Goal: Information Seeking & Learning: Learn about a topic

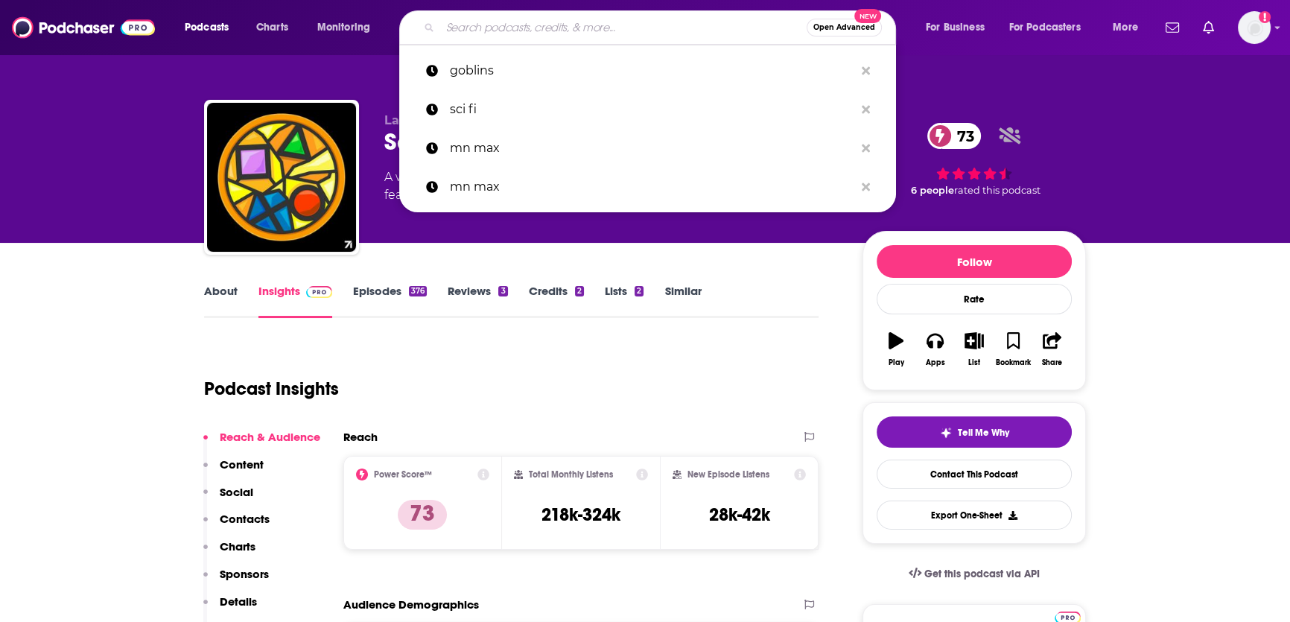
click at [604, 30] on input "Search podcasts, credits, & more..." at bounding box center [623, 28] width 366 height 24
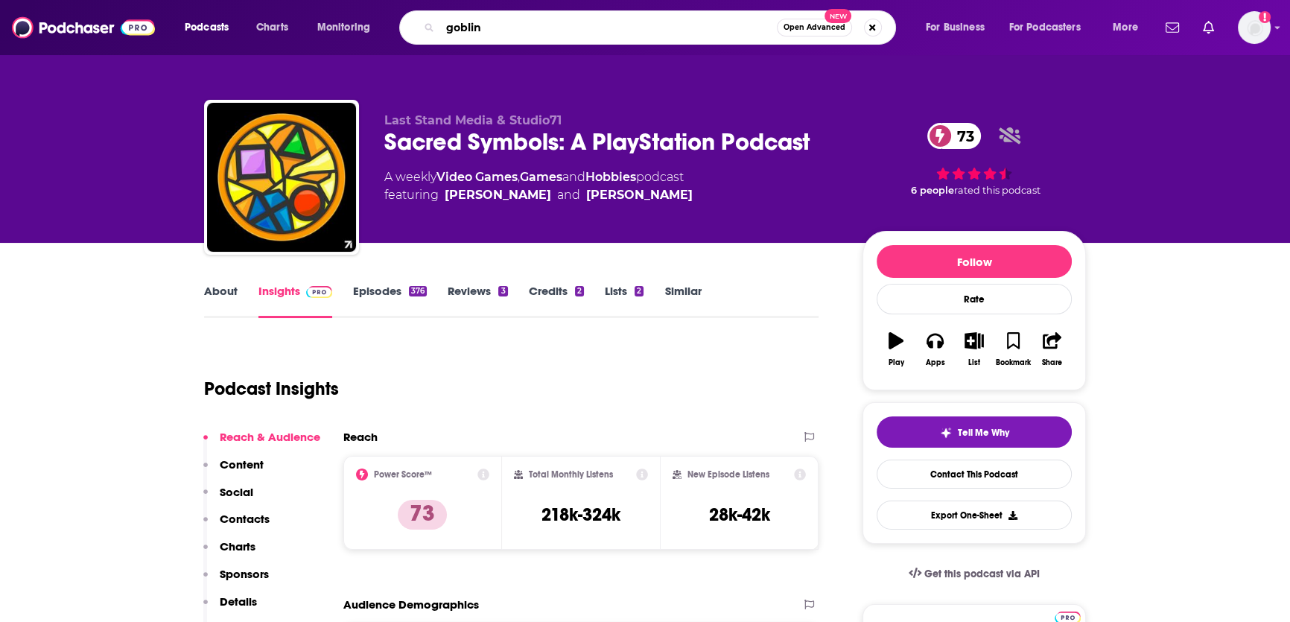
type input "goblins"
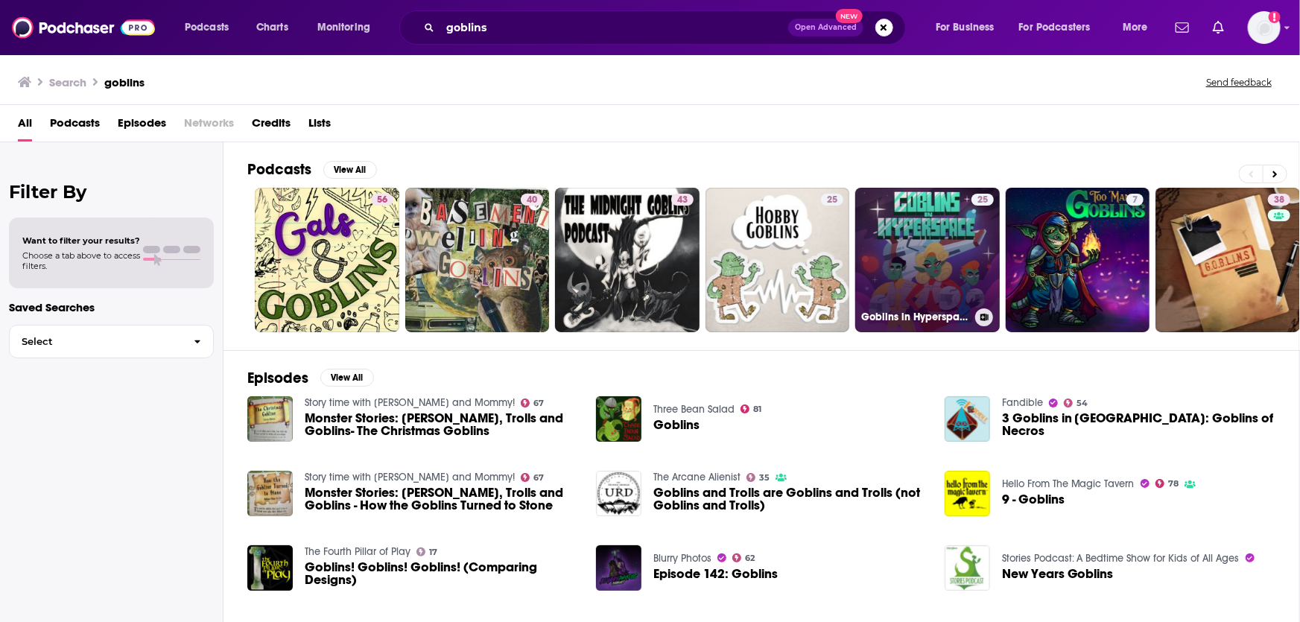
click at [877, 235] on link "25 Goblins in Hyperspace" at bounding box center [927, 260] width 144 height 144
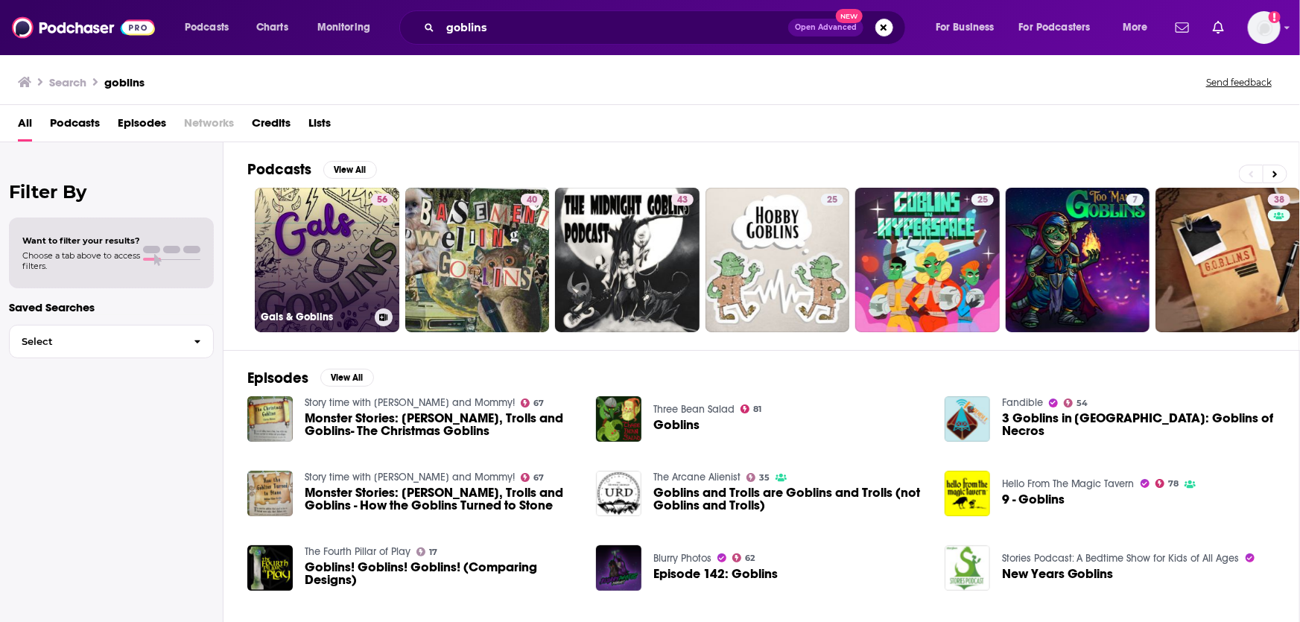
click at [298, 238] on link "56 Gals & Goblins" at bounding box center [327, 260] width 144 height 144
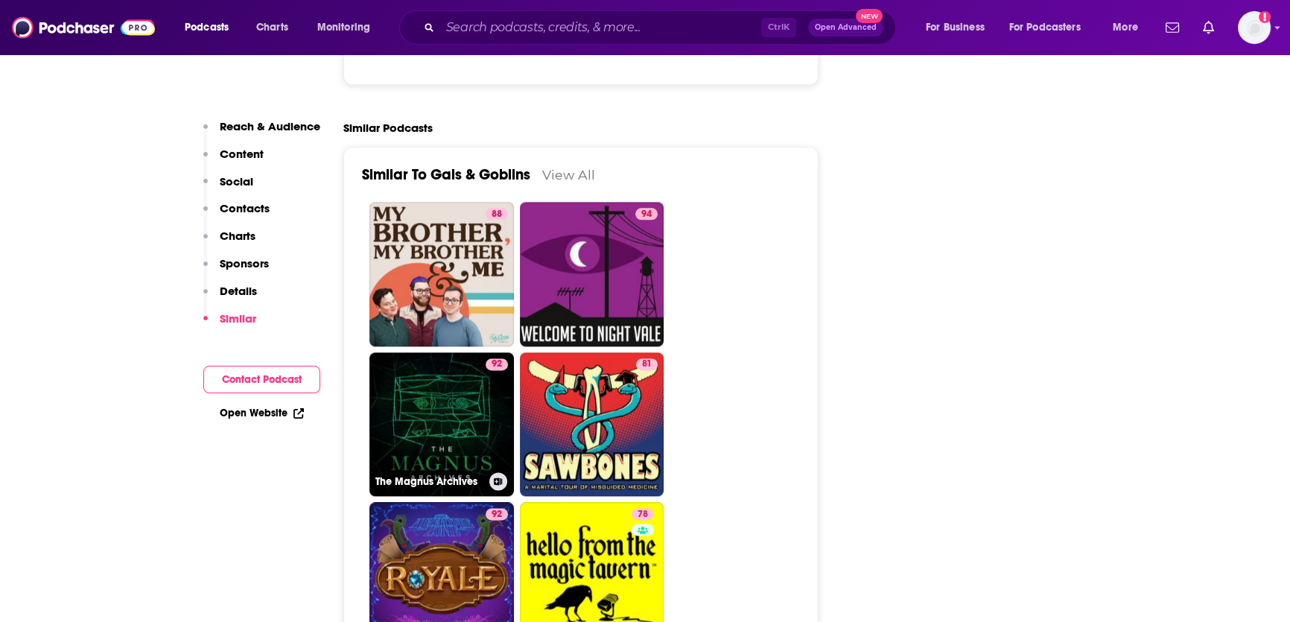
scroll to position [2300, 0]
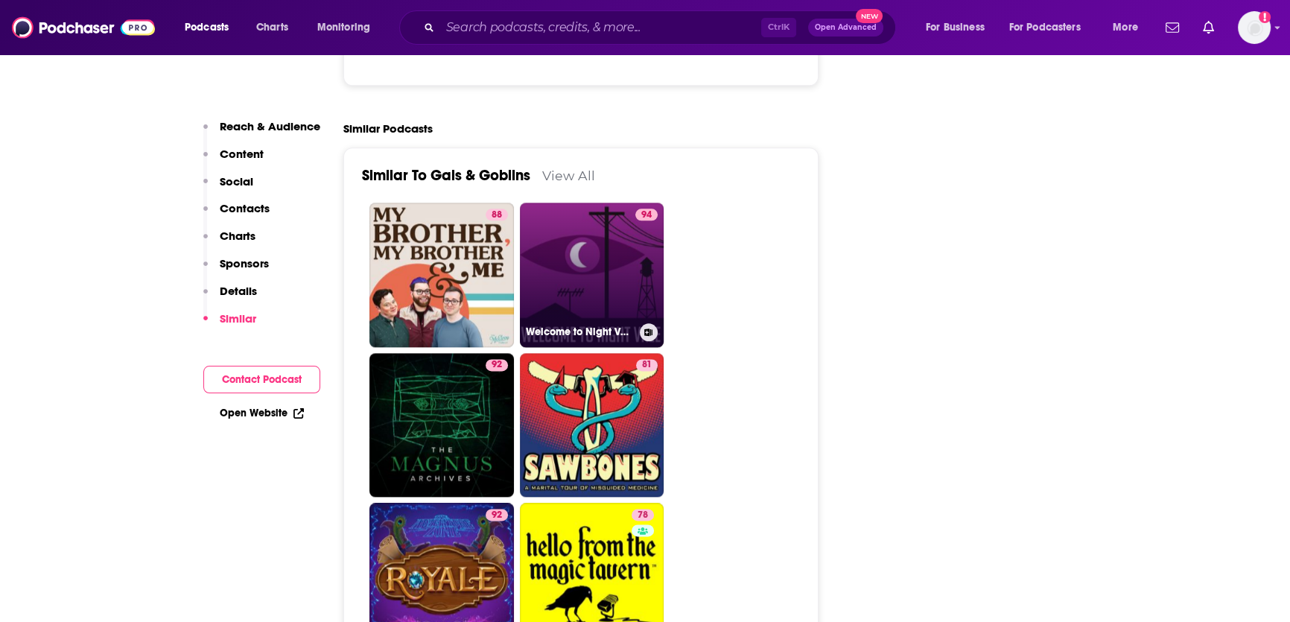
click at [623, 258] on link "94 Welcome to Night Vale" at bounding box center [592, 275] width 144 height 144
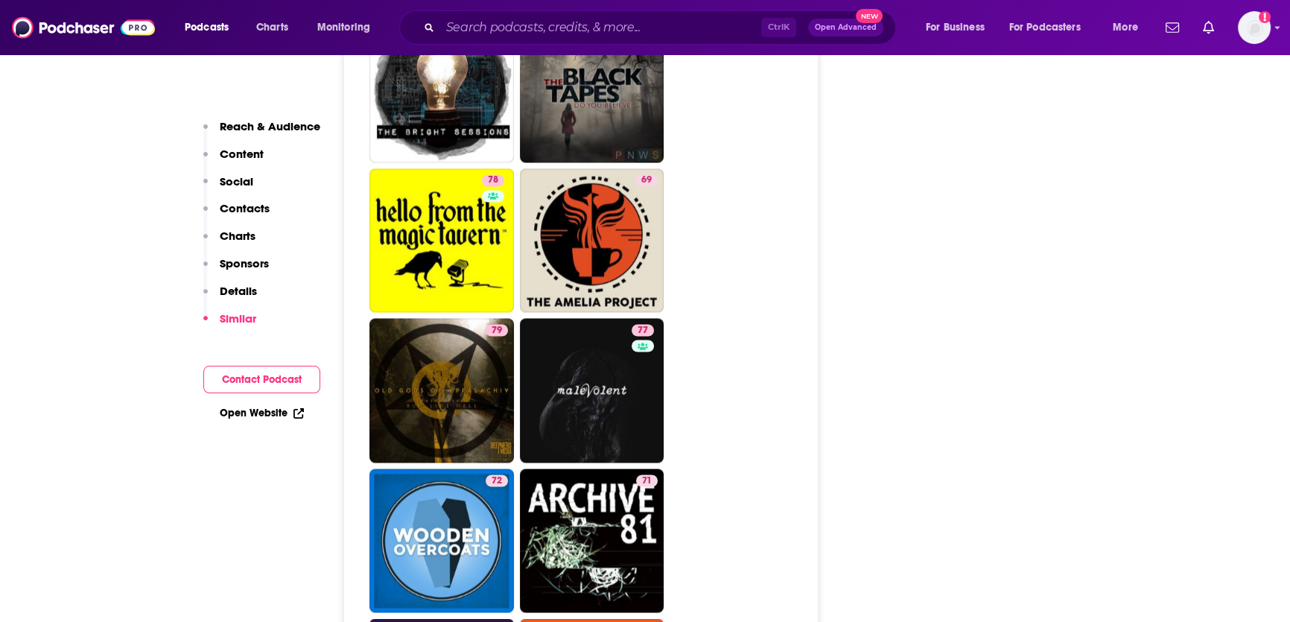
scroll to position [3121, 0]
drag, startPoint x: 611, startPoint y: 231, endPoint x: 586, endPoint y: 214, distance: 30.0
click at [586, 214] on link "69 The Amelia Project" at bounding box center [592, 240] width 144 height 144
type input "https://www.podchaser.com/podcasts/the-amelia-project-600887"
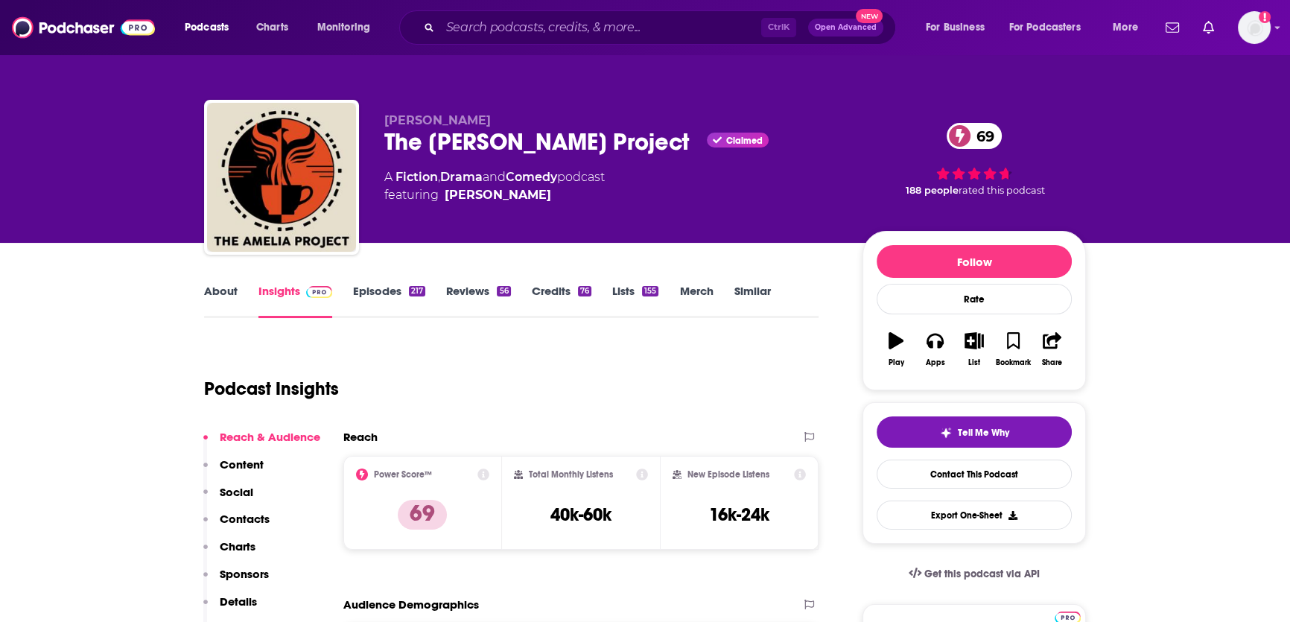
click at [223, 299] on link "About" at bounding box center [221, 301] width 34 height 34
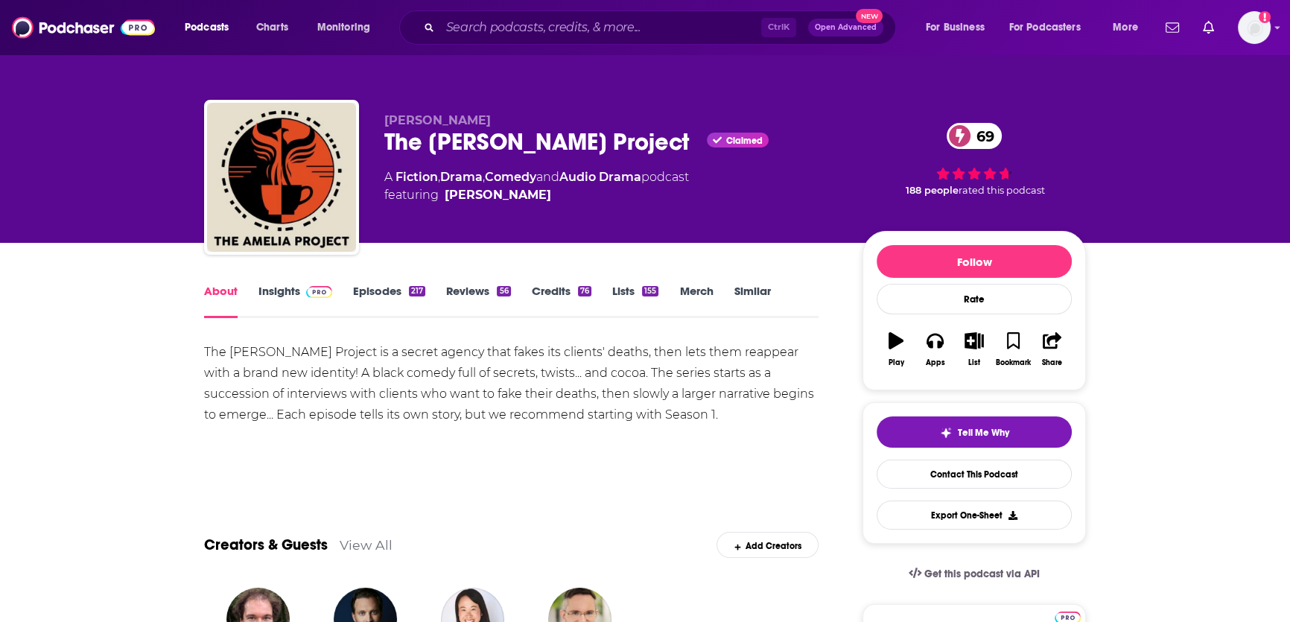
click at [300, 293] on span at bounding box center [316, 291] width 32 height 14
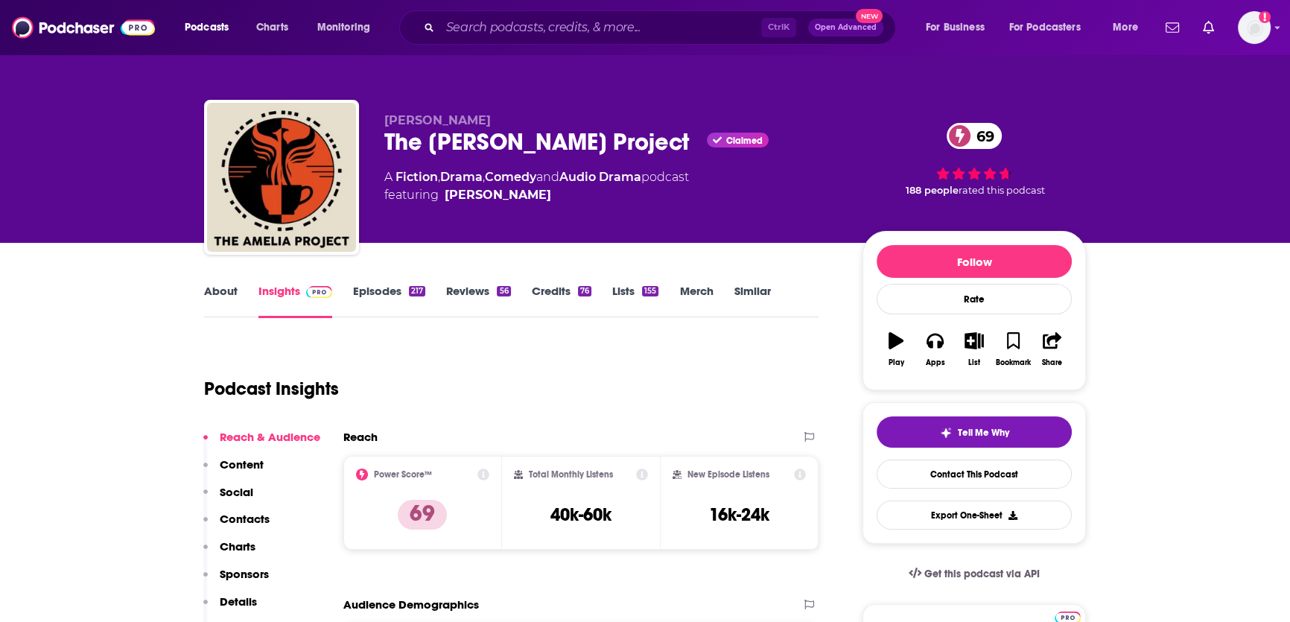
click at [895, 353] on button "Play" at bounding box center [896, 350] width 39 height 54
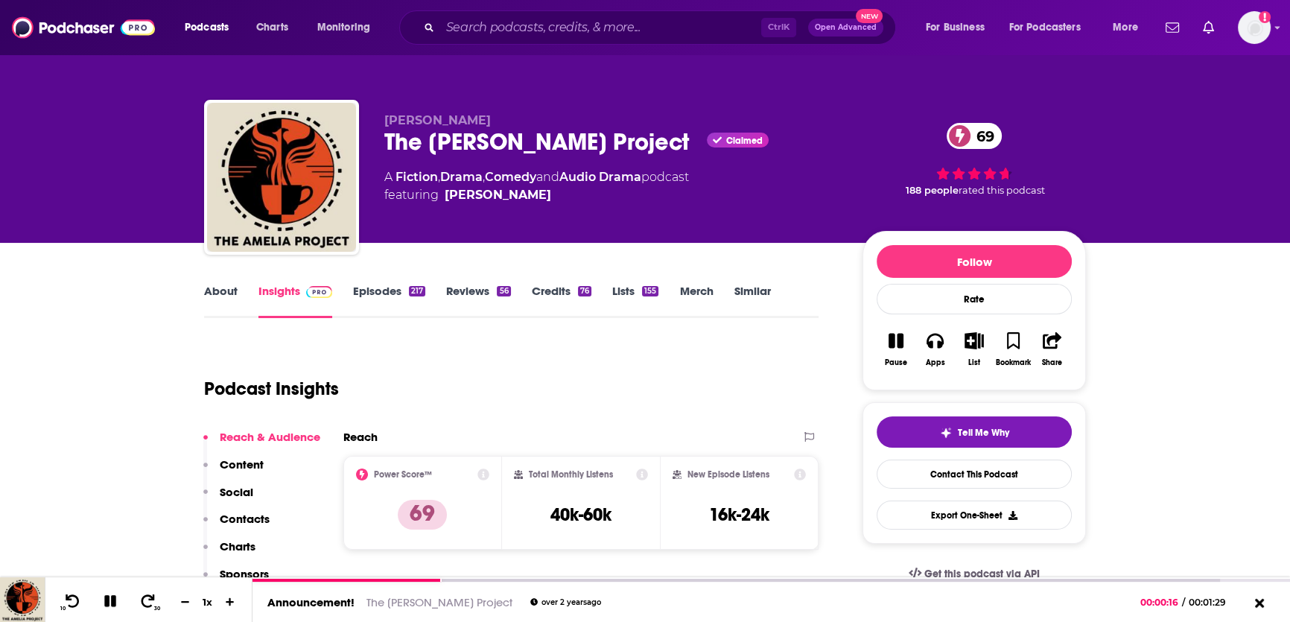
click at [371, 287] on link "Episodes 217" at bounding box center [389, 301] width 72 height 34
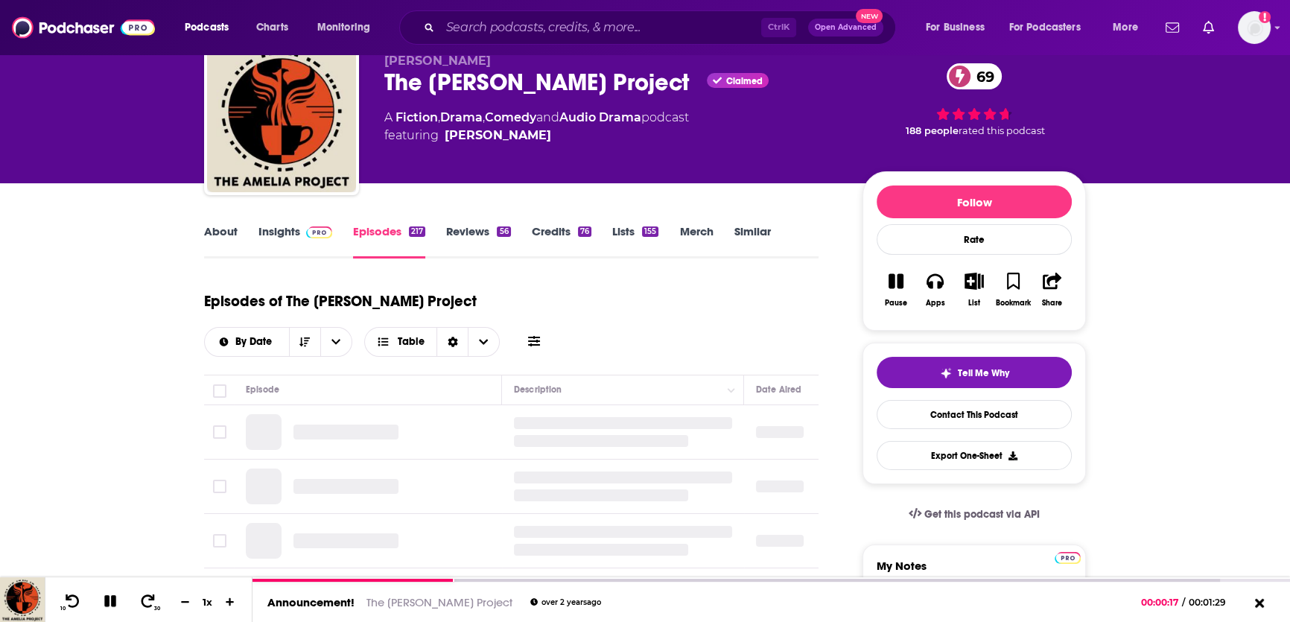
scroll to position [60, 0]
click at [112, 596] on icon at bounding box center [110, 601] width 12 height 12
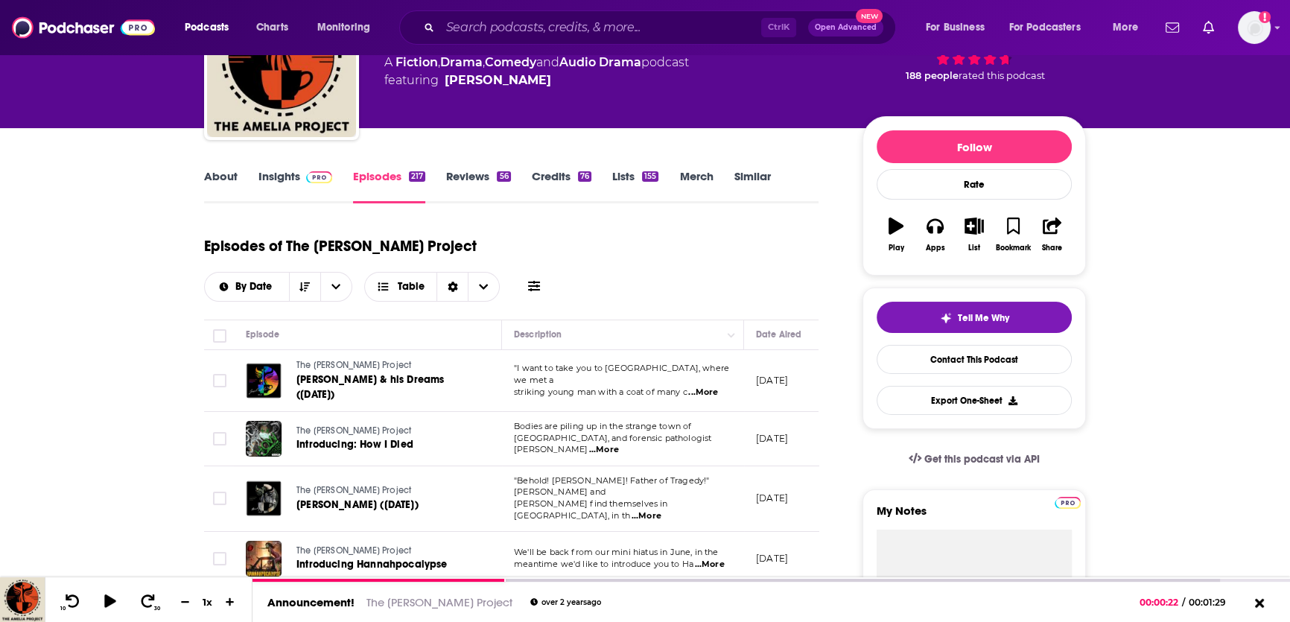
scroll to position [115, 0]
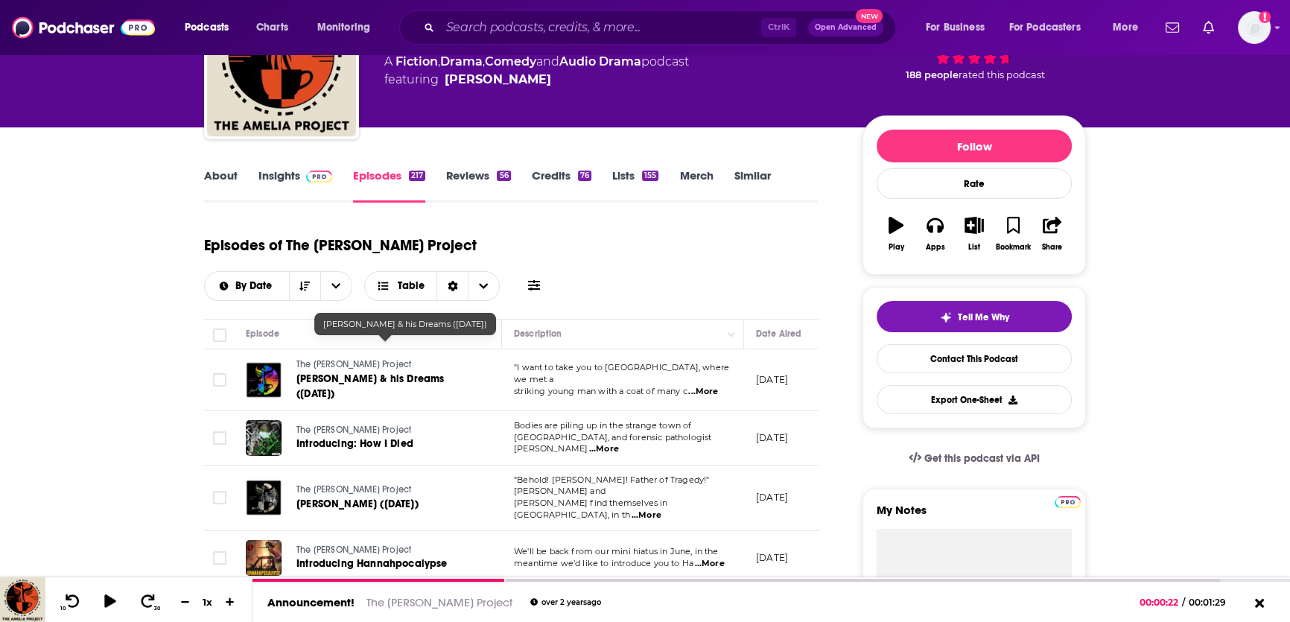
click at [334, 372] on span "Joseph & his Dreams (700 BC)" at bounding box center [369, 386] width 147 height 28
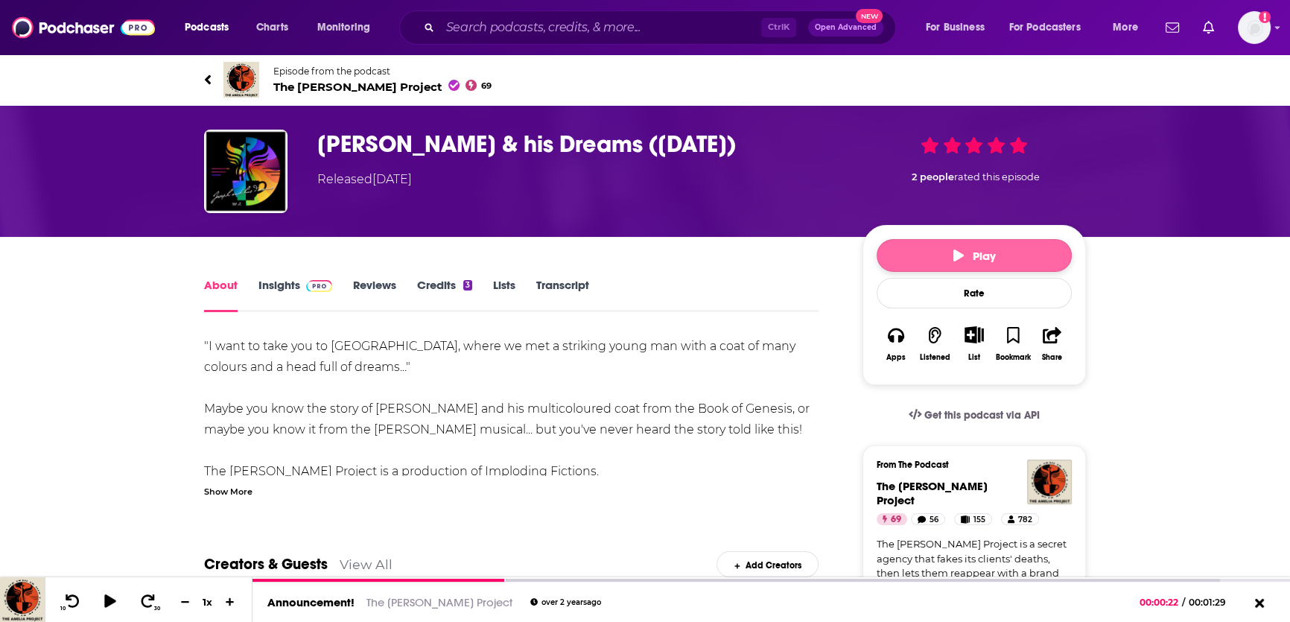
click at [915, 254] on button "Play" at bounding box center [974, 255] width 195 height 33
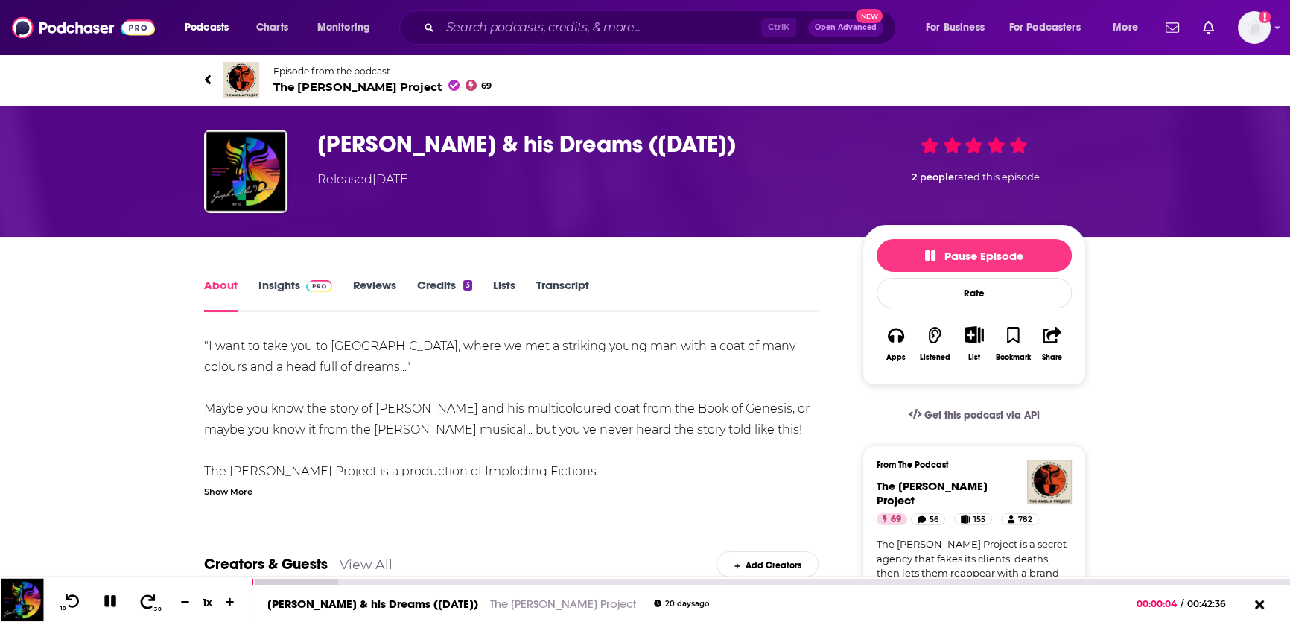
click at [156, 603] on button "30" at bounding box center [148, 601] width 31 height 21
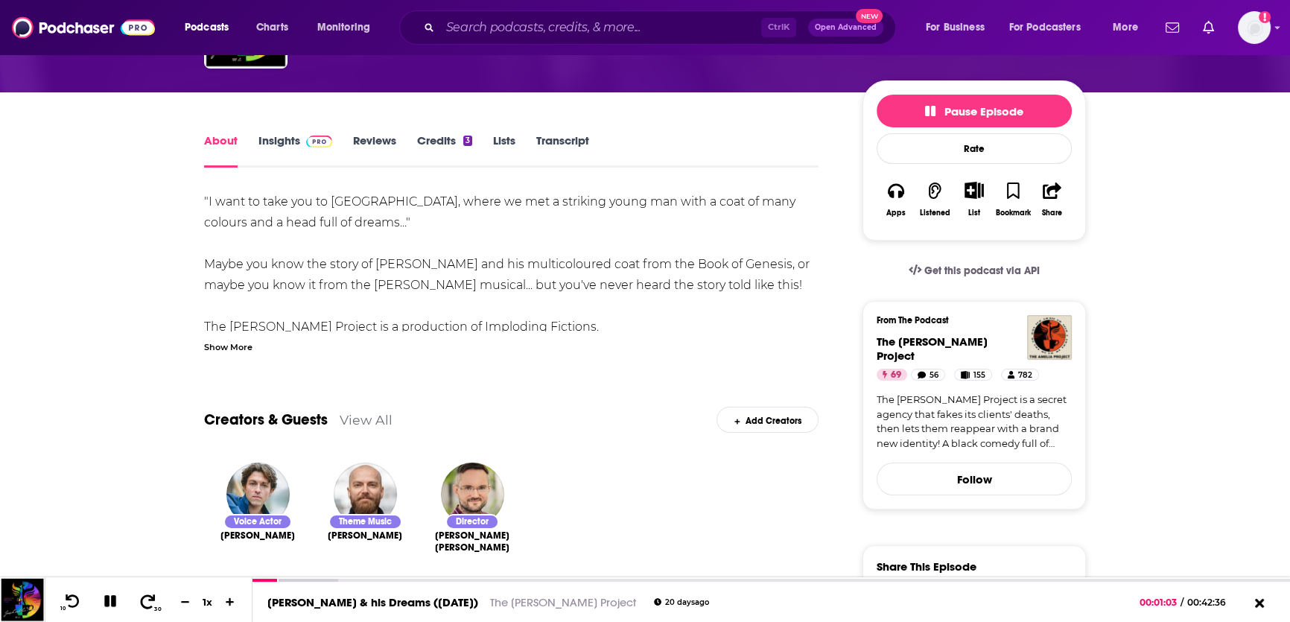
scroll to position [145, 0]
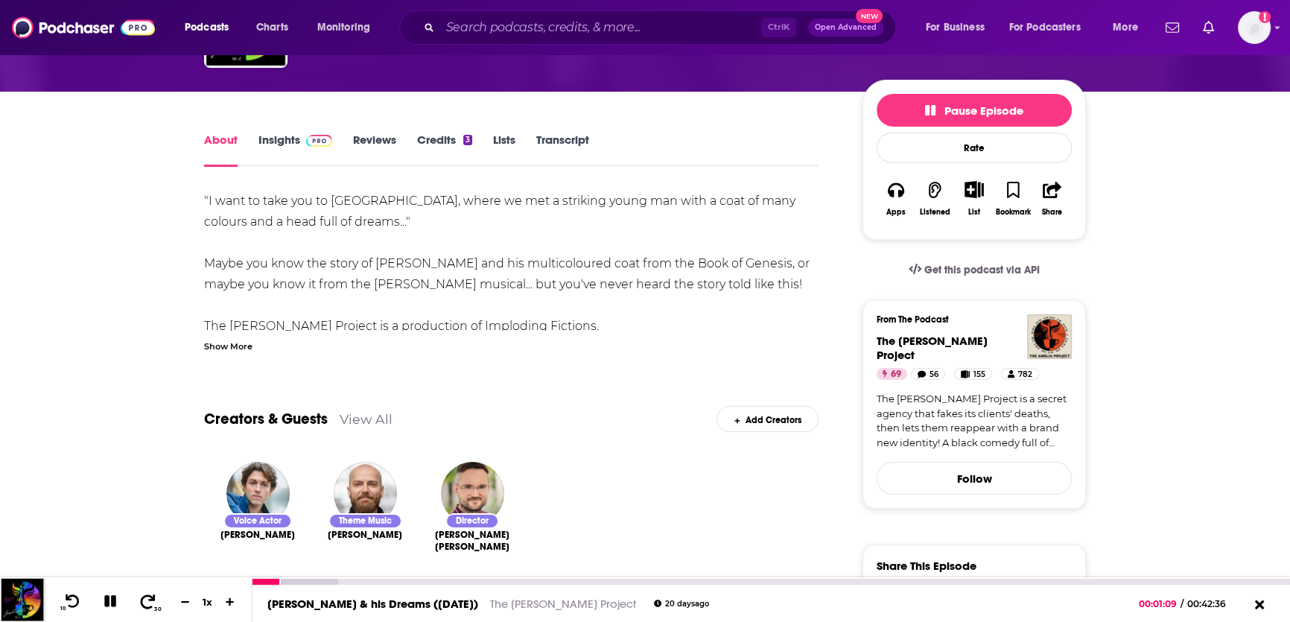
click at [152, 602] on icon at bounding box center [148, 601] width 19 height 15
click at [151, 602] on icon at bounding box center [148, 601] width 19 height 15
click at [102, 600] on icon at bounding box center [110, 600] width 17 height 13
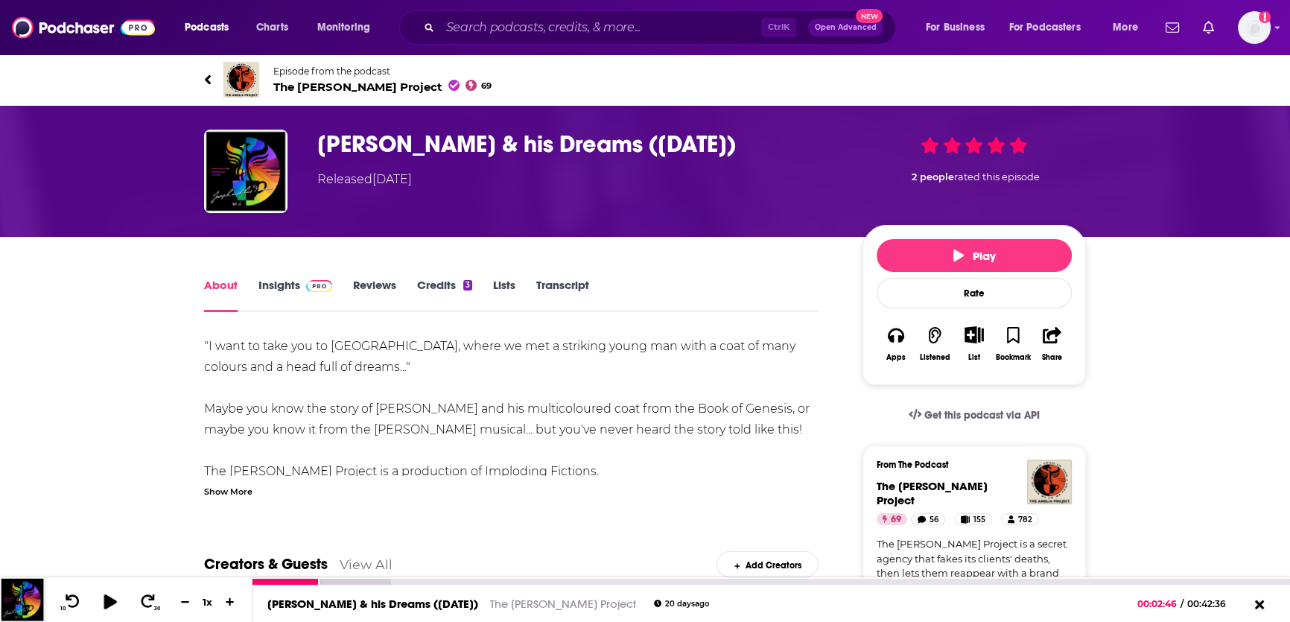
click at [107, 596] on icon at bounding box center [110, 601] width 19 height 15
click at [489, 582] on div "00:09:42" at bounding box center [771, 582] width 1038 height 6
click at [110, 603] on icon at bounding box center [109, 601] width 17 height 14
click at [290, 290] on link "Insights" at bounding box center [295, 295] width 74 height 34
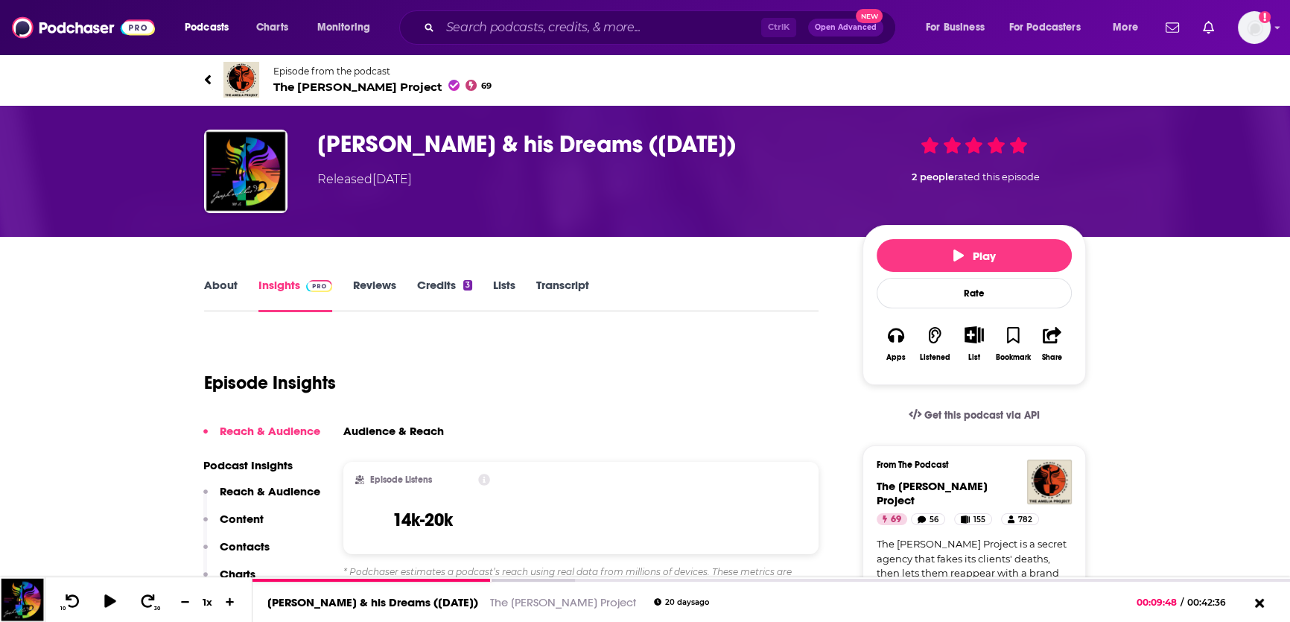
click at [250, 69] on img at bounding box center [241, 80] width 36 height 36
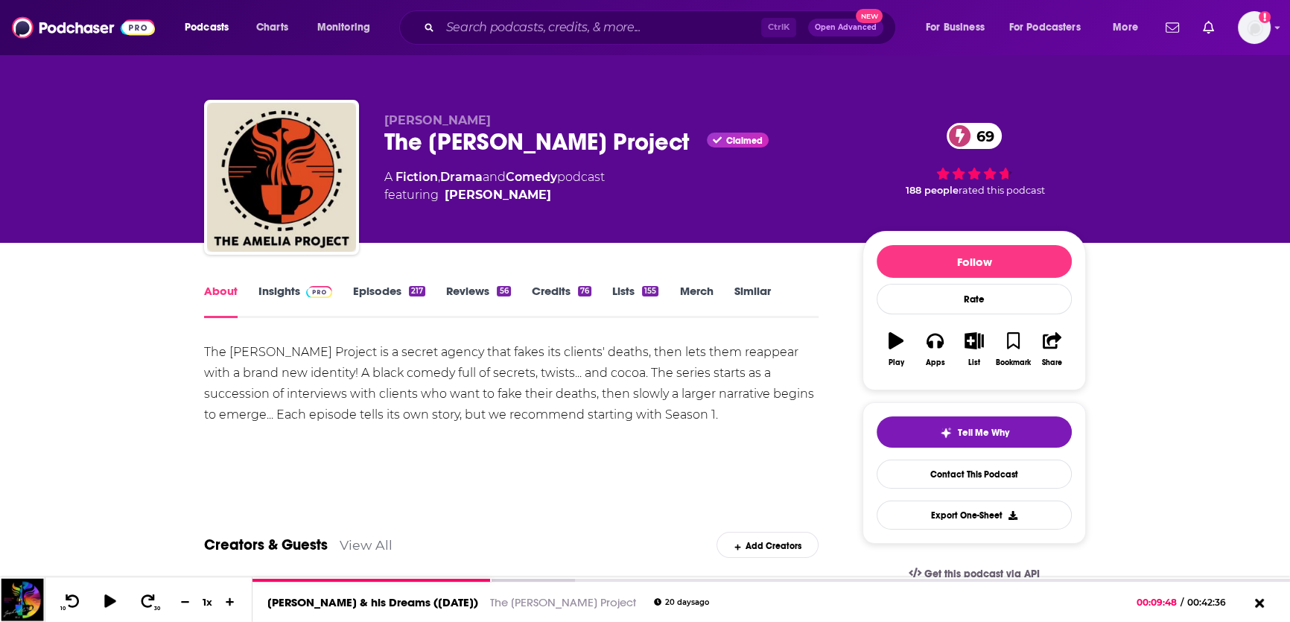
click at [273, 282] on div "About Insights Episodes 217 Reviews 56 Credits 76 Lists 155 Merch Similar" at bounding box center [511, 300] width 614 height 36
click at [283, 288] on link "Insights" at bounding box center [295, 301] width 74 height 34
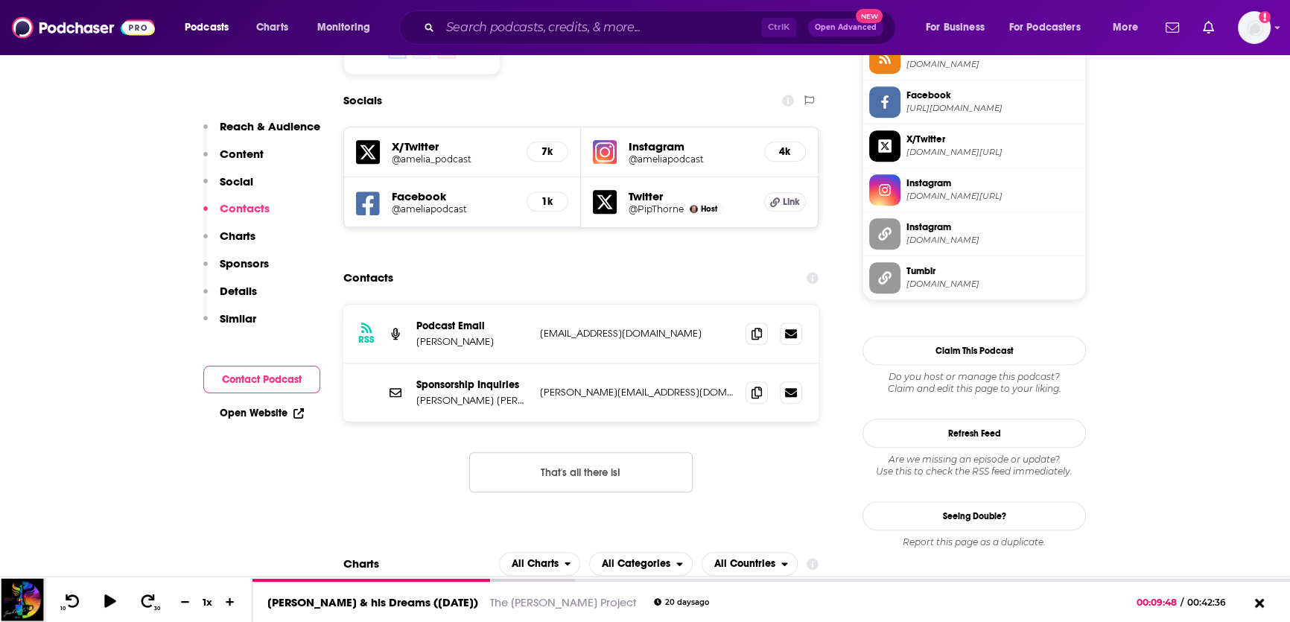
scroll to position [1321, 0]
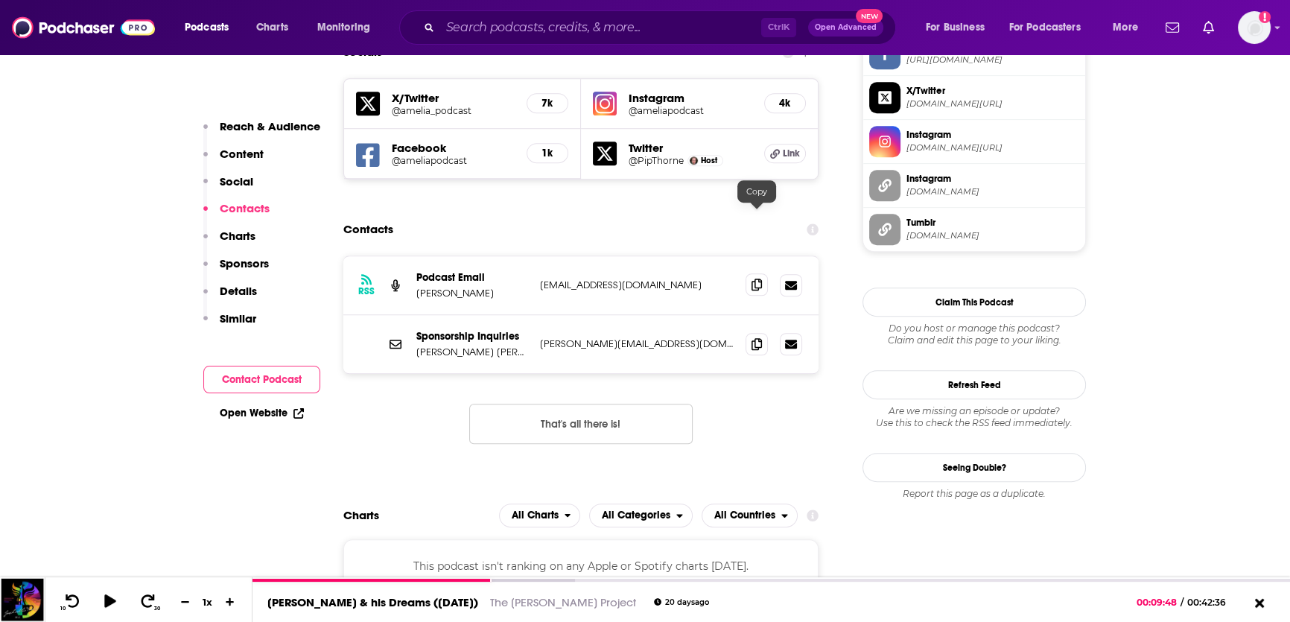
click at [760, 279] on icon at bounding box center [757, 285] width 10 height 12
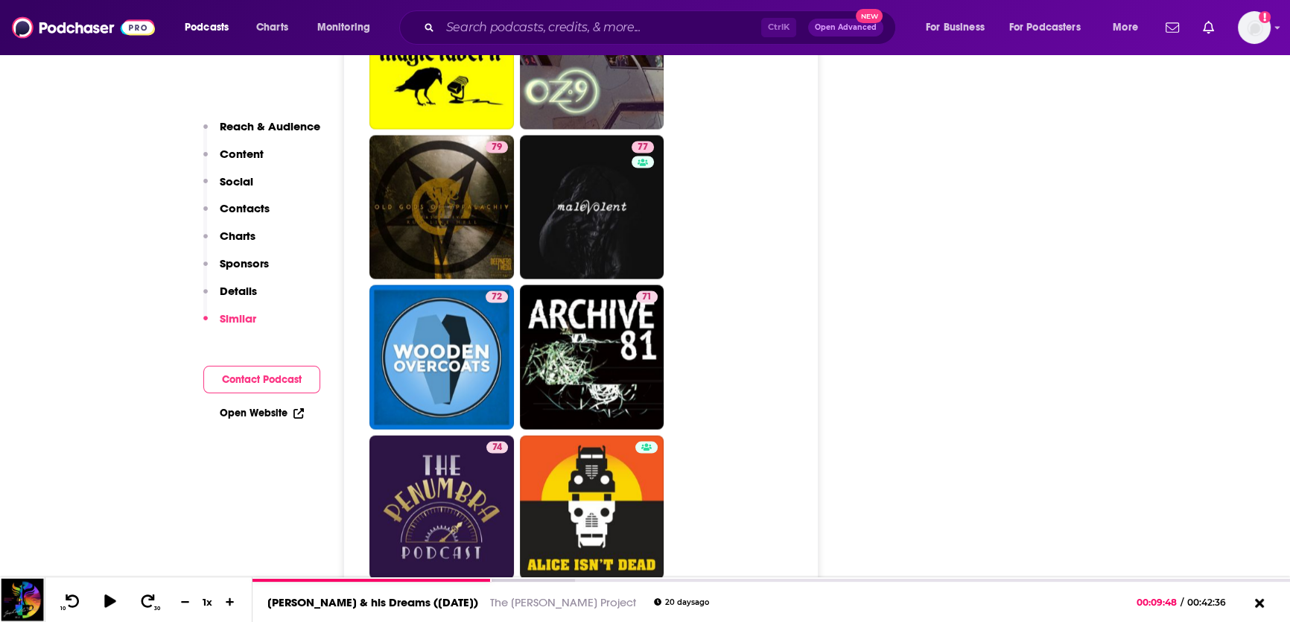
scroll to position [3720, 0]
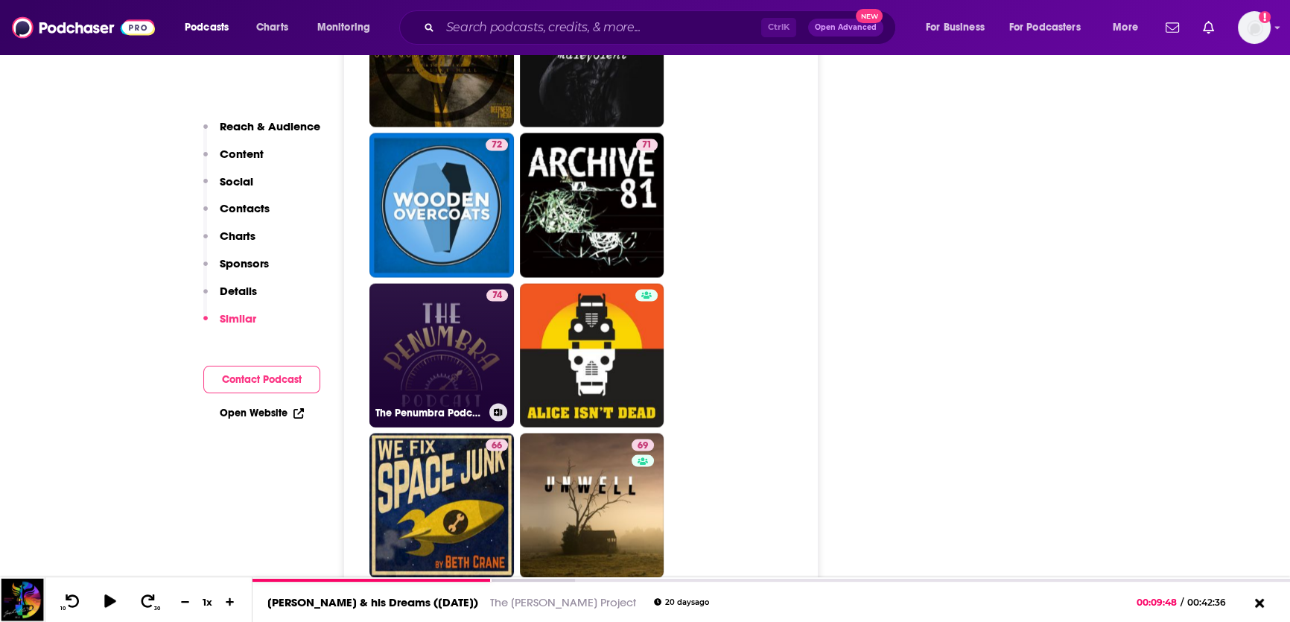
click at [436, 308] on link "74 The Penumbra Podcast" at bounding box center [441, 356] width 144 height 144
type input "https://www.podchaser.com/podcasts/the-penumbra-podcast-76906"
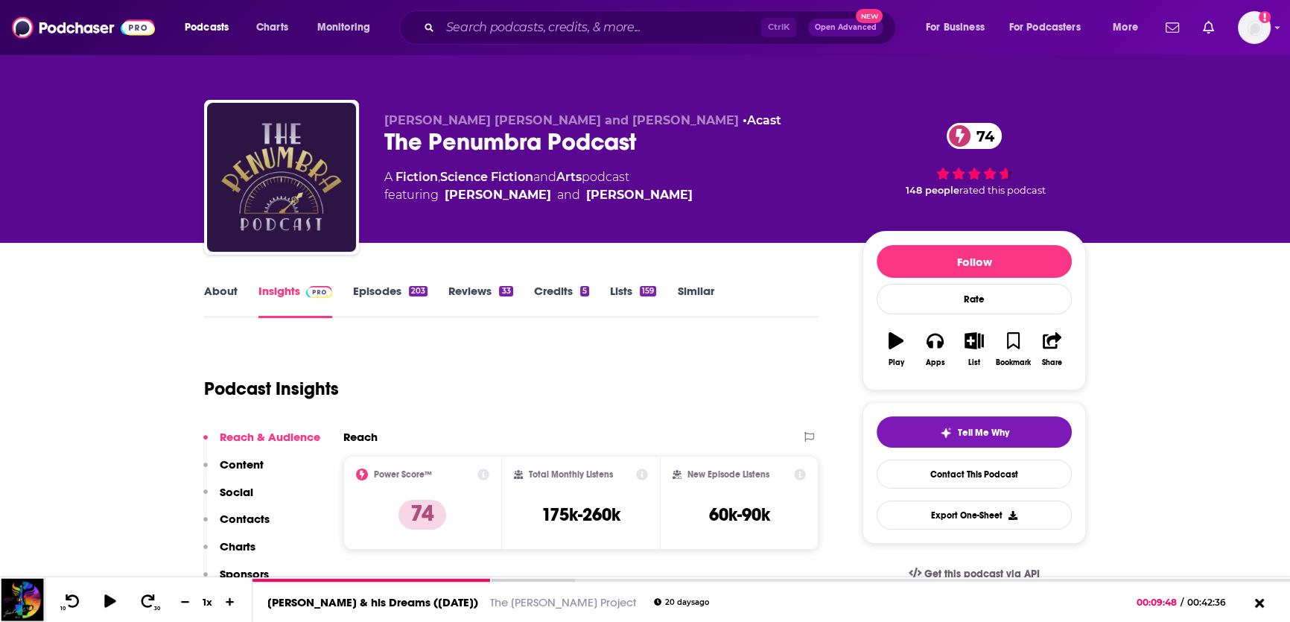
click at [220, 292] on link "About" at bounding box center [221, 301] width 34 height 34
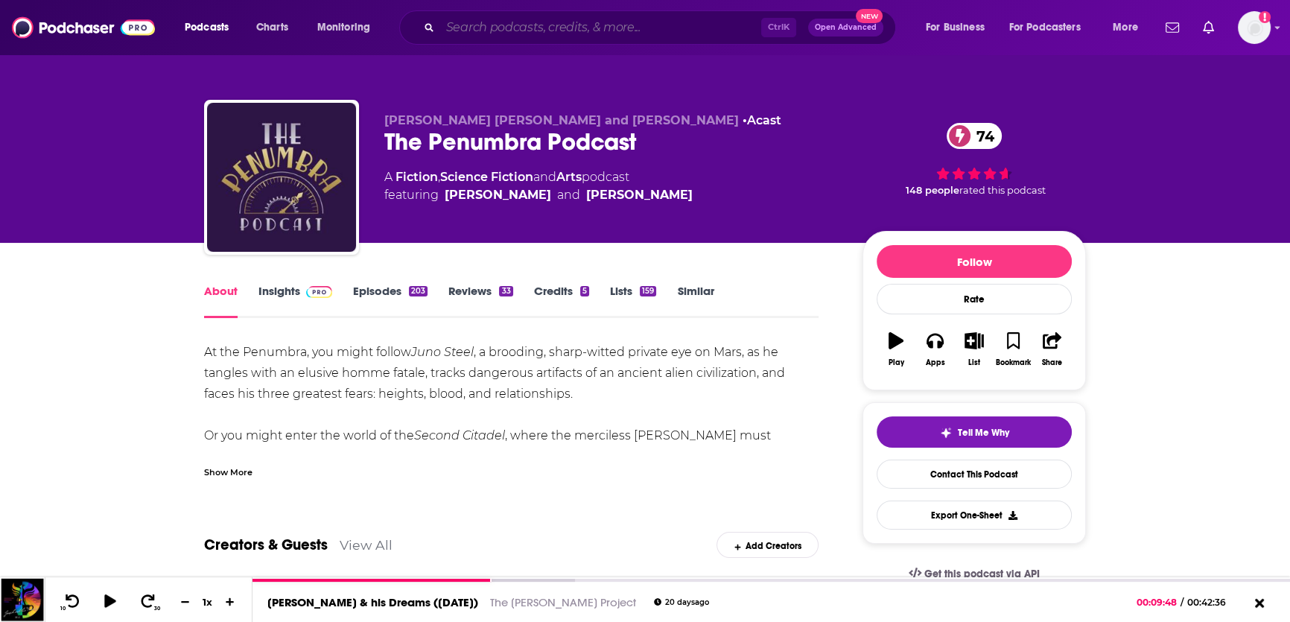
click at [495, 28] on input "Search podcasts, credits, & more..." at bounding box center [600, 28] width 321 height 24
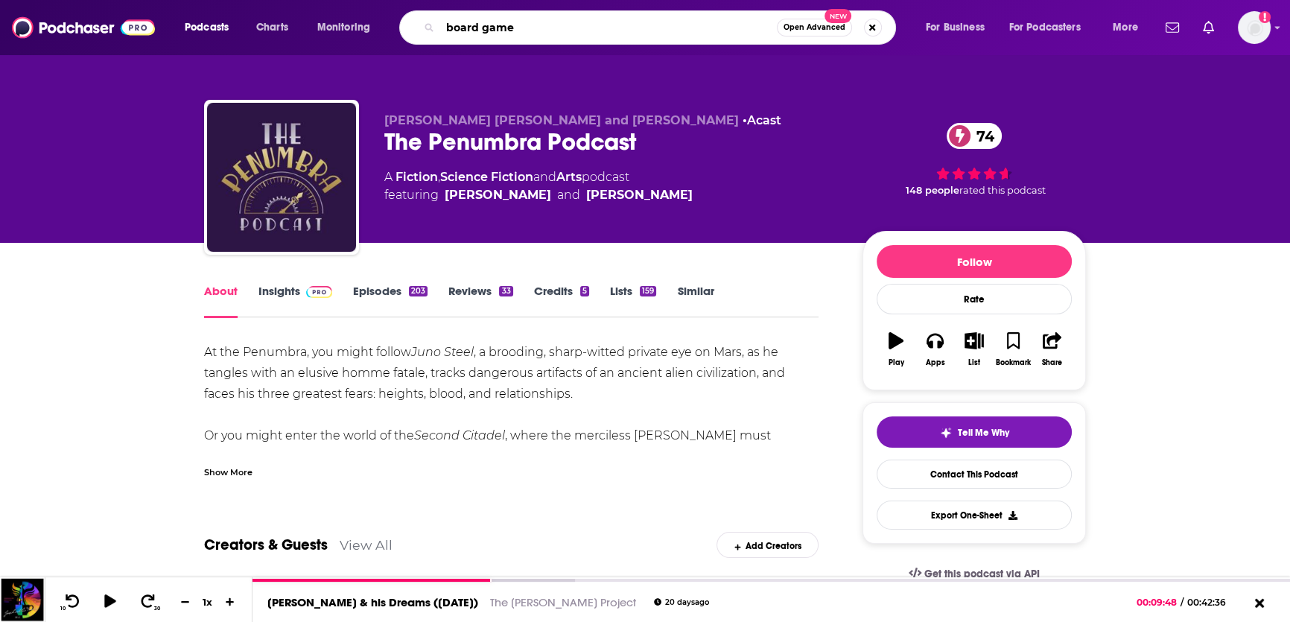
type input "board games"
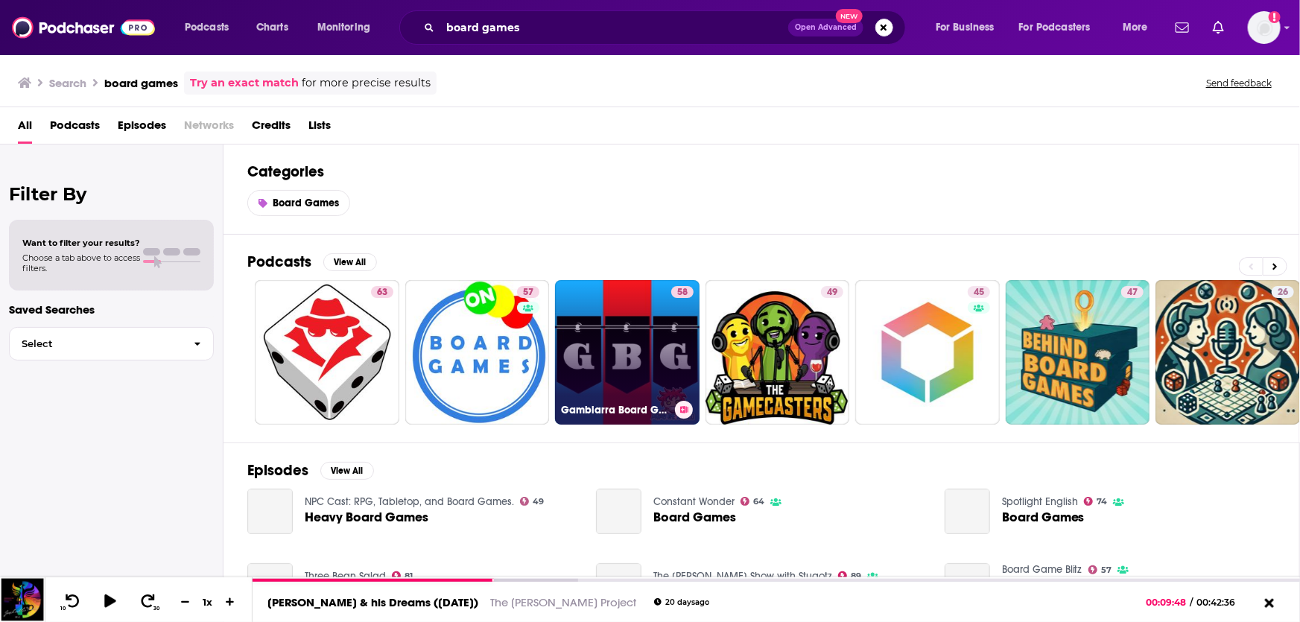
click at [655, 340] on link "58 Gambiarra Board Games" at bounding box center [627, 352] width 144 height 144
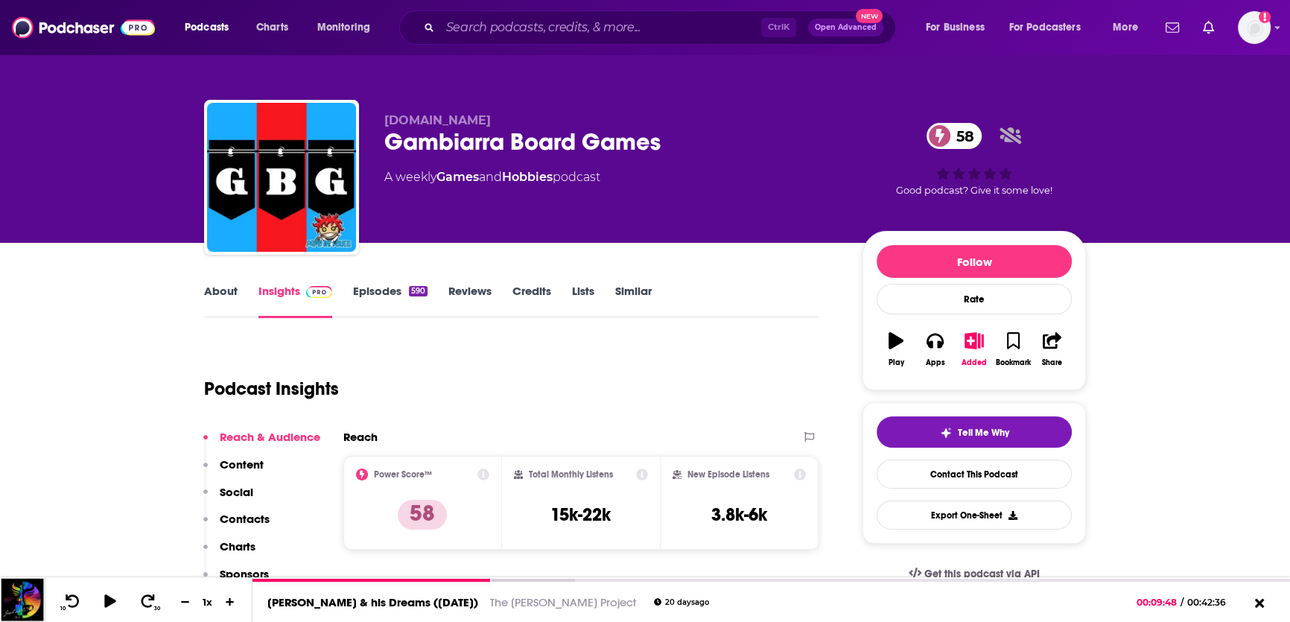
click at [211, 298] on link "About" at bounding box center [221, 301] width 34 height 34
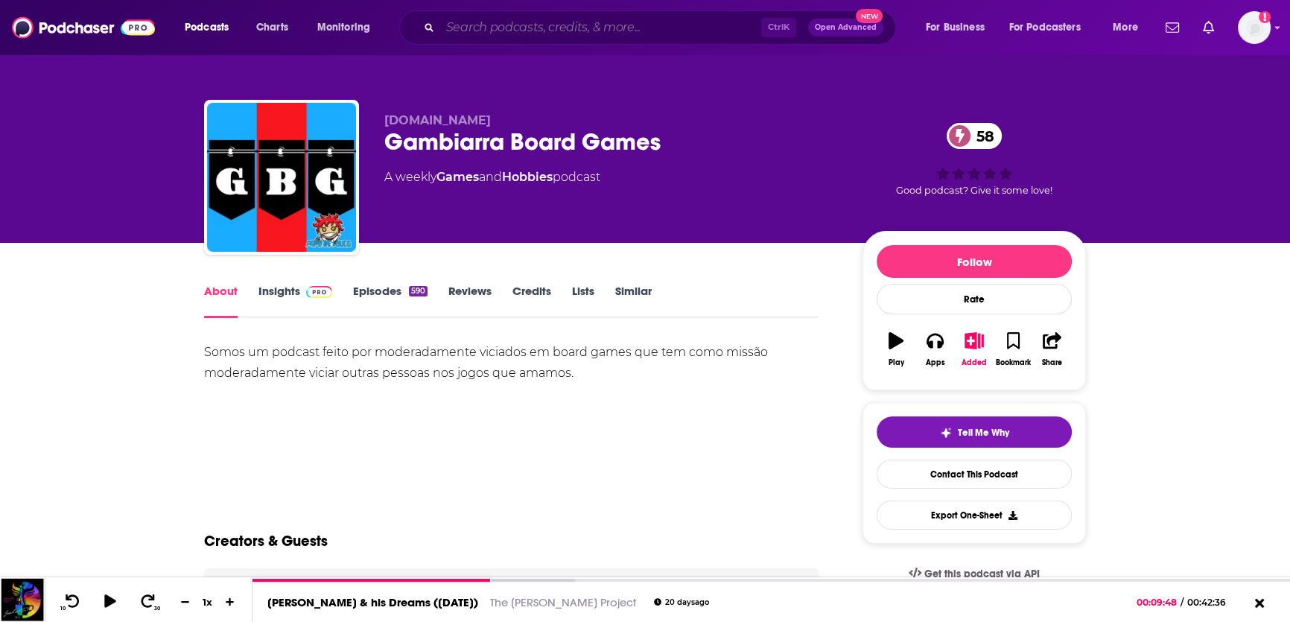
click at [561, 22] on input "Search podcasts, credits, & more..." at bounding box center [600, 28] width 321 height 24
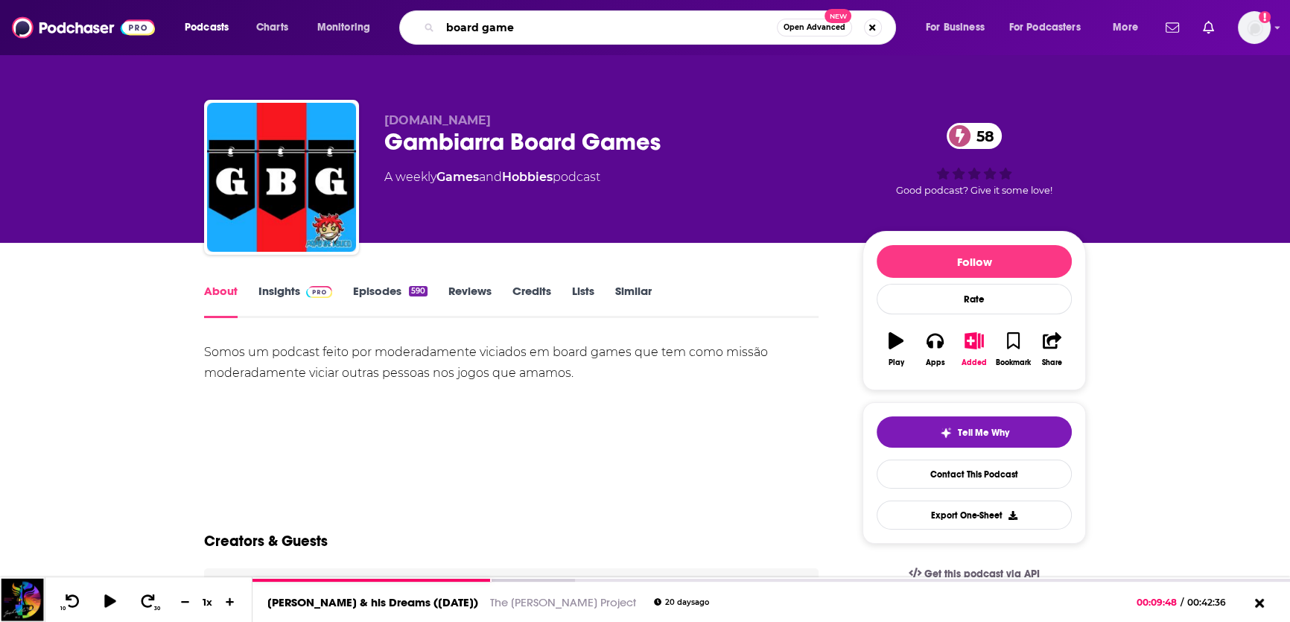
type input "board games"
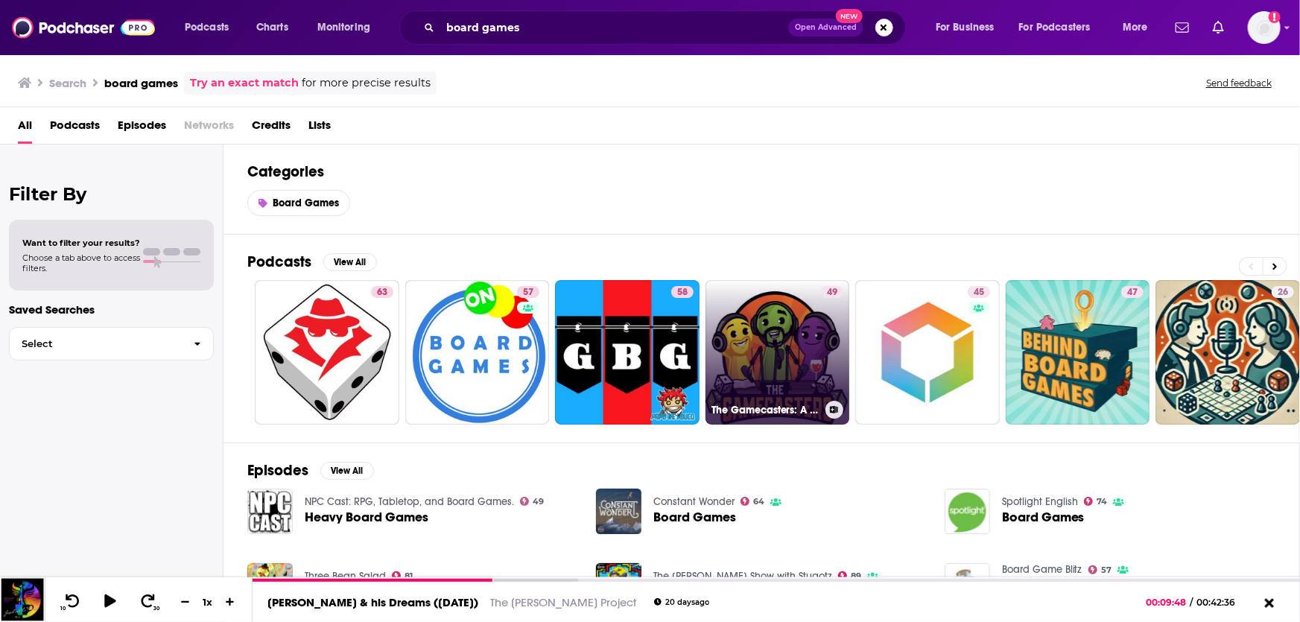
scroll to position [52, 0]
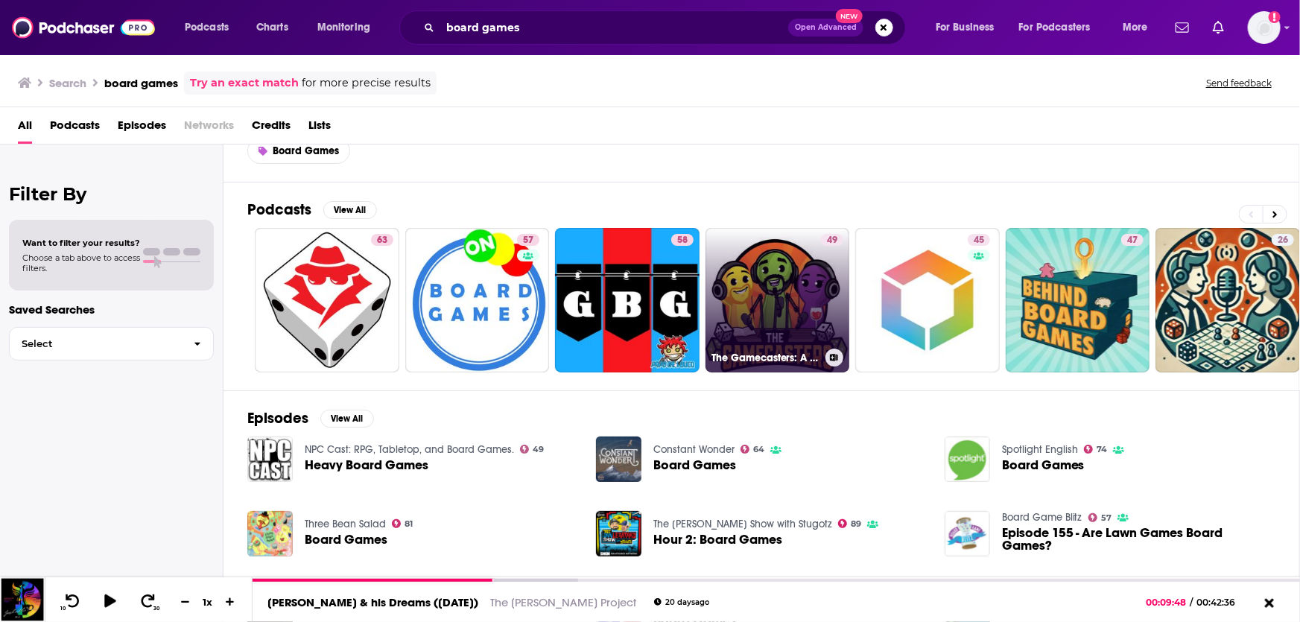
click at [780, 298] on link "49 The Gamecasters: A Board Gaming Podcast About Board Games" at bounding box center [777, 300] width 144 height 144
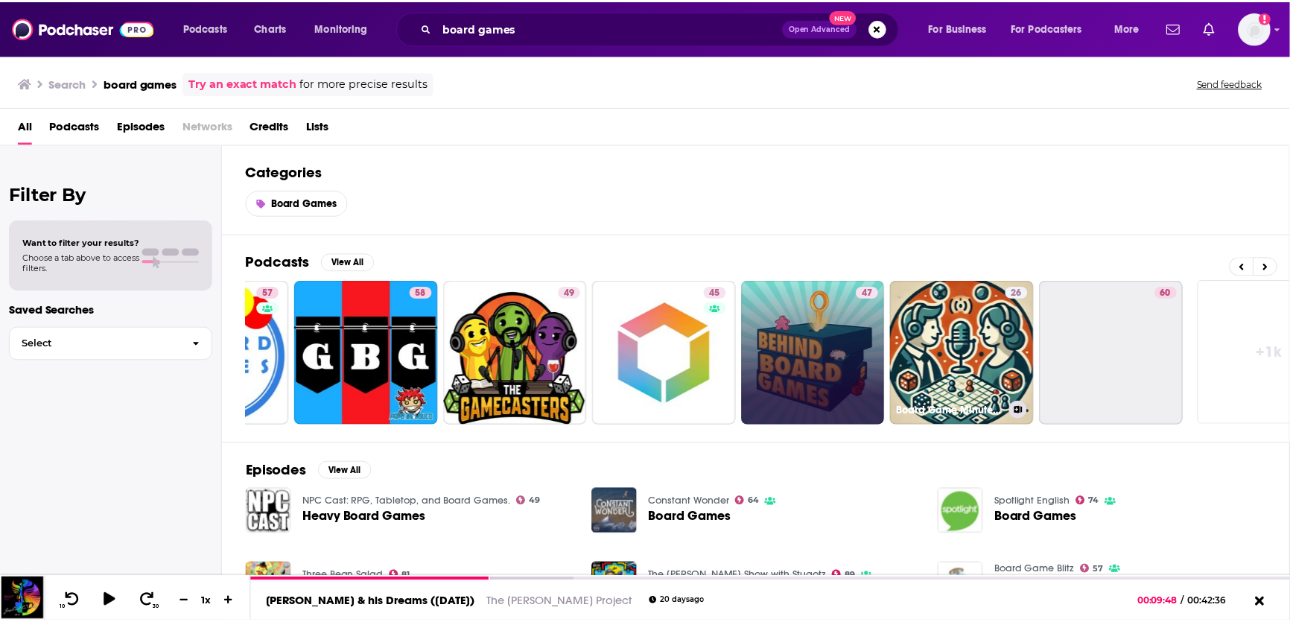
scroll to position [0, 259]
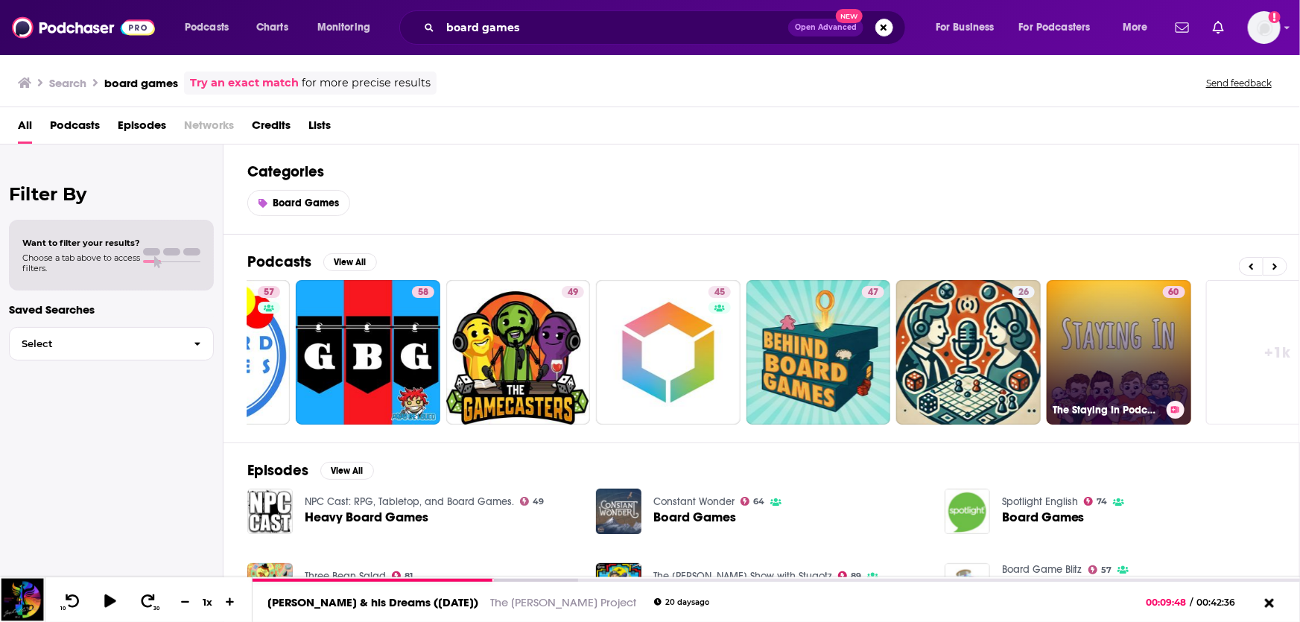
click at [1070, 336] on link "60 The Staying In Podcast - four pals talk video games, board games, movies, an…" at bounding box center [1118, 352] width 144 height 144
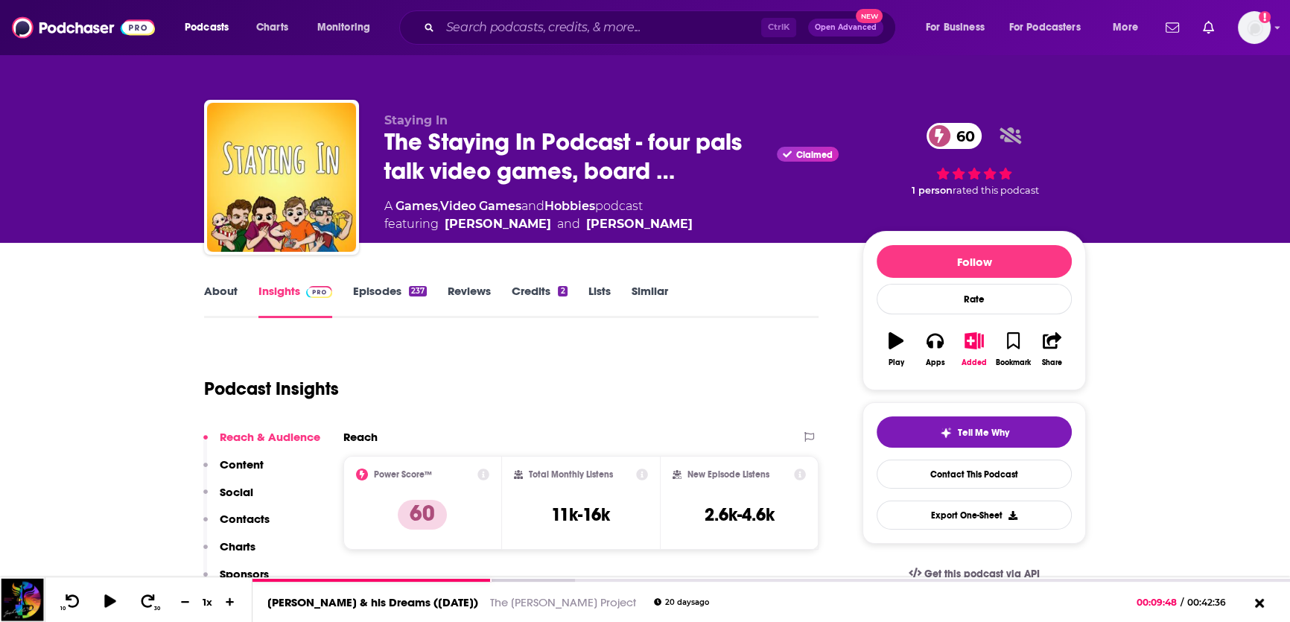
click at [228, 290] on link "About" at bounding box center [221, 301] width 34 height 34
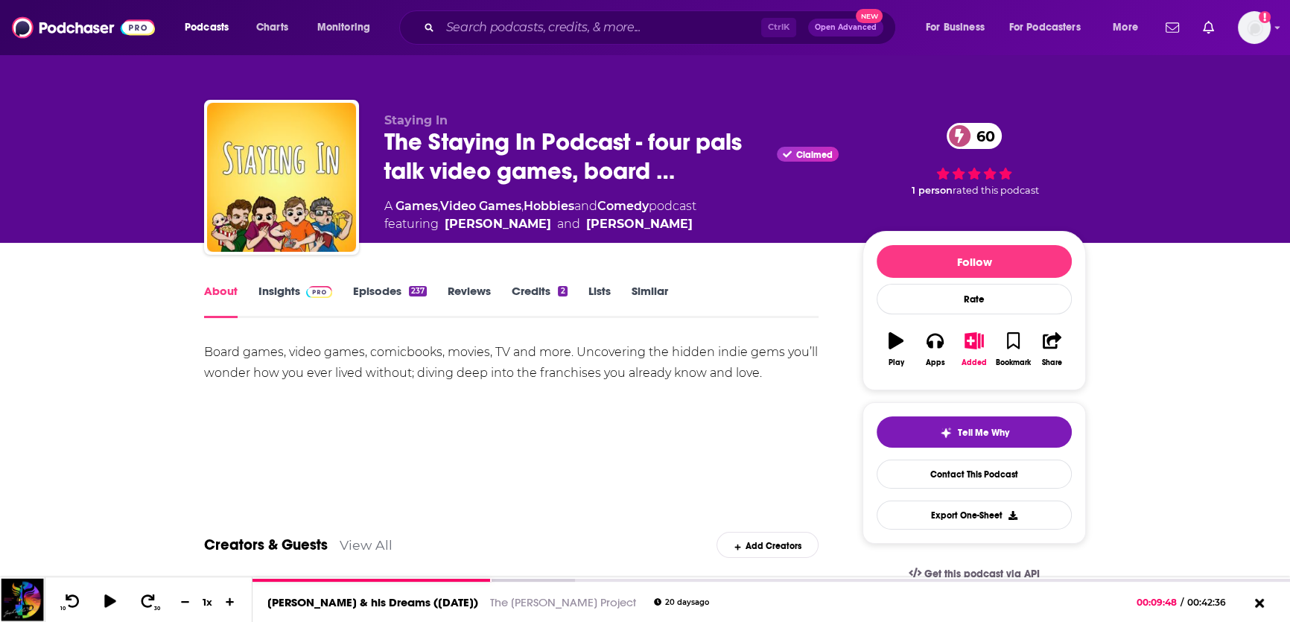
click at [313, 289] on img at bounding box center [319, 292] width 26 height 12
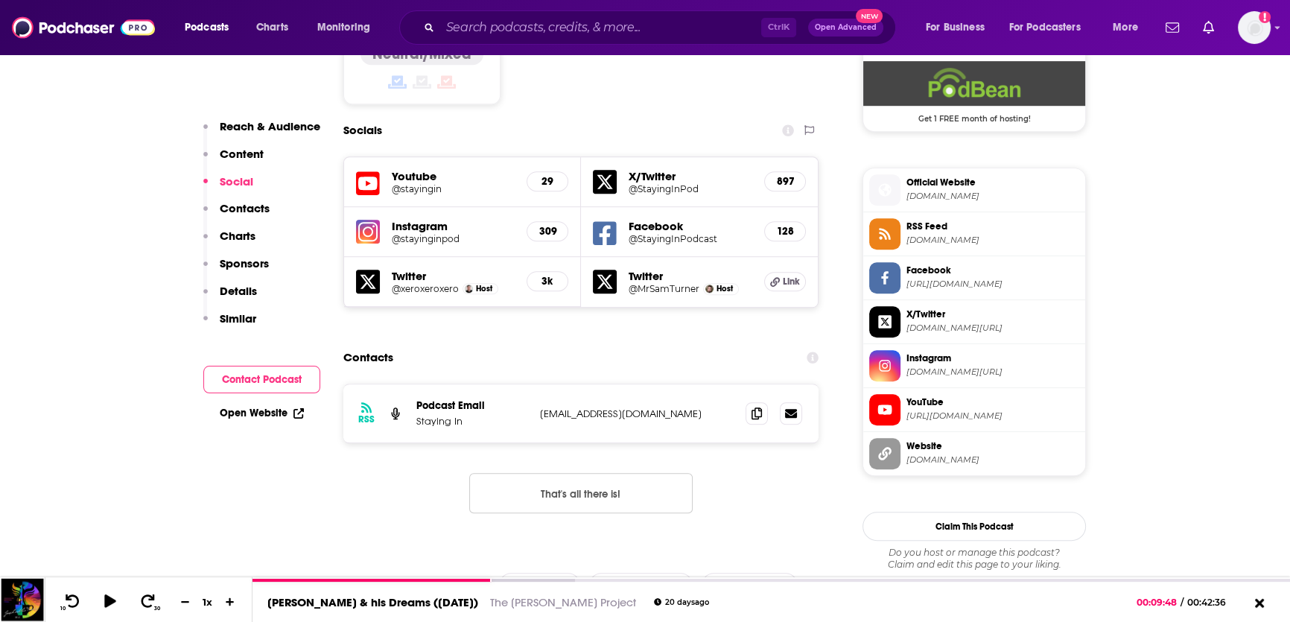
scroll to position [1233, 0]
click at [757, 406] on icon at bounding box center [757, 412] width 10 height 12
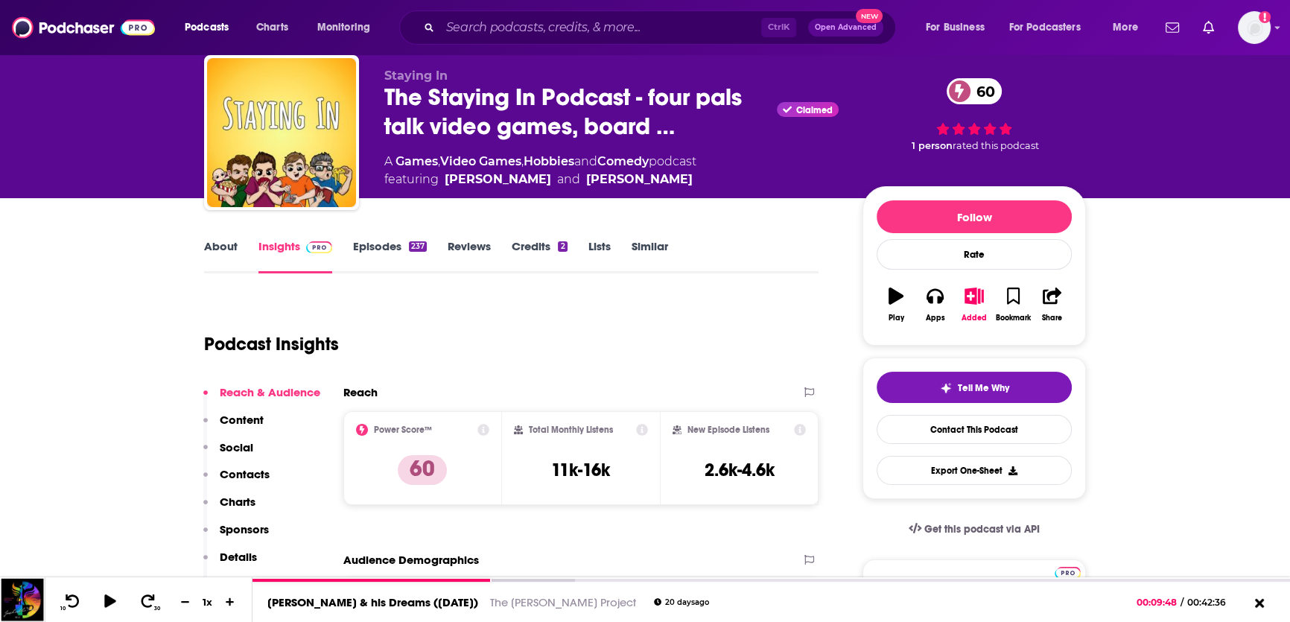
scroll to position [0, 0]
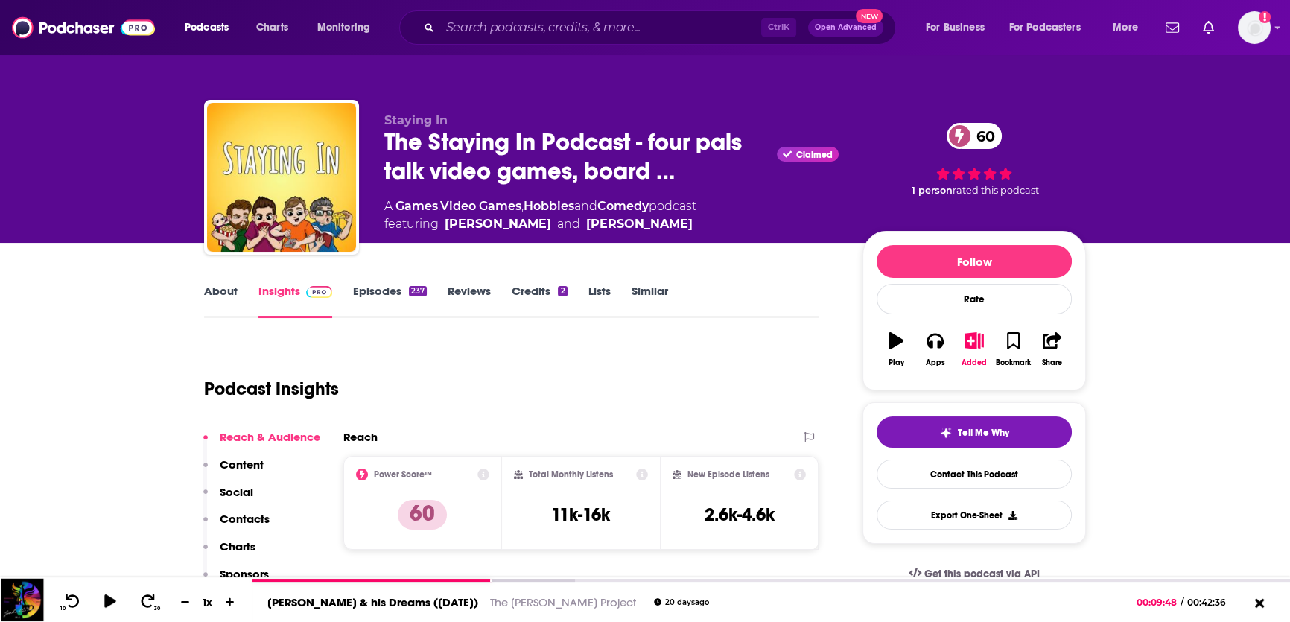
click at [212, 285] on link "About" at bounding box center [221, 301] width 34 height 34
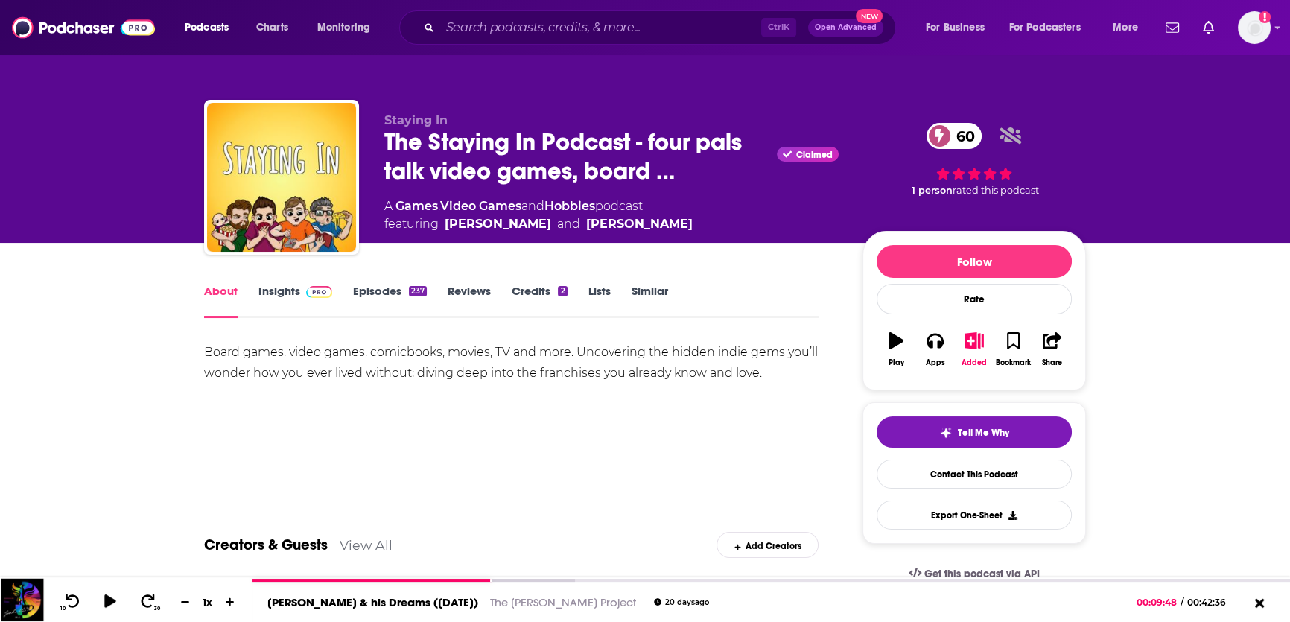
click at [288, 289] on link "Insights" at bounding box center [295, 301] width 74 height 34
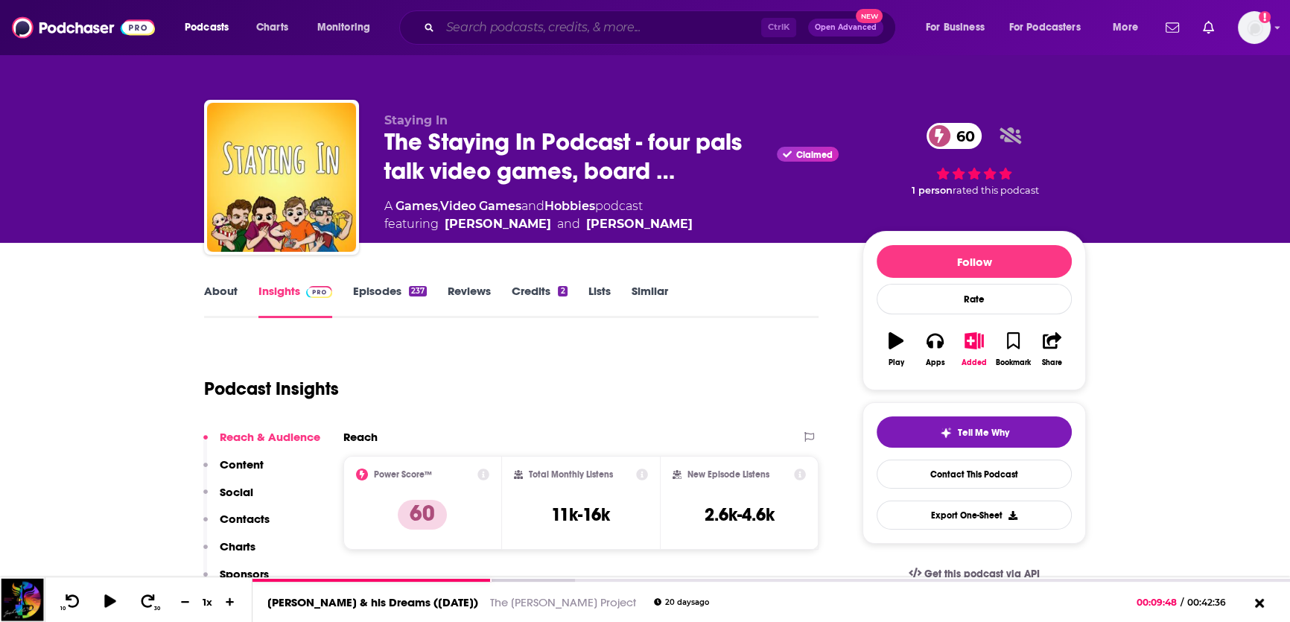
click at [466, 33] on input "Search podcasts, credits, & more..." at bounding box center [600, 28] width 321 height 24
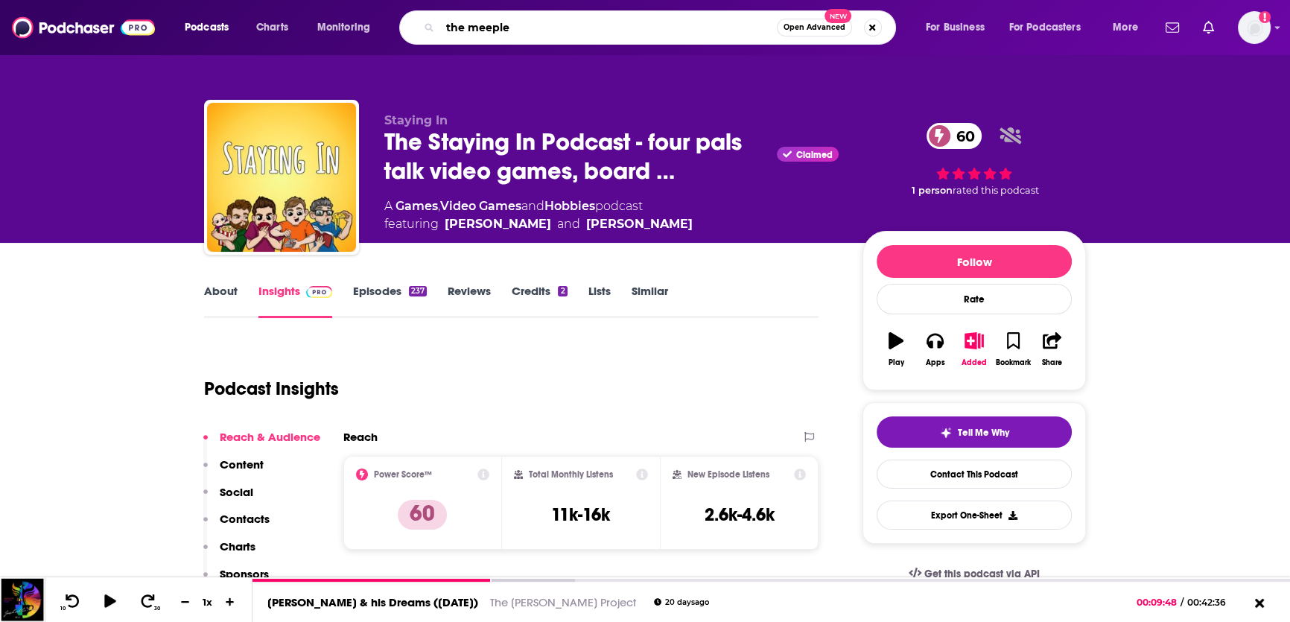
type input "the meeples"
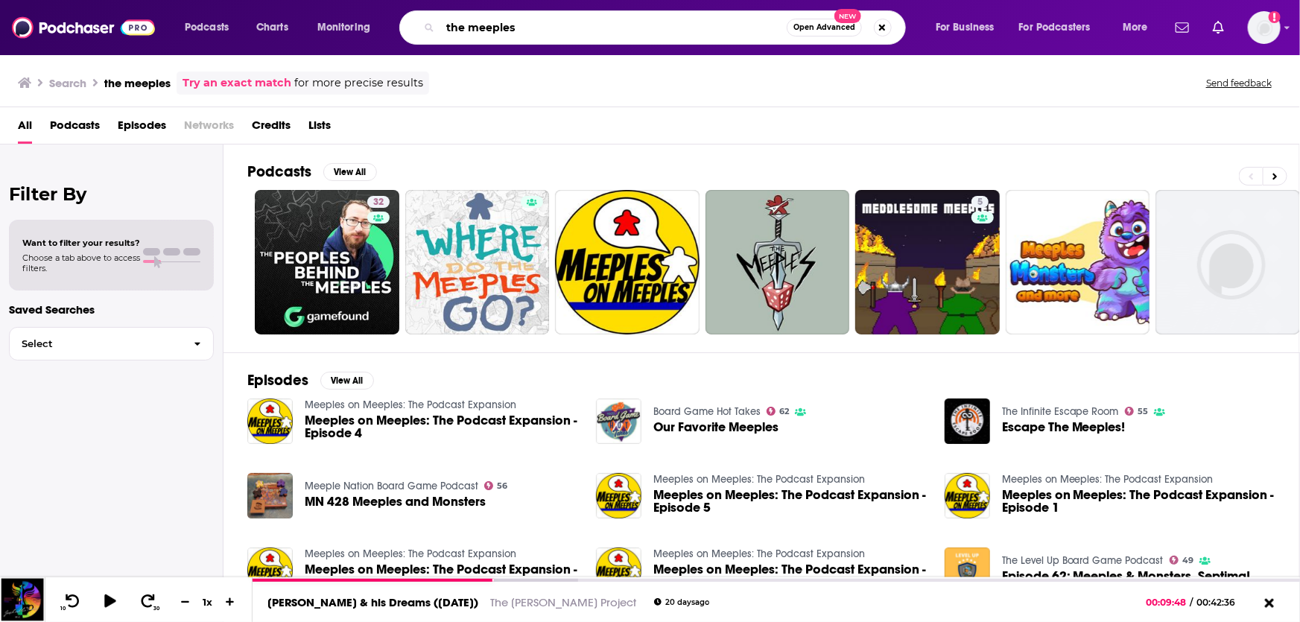
click at [572, 19] on input "the meeples" at bounding box center [613, 28] width 346 height 24
type input "the meeples and miniatures"
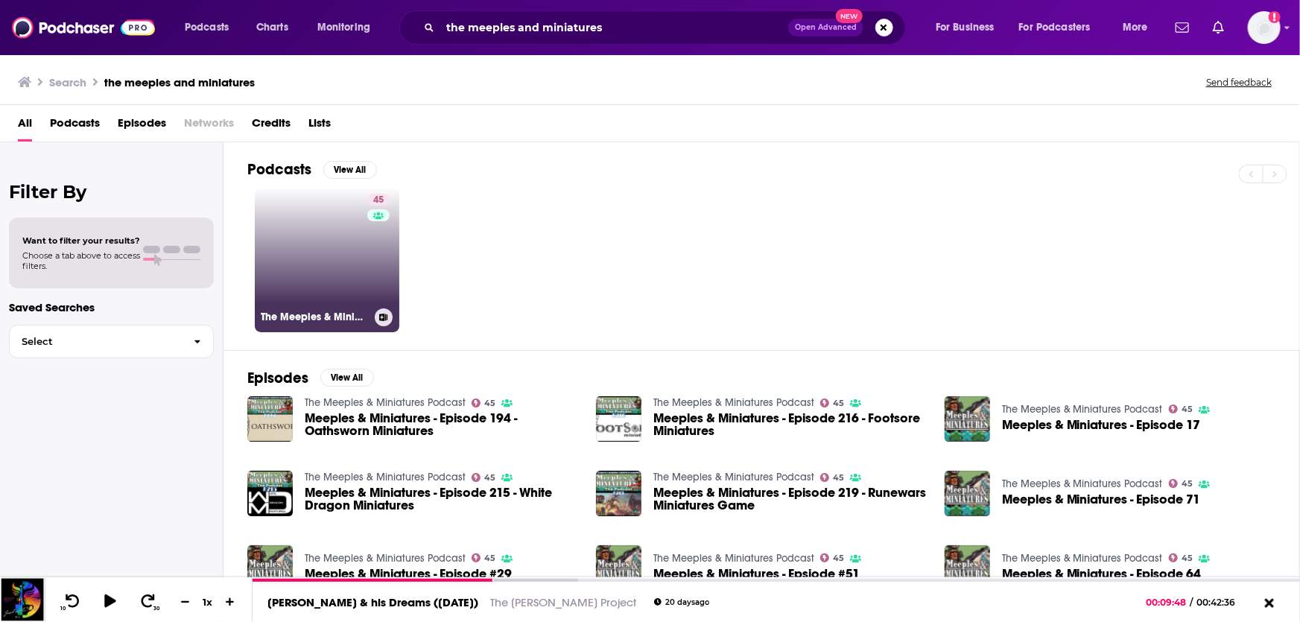
click at [313, 282] on link "45 The Meeples & Miniatures Podcast" at bounding box center [327, 260] width 144 height 144
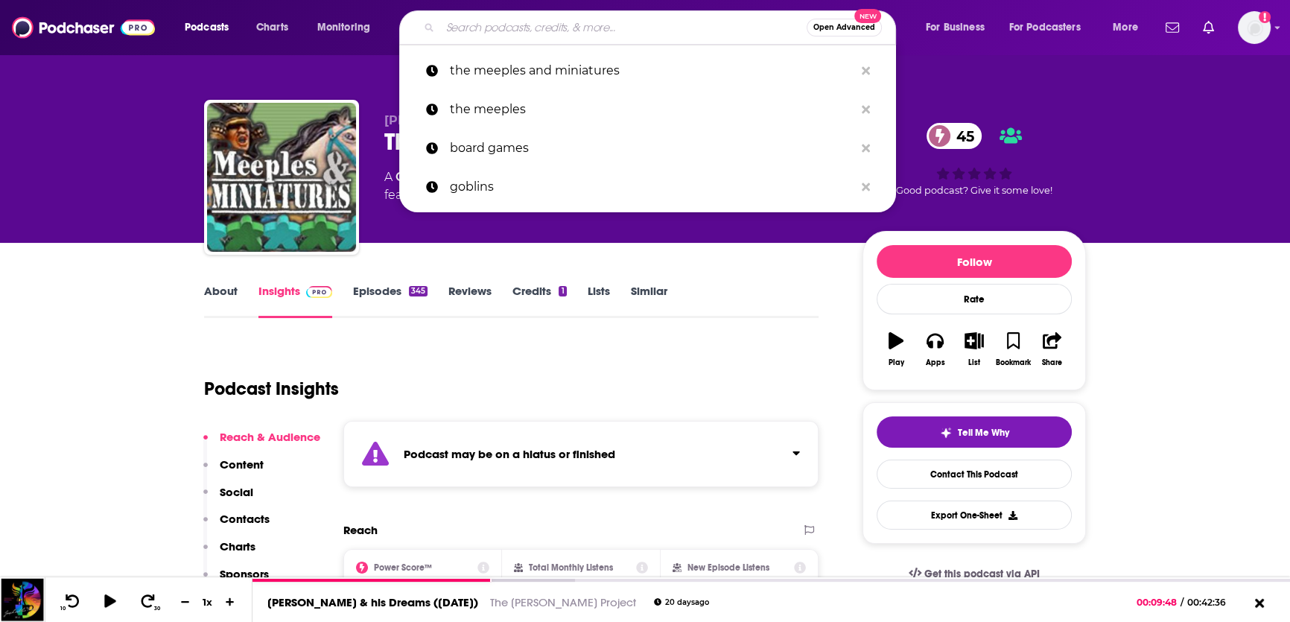
click at [682, 35] on input "Search podcasts, credits, & more..." at bounding box center [623, 28] width 366 height 24
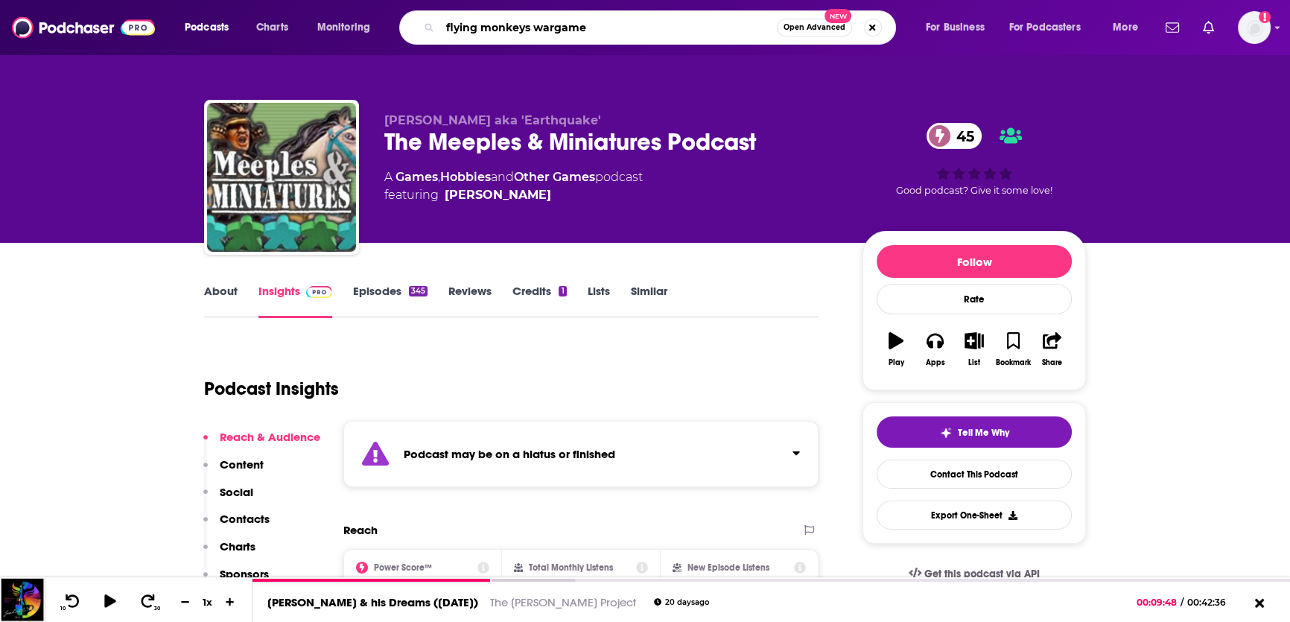
type input "flying monkeys wargames"
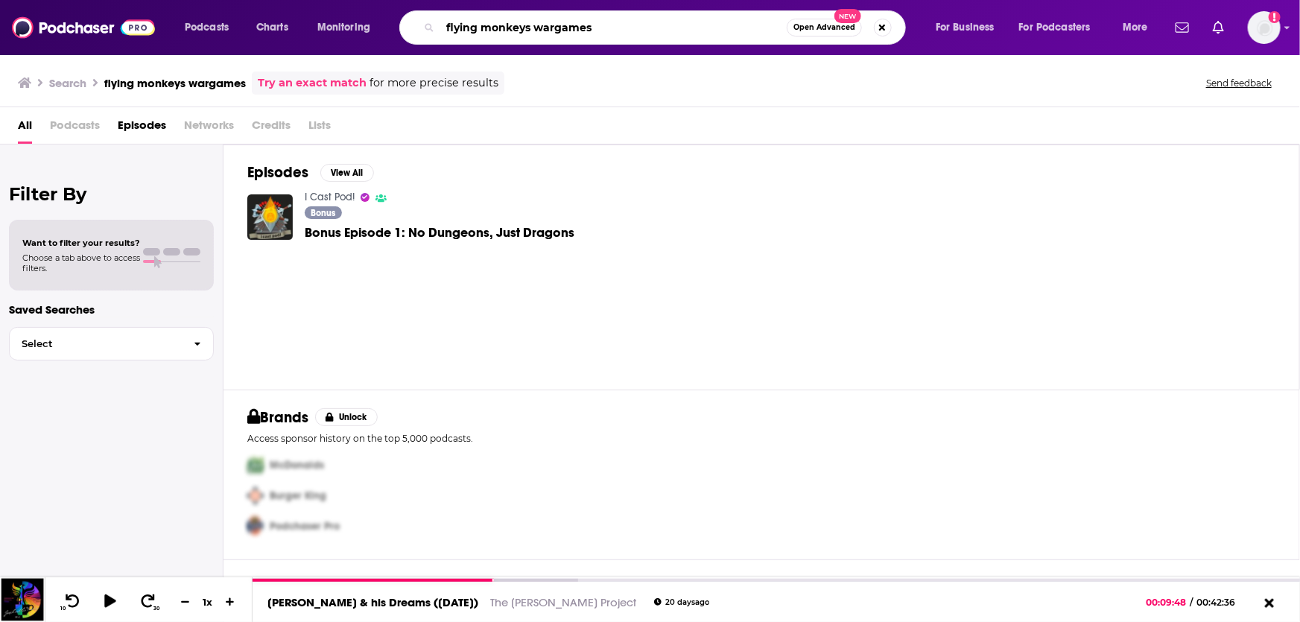
click at [559, 28] on input "flying monkeys wargames" at bounding box center [613, 28] width 346 height 24
type input "flying monkeys war games"
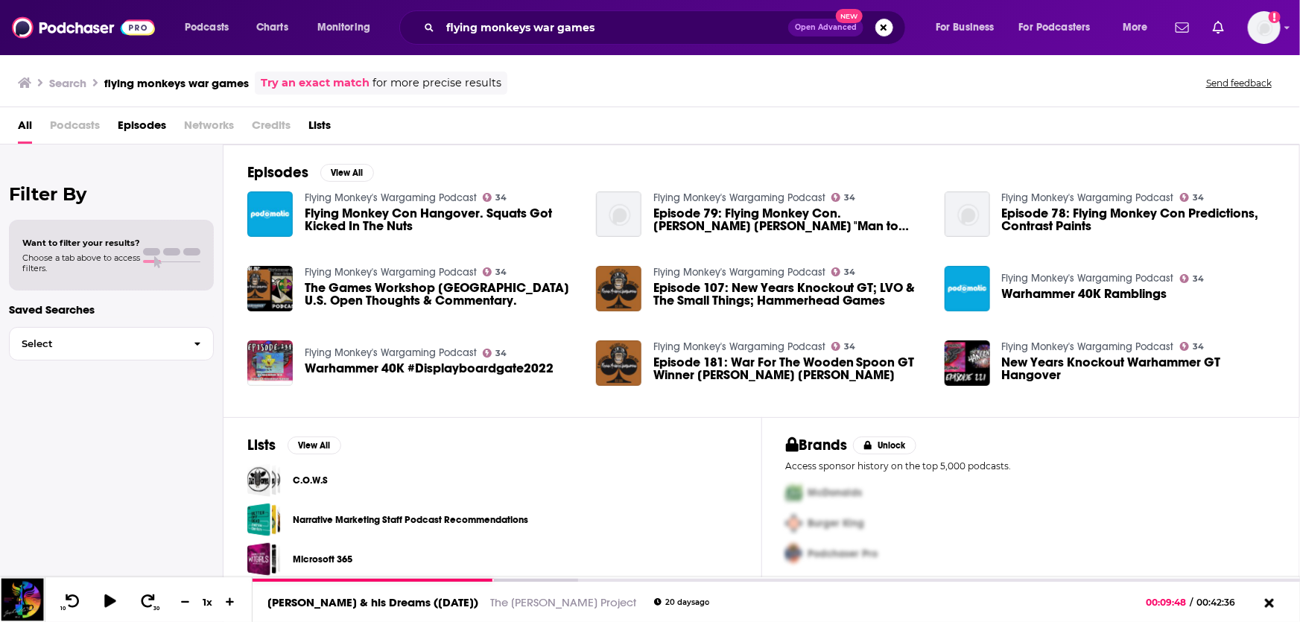
click at [293, 201] on div "Flying Monkey's Wargaming Podcast 34 Flying Monkey Con Hangover. Squats Got Kic…" at bounding box center [412, 214] width 331 height 46
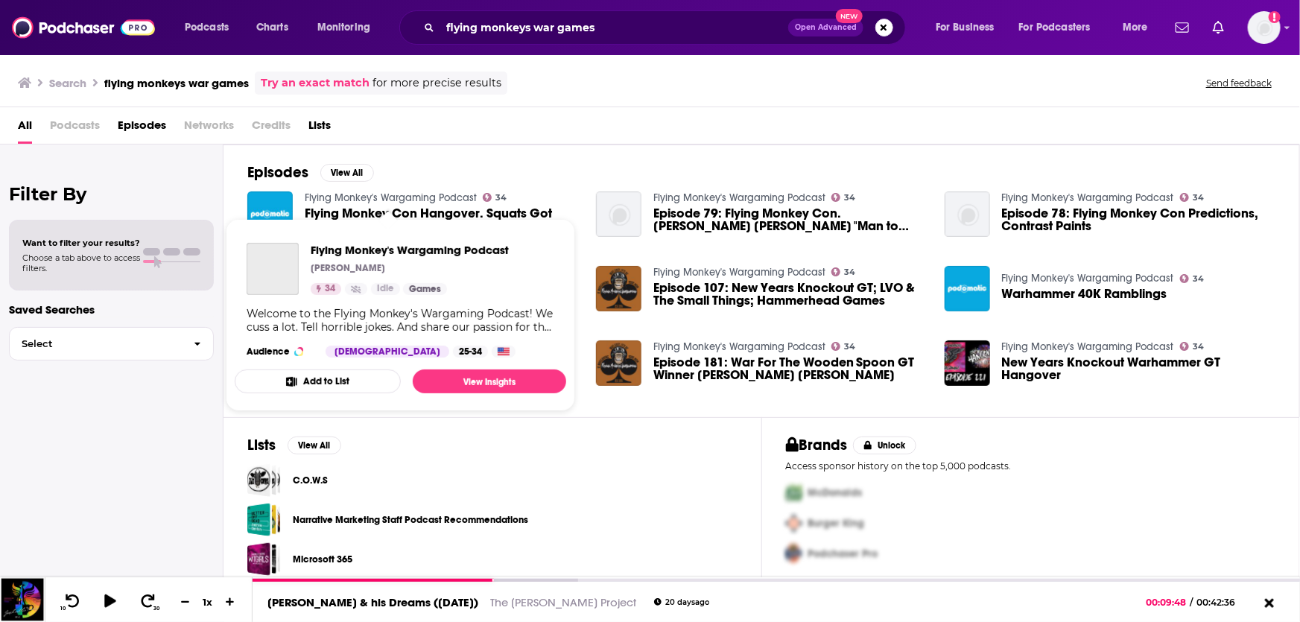
click at [348, 196] on link "Flying Monkey's Wargaming Podcast" at bounding box center [391, 197] width 172 height 13
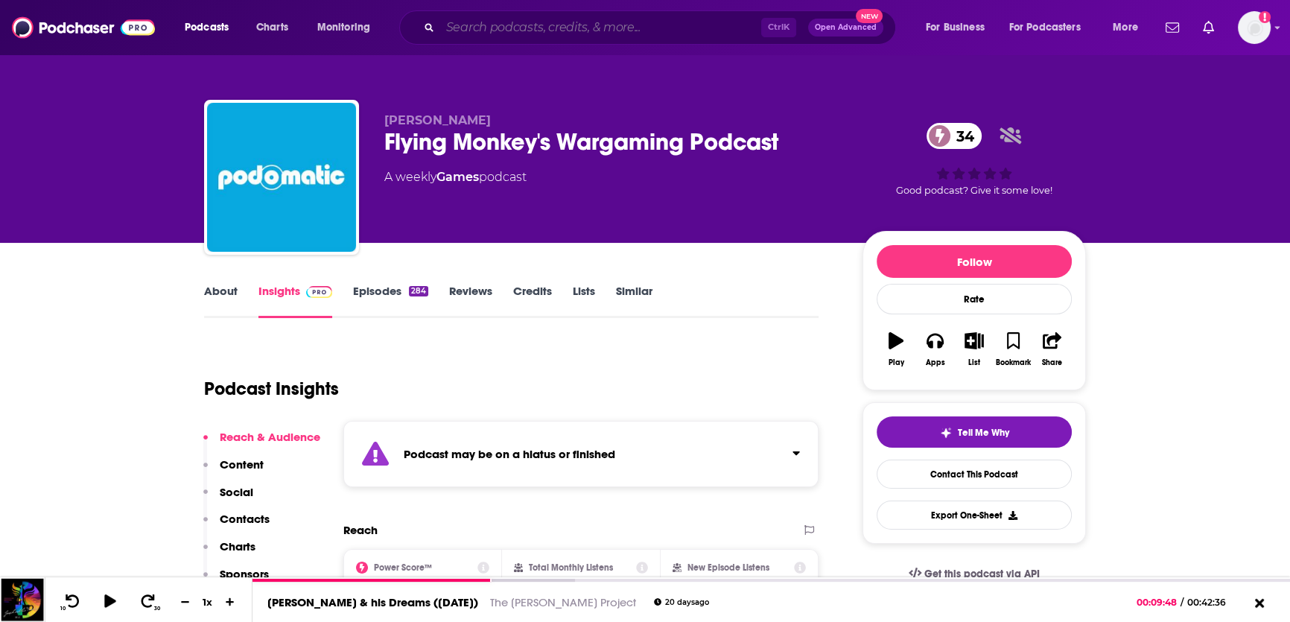
click at [592, 31] on input "Search podcasts, credits, & more..." at bounding box center [600, 28] width 321 height 24
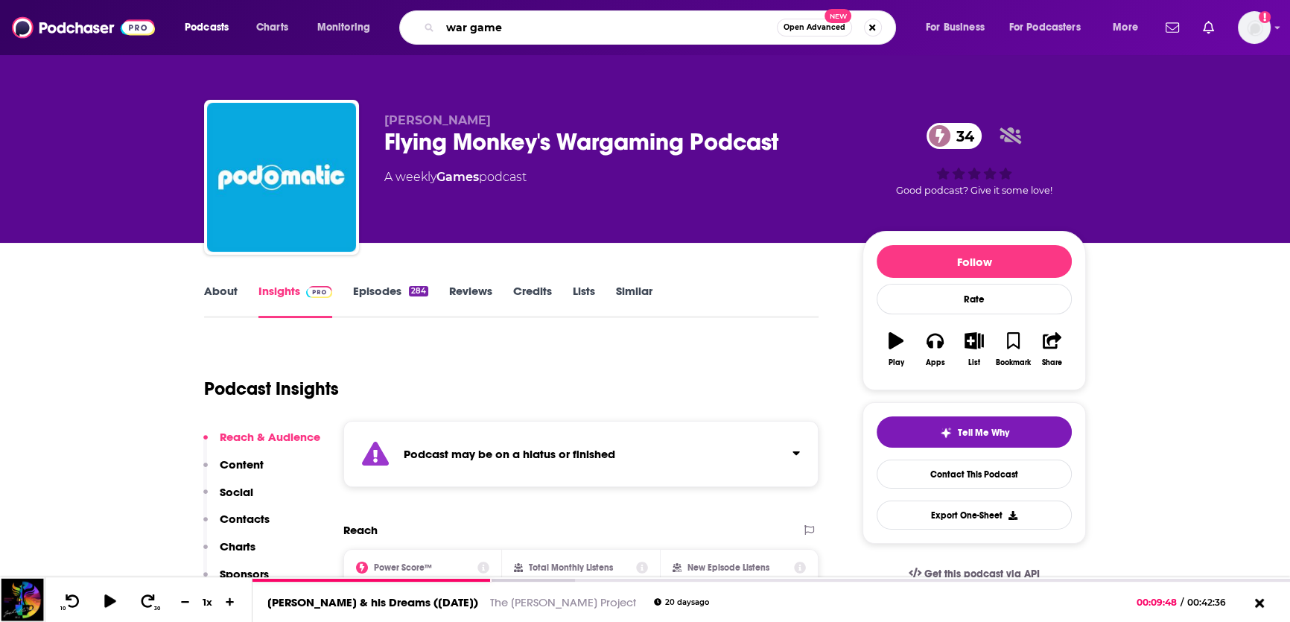
type input "war games"
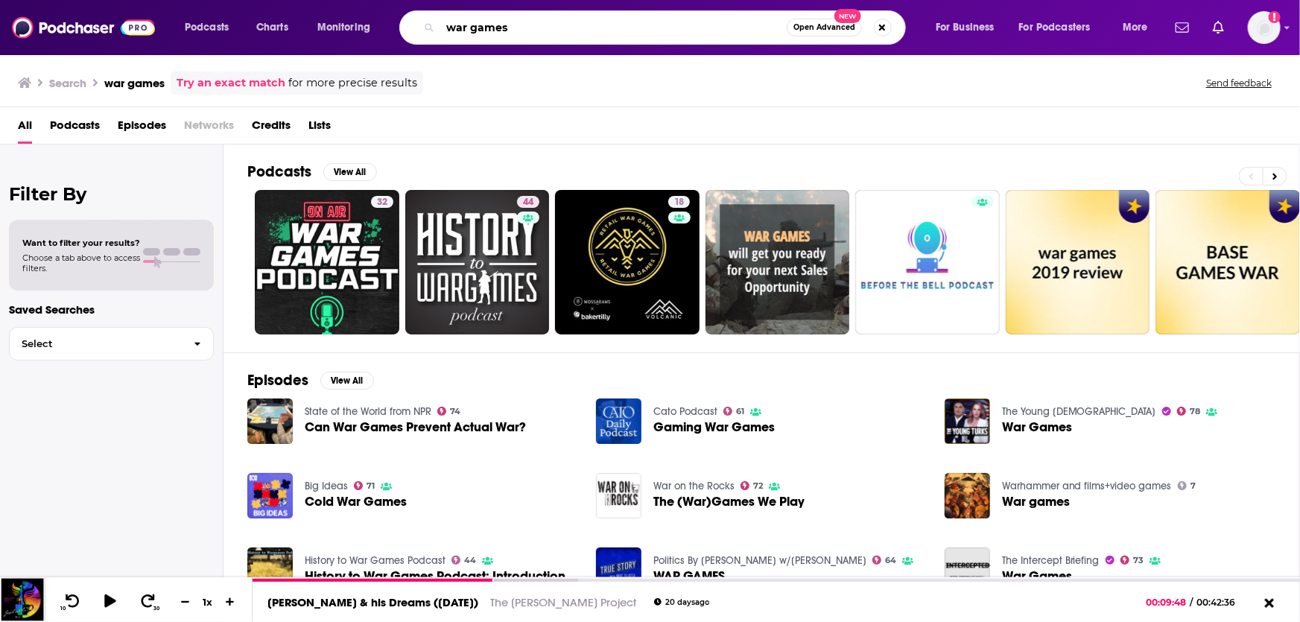
click at [550, 25] on input "war games" at bounding box center [613, 28] width 346 height 24
type input "preferred enemies"
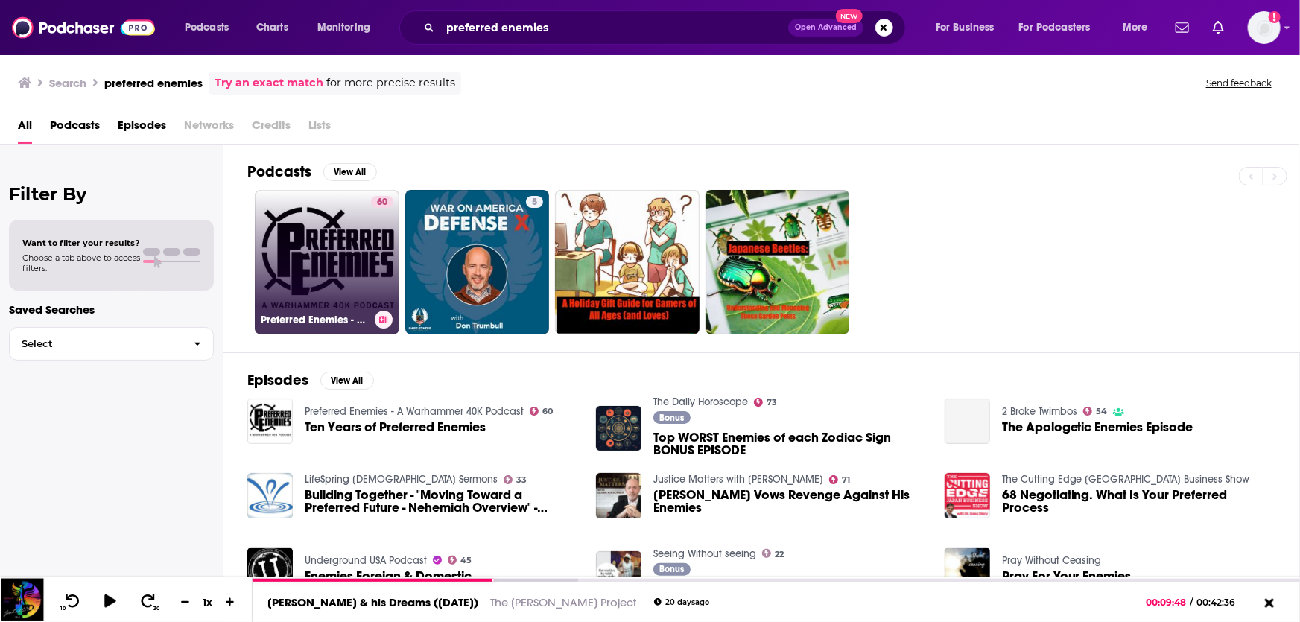
click at [351, 261] on link "60 Preferred Enemies - A Warhammer 40K Podcast" at bounding box center [327, 262] width 144 height 144
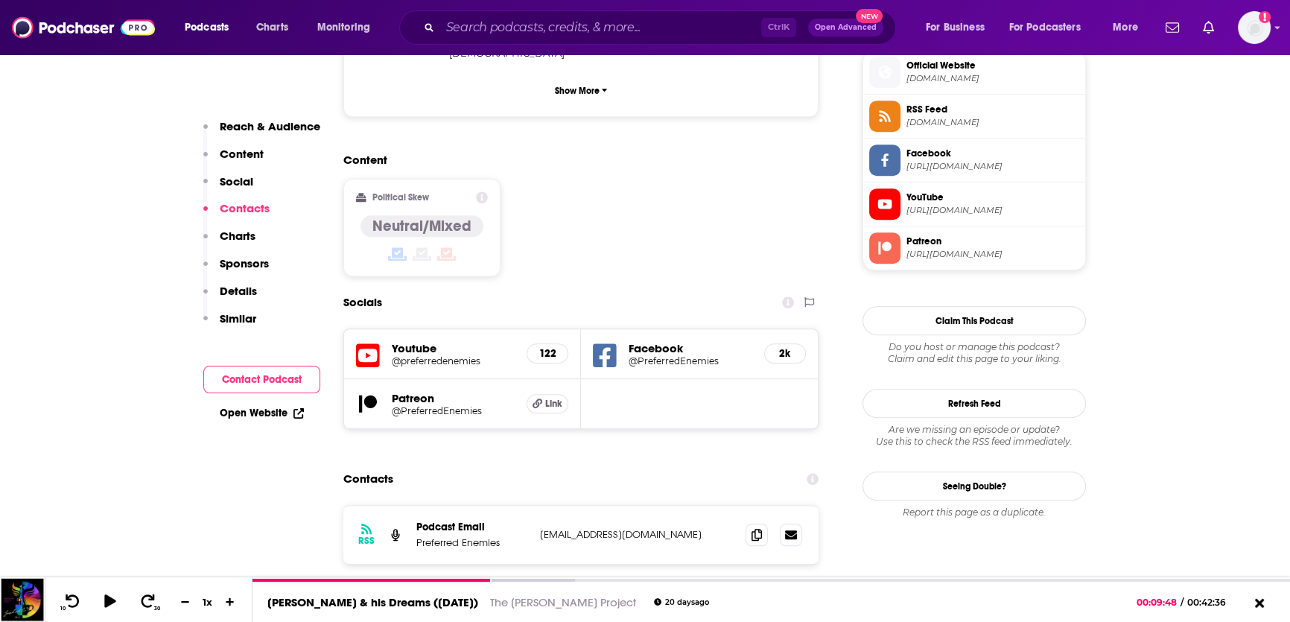
scroll to position [1214, 0]
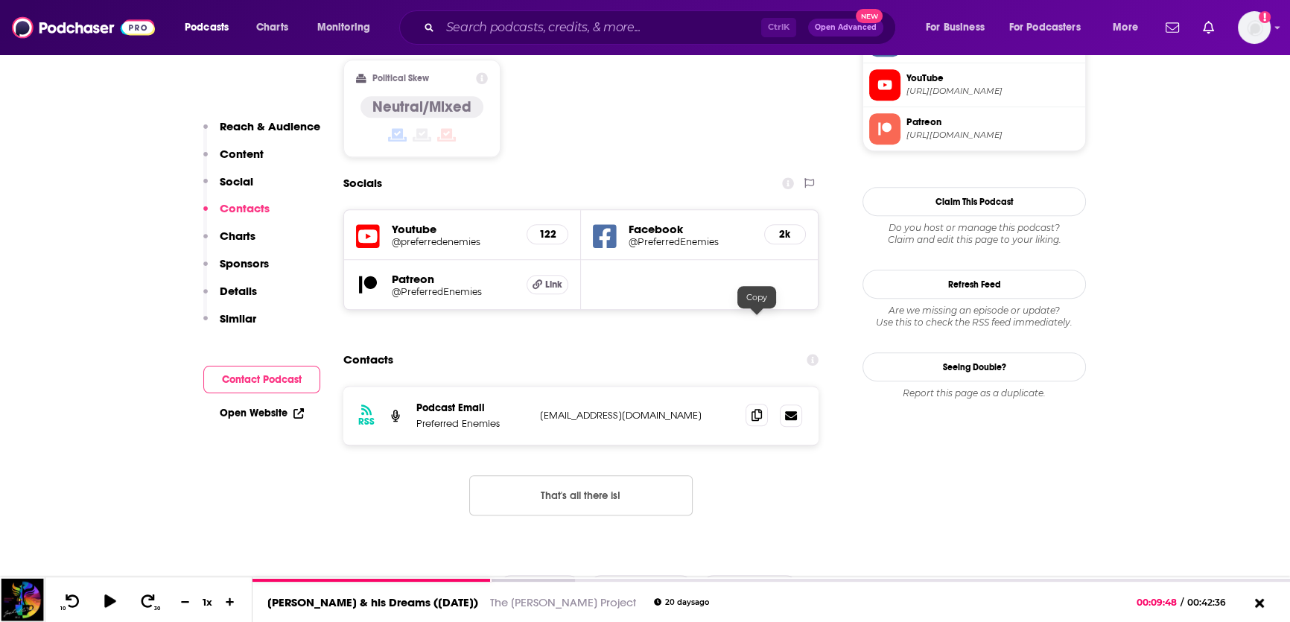
click at [755, 409] on icon at bounding box center [757, 415] width 10 height 12
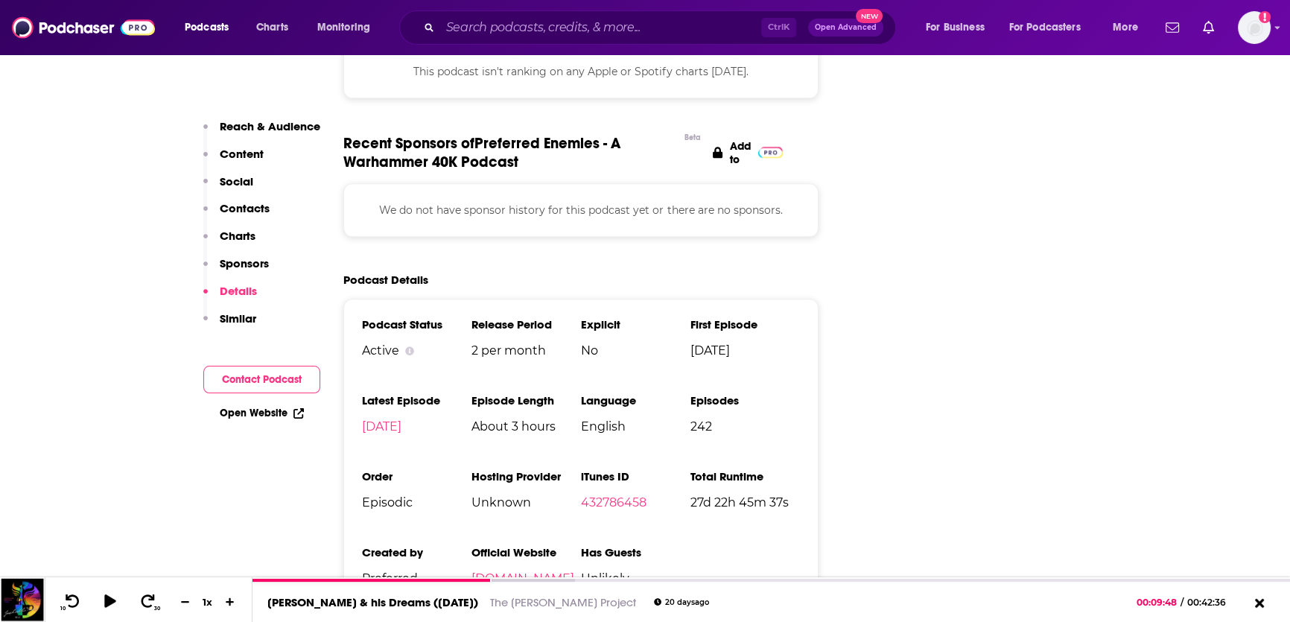
scroll to position [2010, 0]
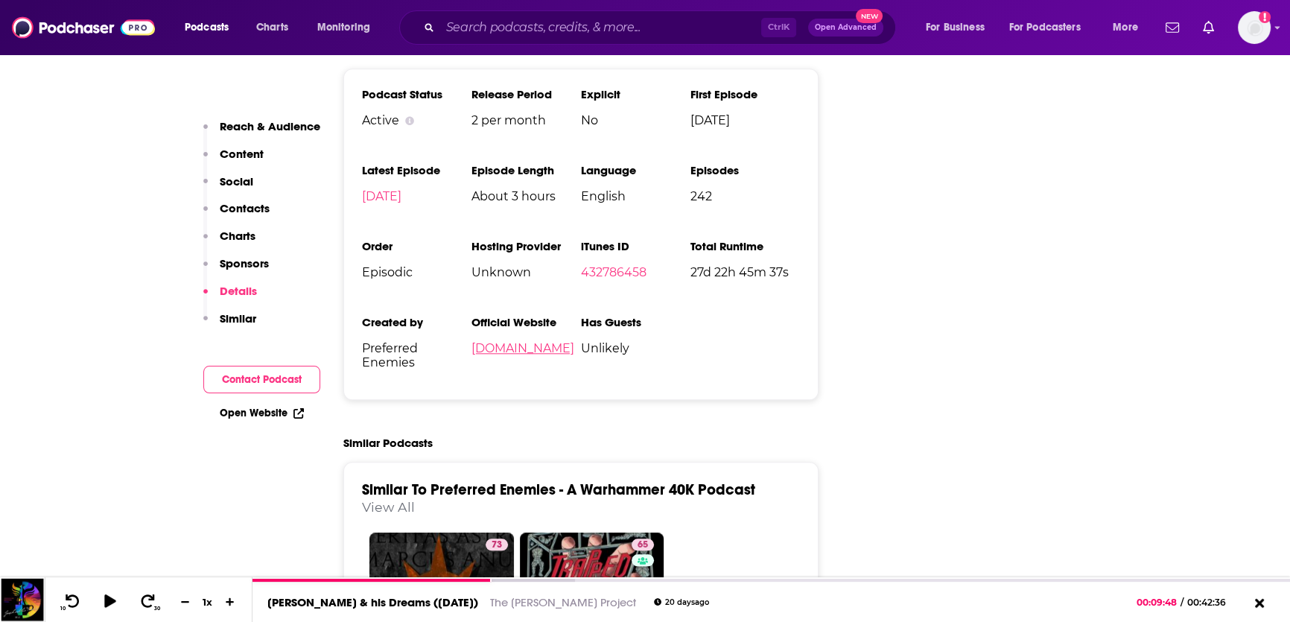
click at [541, 341] on link "preferredenemies.com" at bounding box center [522, 348] width 103 height 14
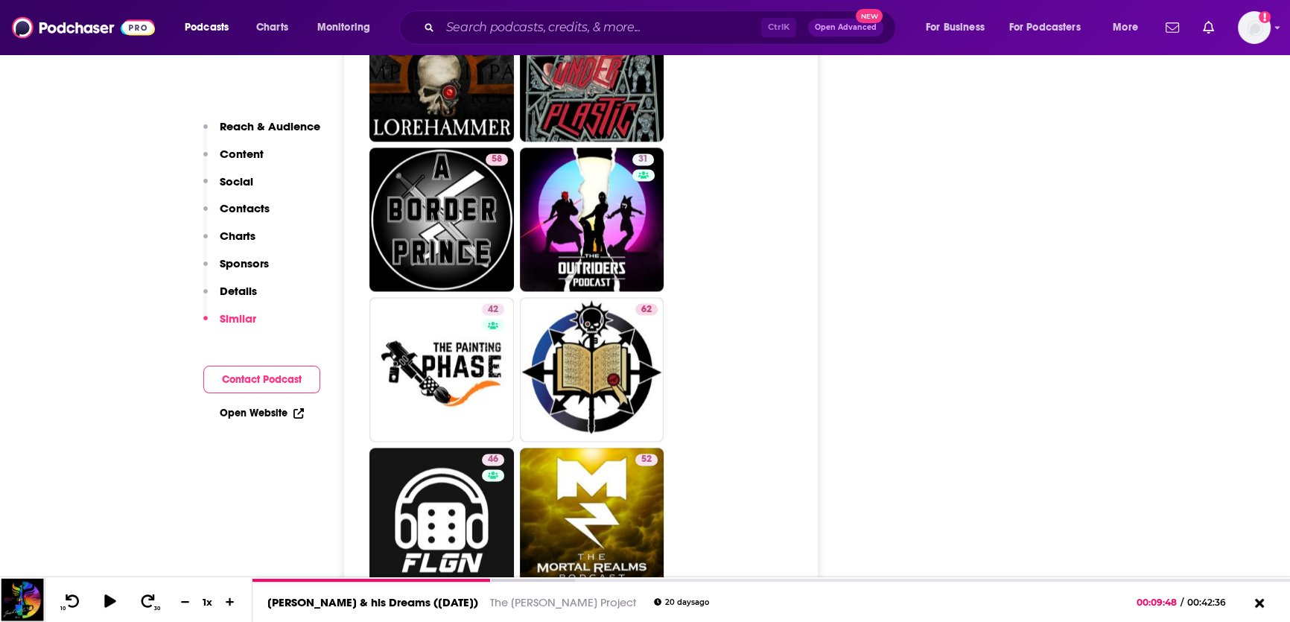
scroll to position [2545, 0]
drag, startPoint x: 571, startPoint y: 264, endPoint x: 627, endPoint y: 270, distance: 56.3
click at [627, 298] on link "62 Warhammer 40K: Laying Down The Lore" at bounding box center [592, 370] width 144 height 144
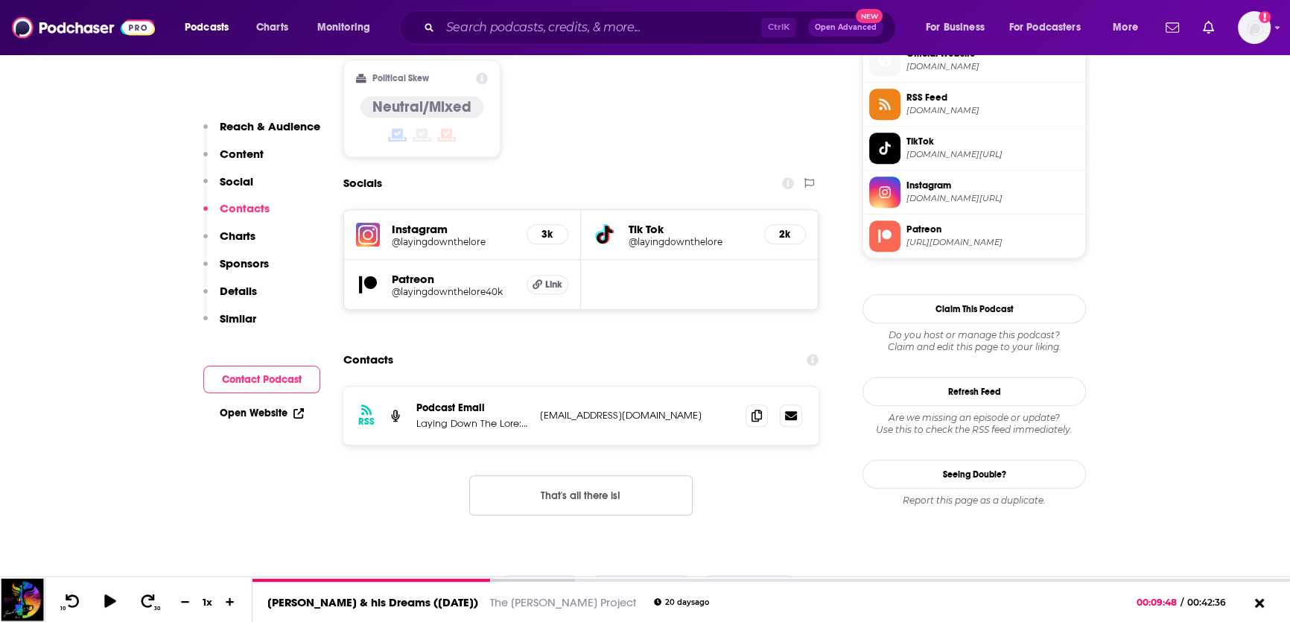
scroll to position [1227, 0]
click at [752, 408] on icon at bounding box center [757, 414] width 10 height 12
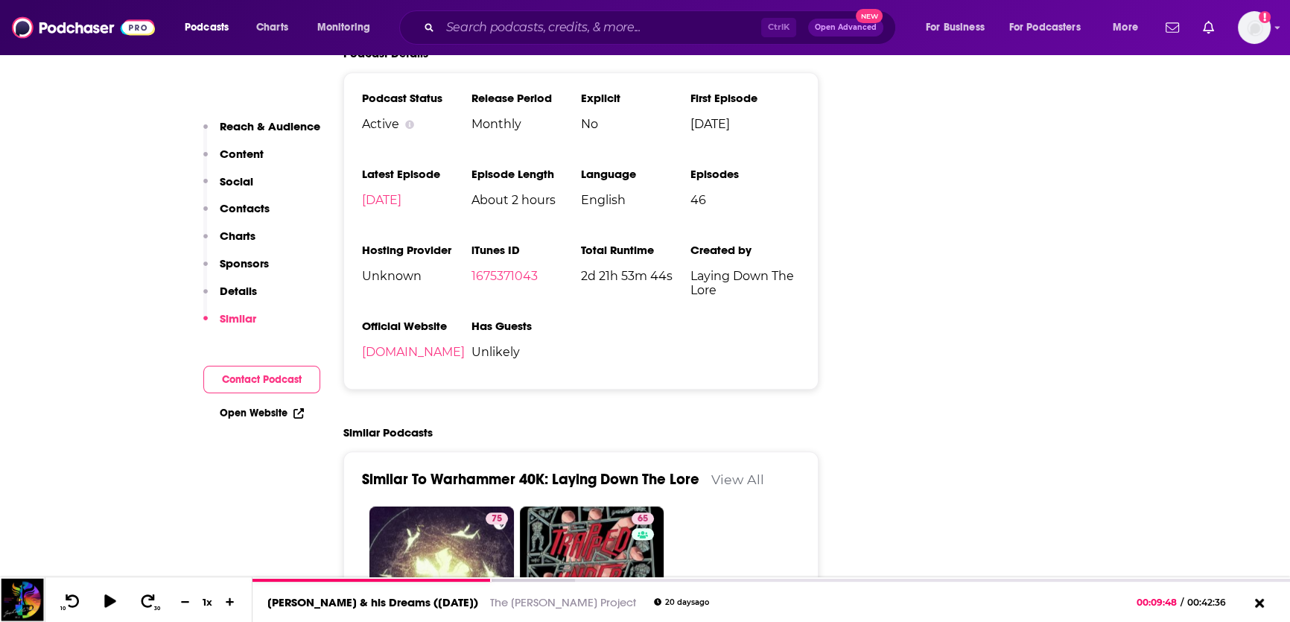
scroll to position [2018, 0]
click at [444, 345] on link "layingdownthelore.com" at bounding box center [413, 352] width 103 height 14
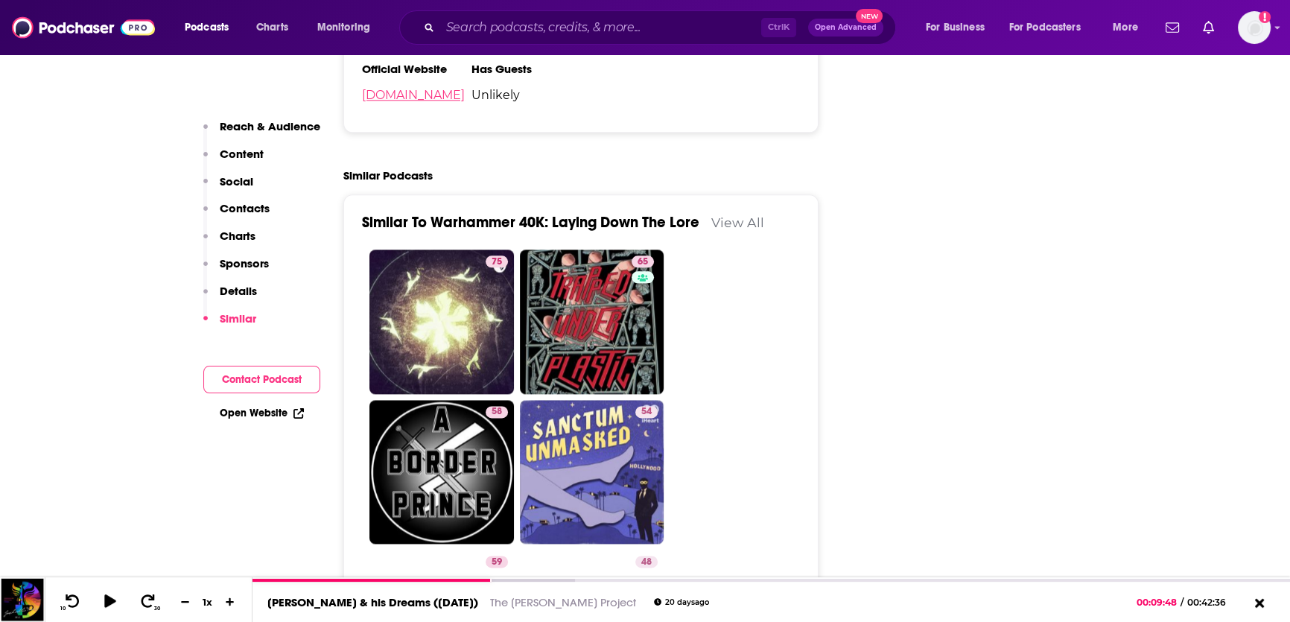
scroll to position [2294, 0]
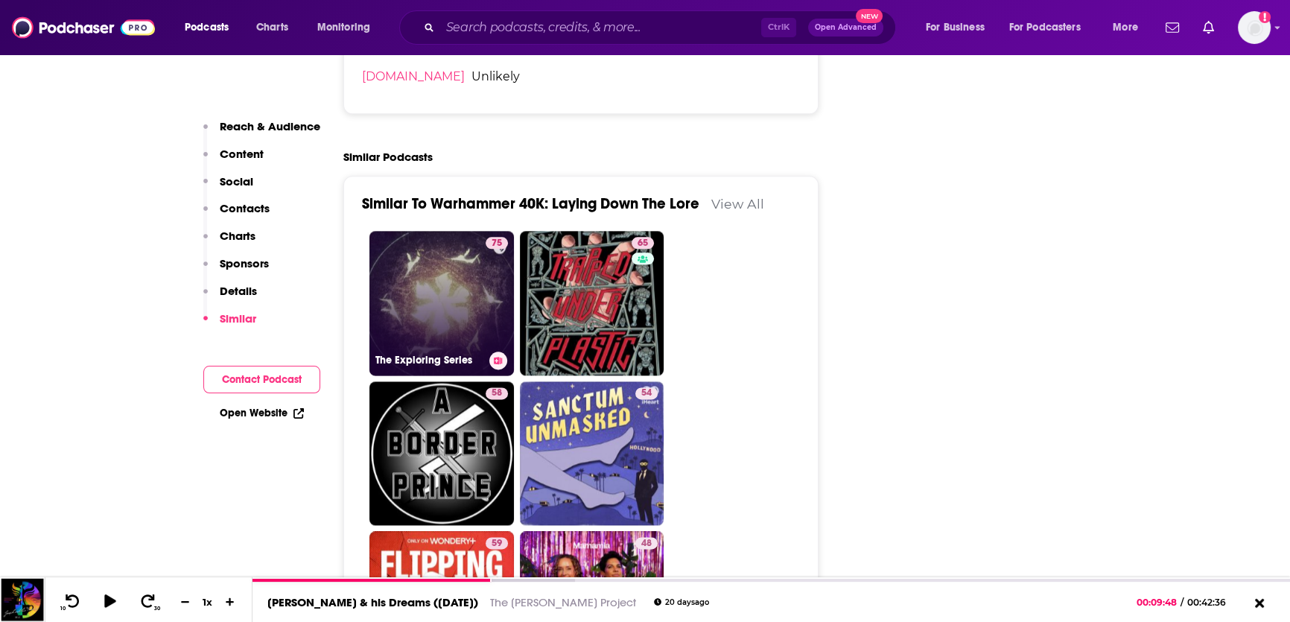
click at [457, 231] on link "75 The Exploring Series" at bounding box center [441, 303] width 144 height 144
type input "https://www.podchaser.com/podcasts/the-exploring-series-1792519"
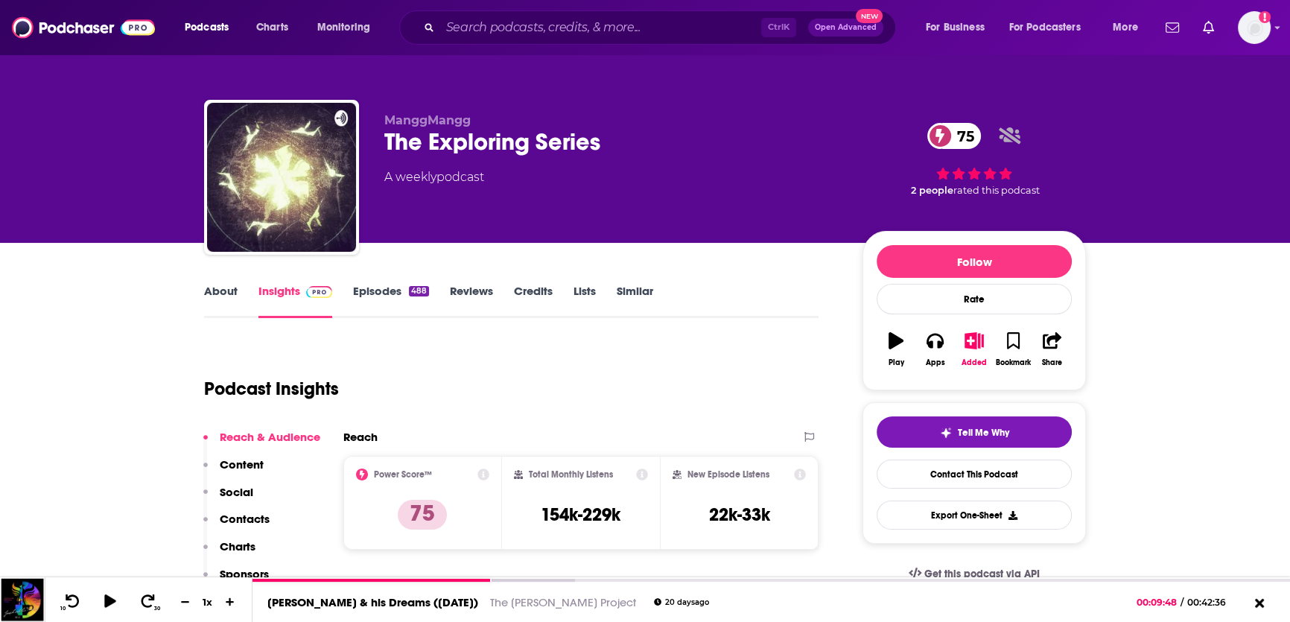
click at [211, 296] on link "About" at bounding box center [221, 301] width 34 height 34
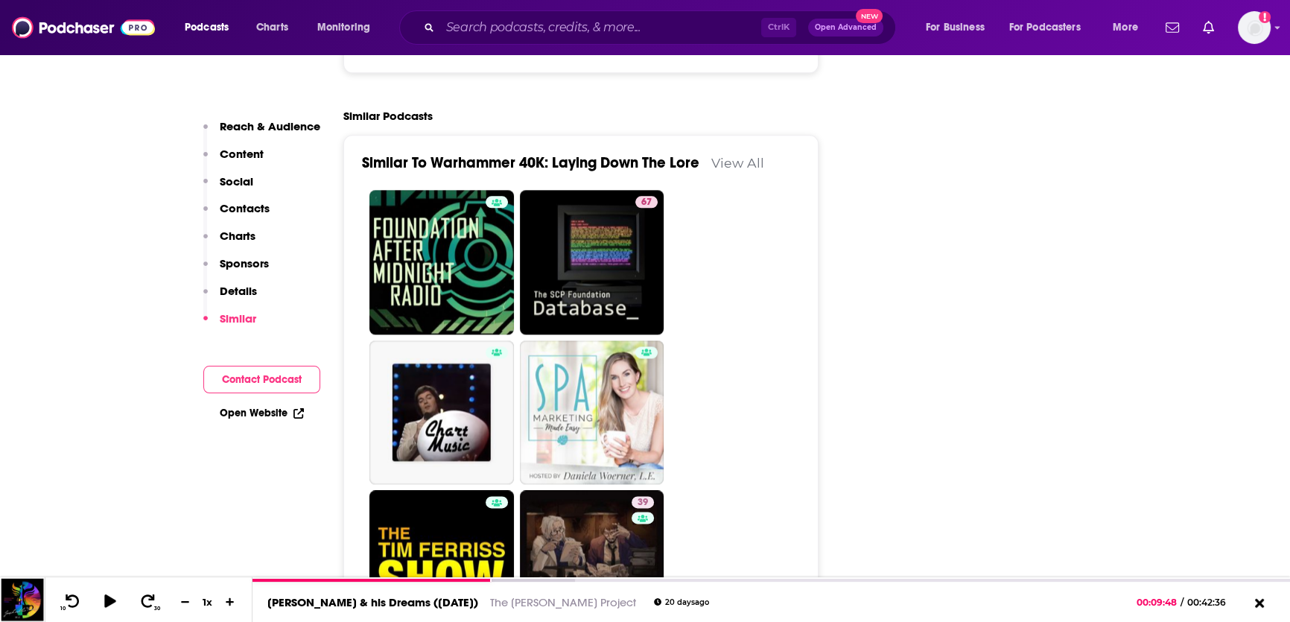
scroll to position [2336, 0]
type input "https://www.podchaser.com/podcasts/preferred-enemies-a-warhammer-47327"
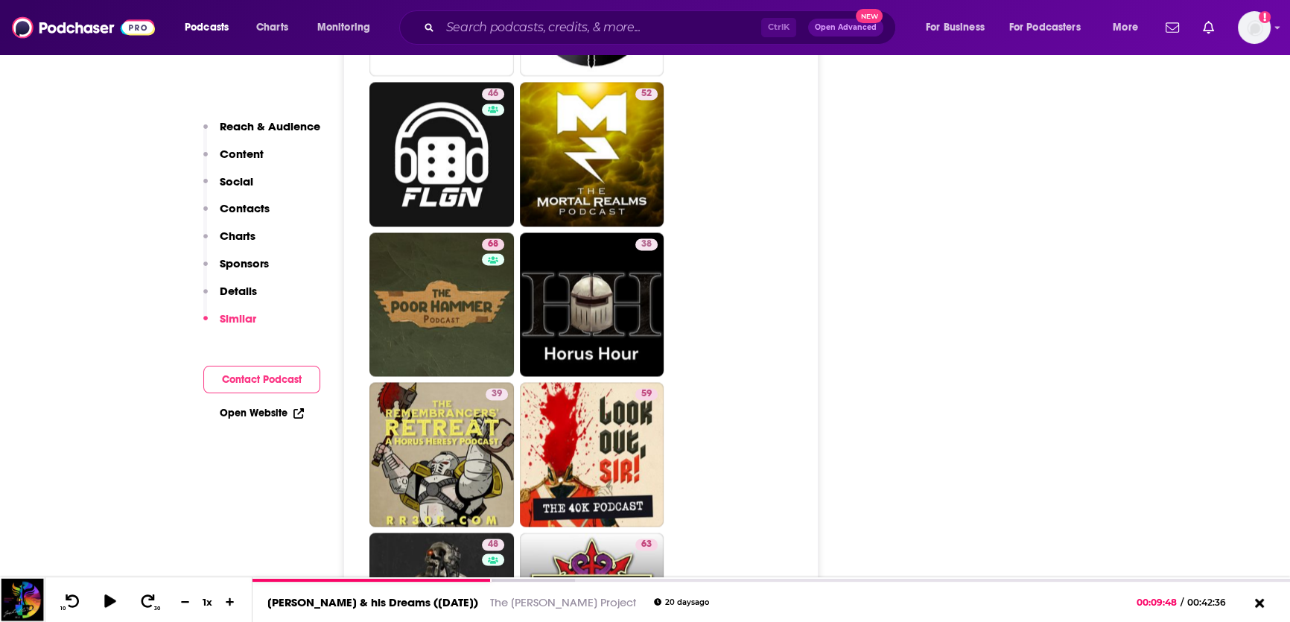
scroll to position [2912, 0]
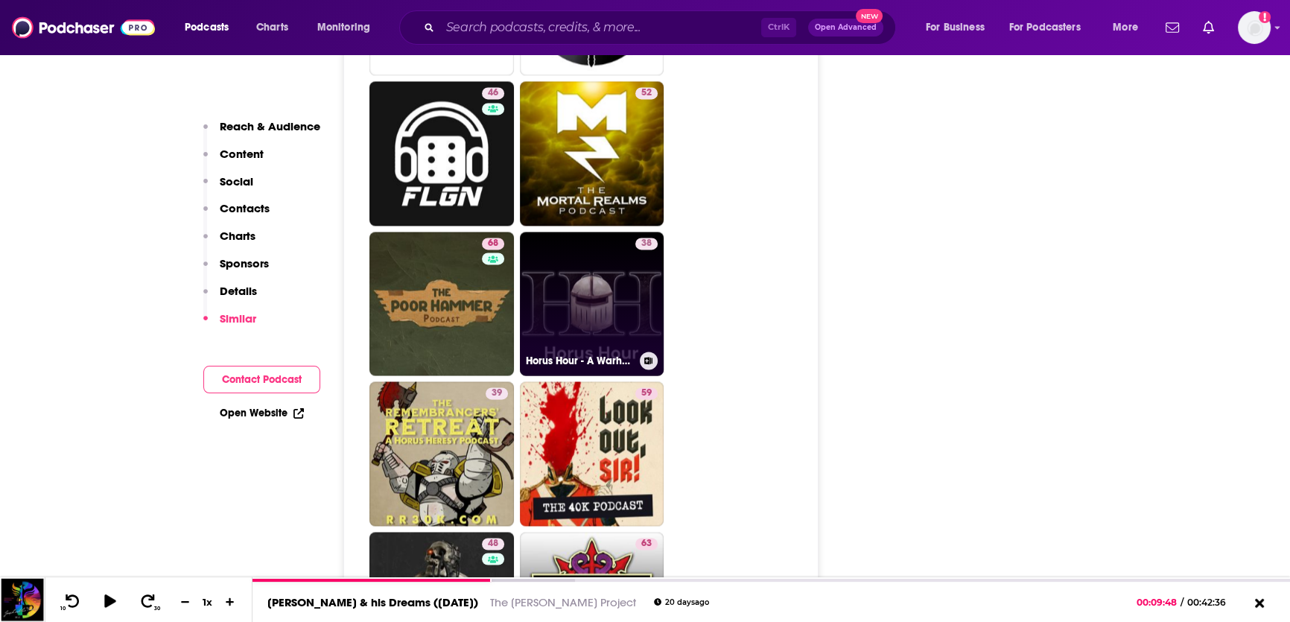
drag, startPoint x: 597, startPoint y: 232, endPoint x: 616, endPoint y: 238, distance: 20.5
click at [616, 238] on link "38 Horus Hour - A Warhammer 40k Podcast" at bounding box center [592, 304] width 144 height 144
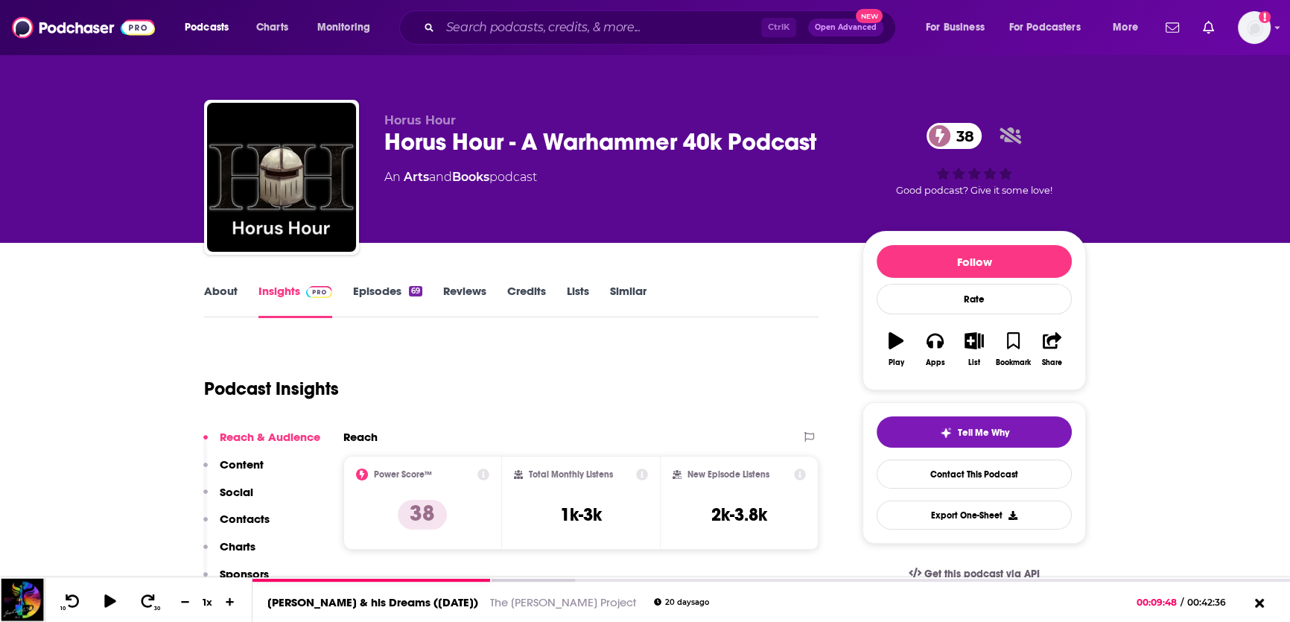
type input "https://www.podchaser.com/podcasts/preferred-enemies-a-warhammer-47327"
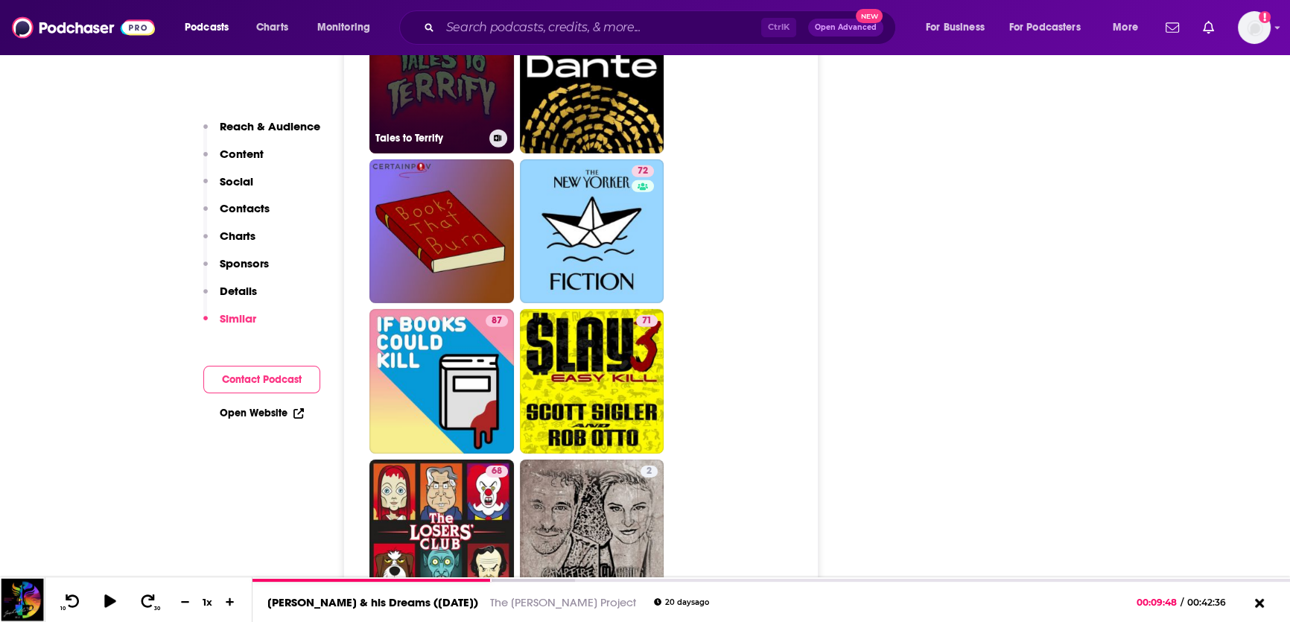
scroll to position [5803, 0]
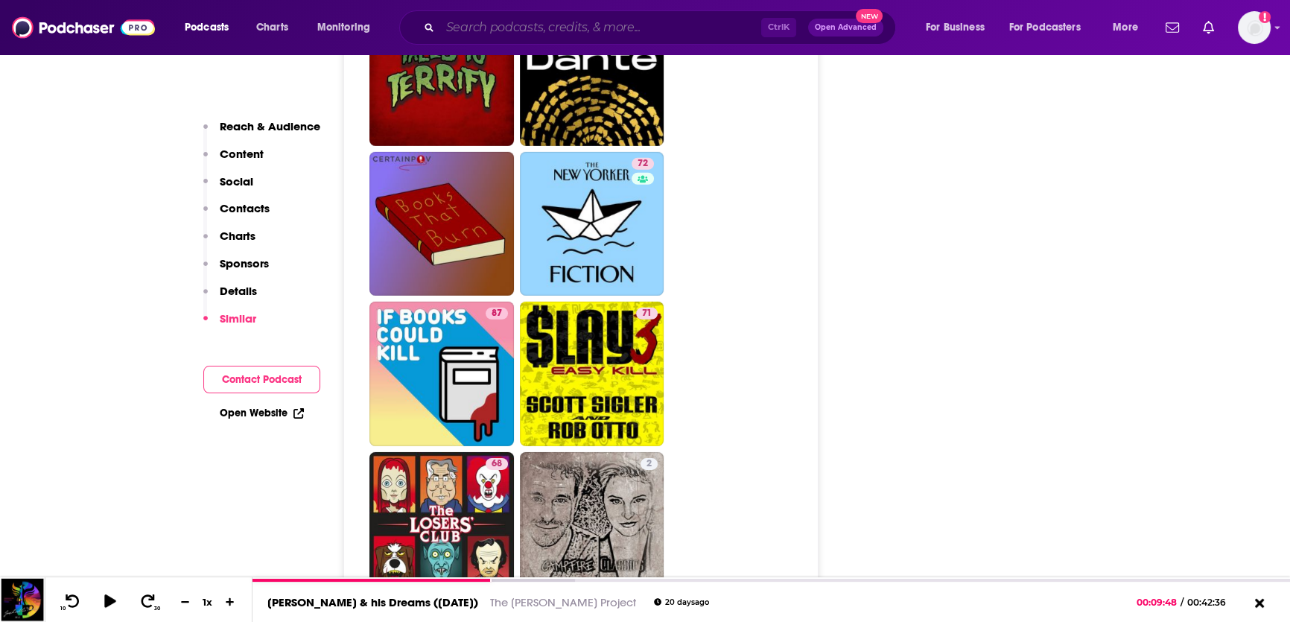
click at [574, 26] on input "Search podcasts, credits, & more..." at bounding box center [600, 28] width 321 height 24
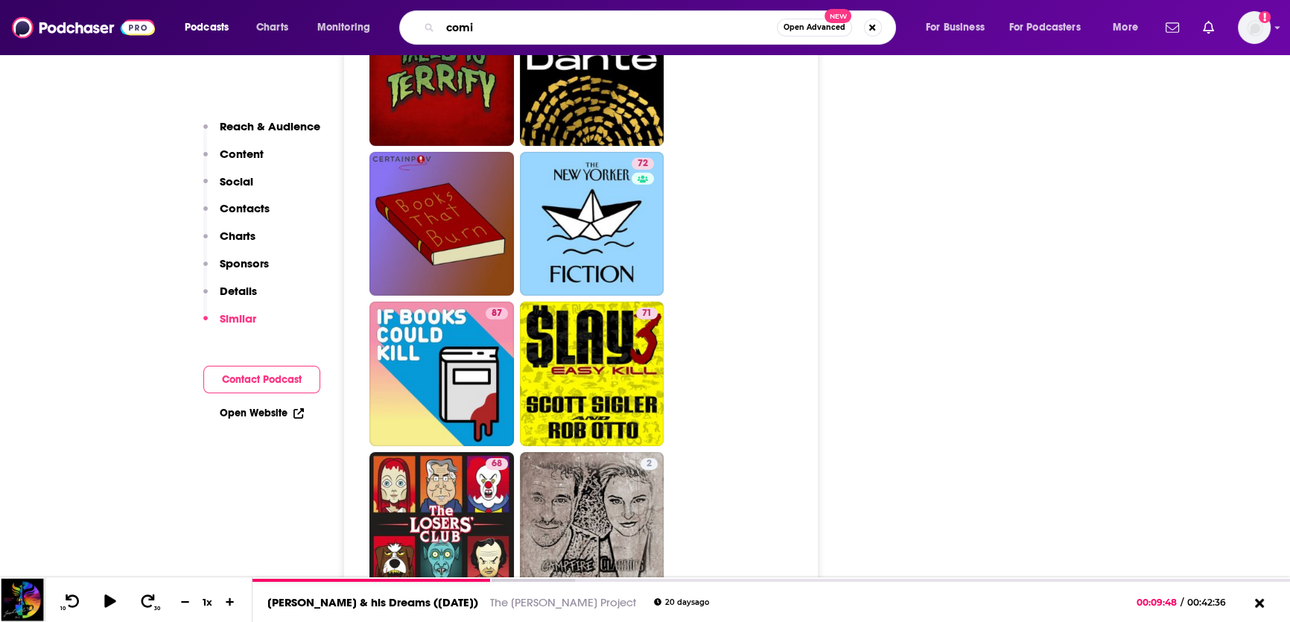
type input "comic"
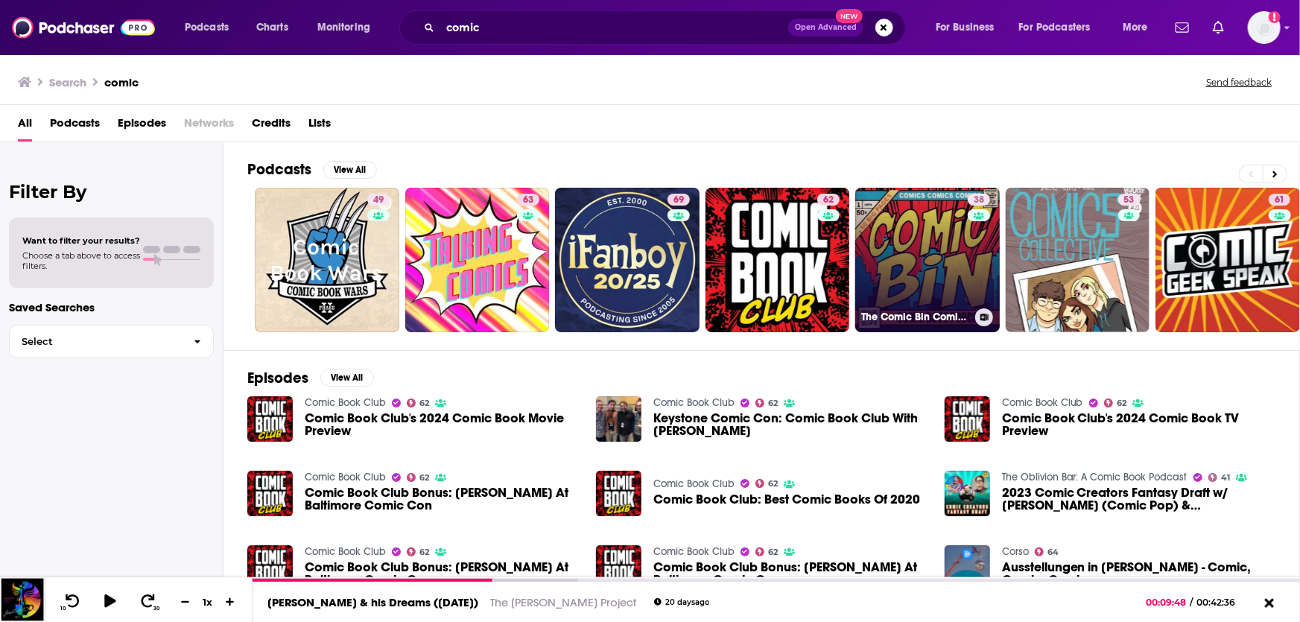
click at [932, 256] on link "38 The Comic Bin Comic Book Podcast" at bounding box center [927, 260] width 144 height 144
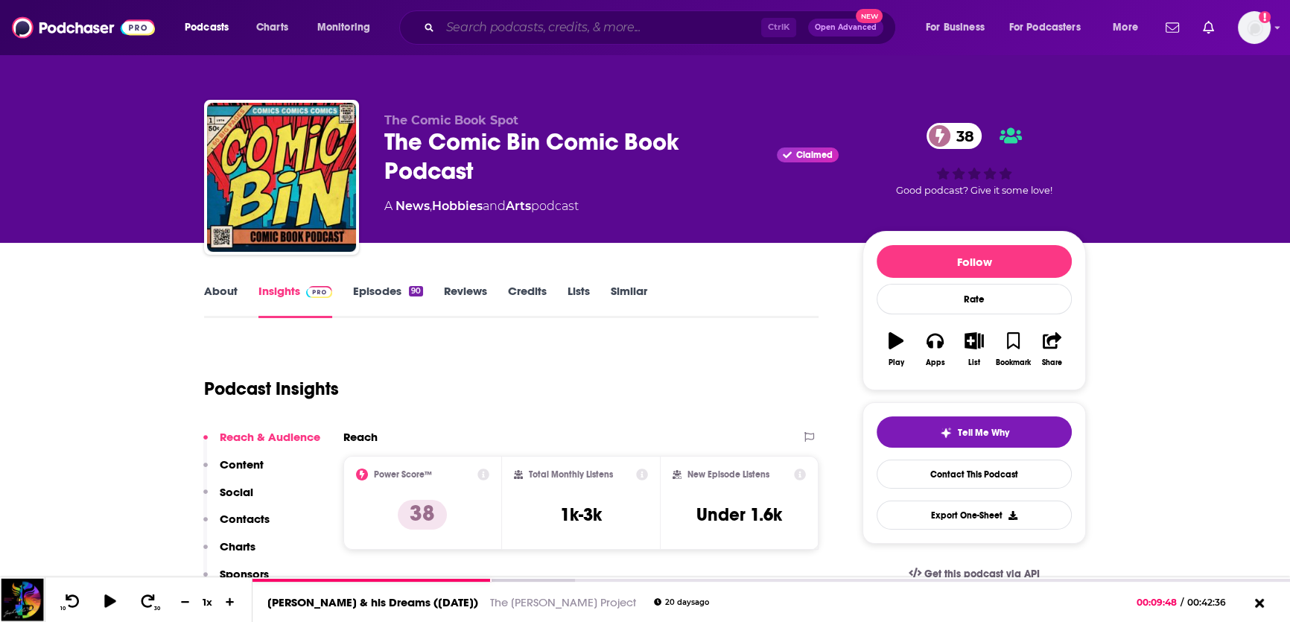
click at [604, 30] on input "Search podcasts, credits, & more..." at bounding box center [600, 28] width 321 height 24
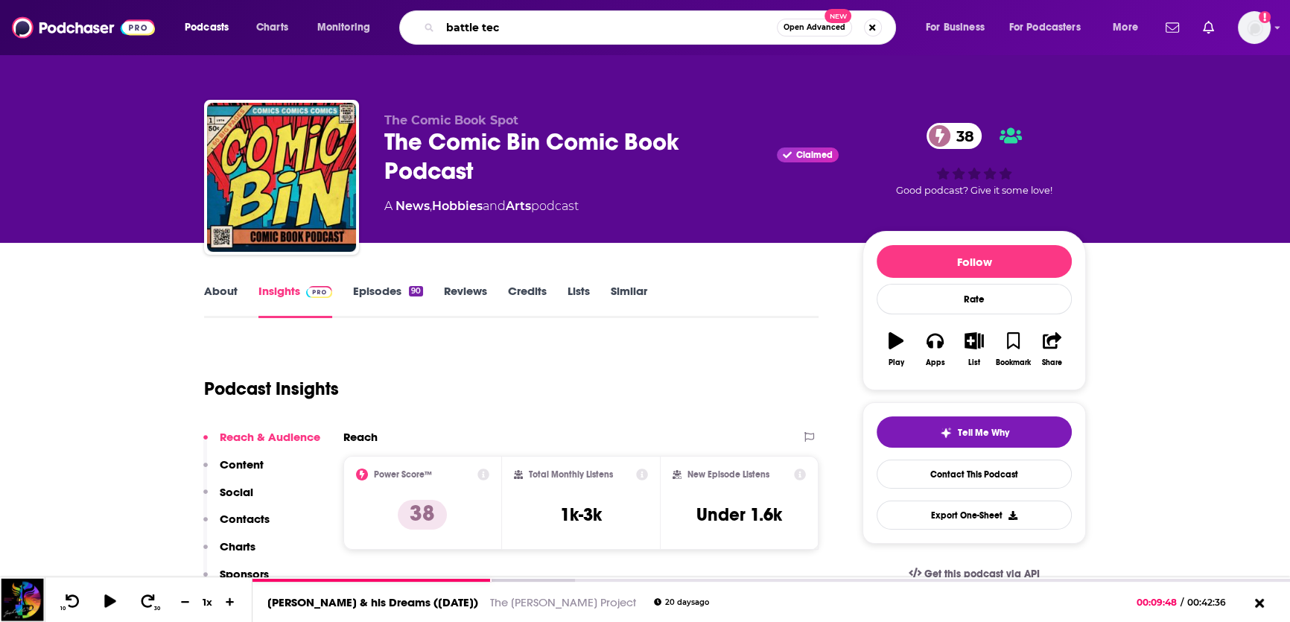
type input "battle tech"
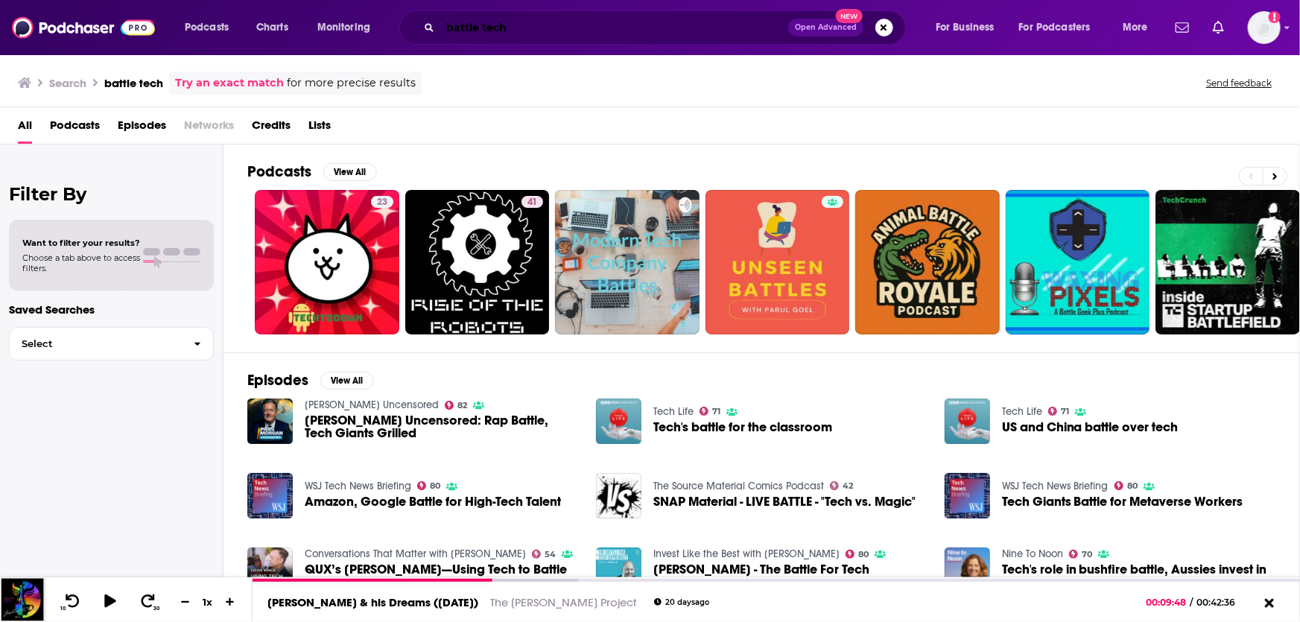
click at [481, 28] on input "battle tech" at bounding box center [614, 28] width 348 height 24
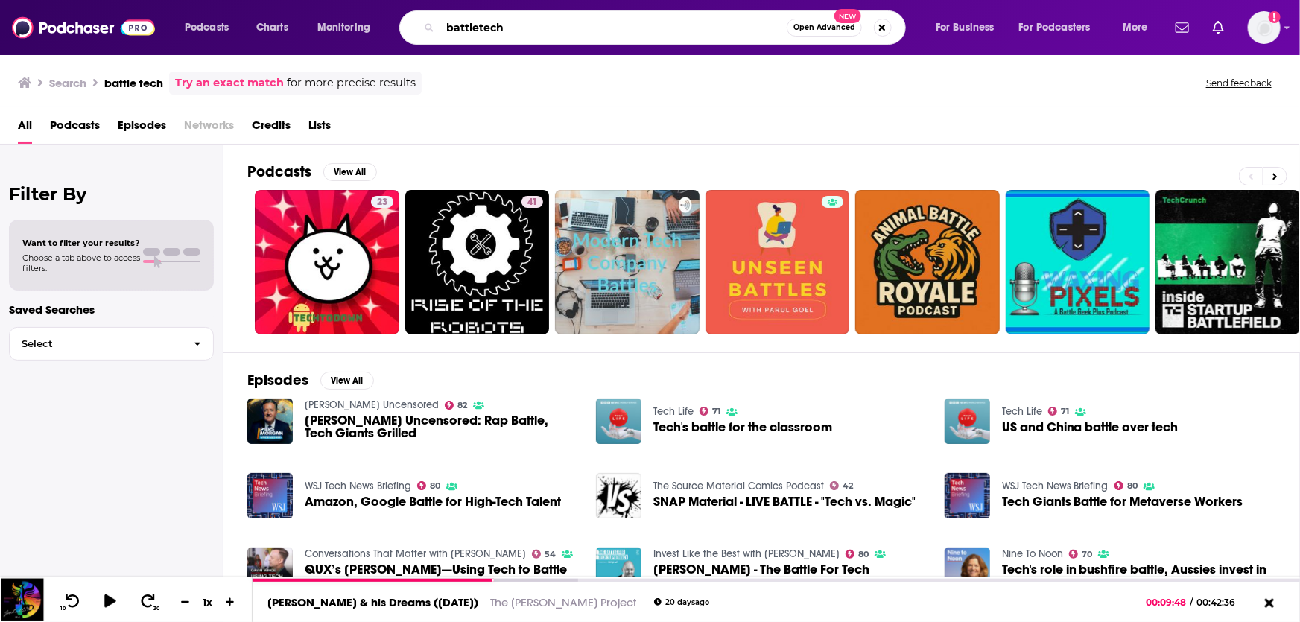
type input "battletech"
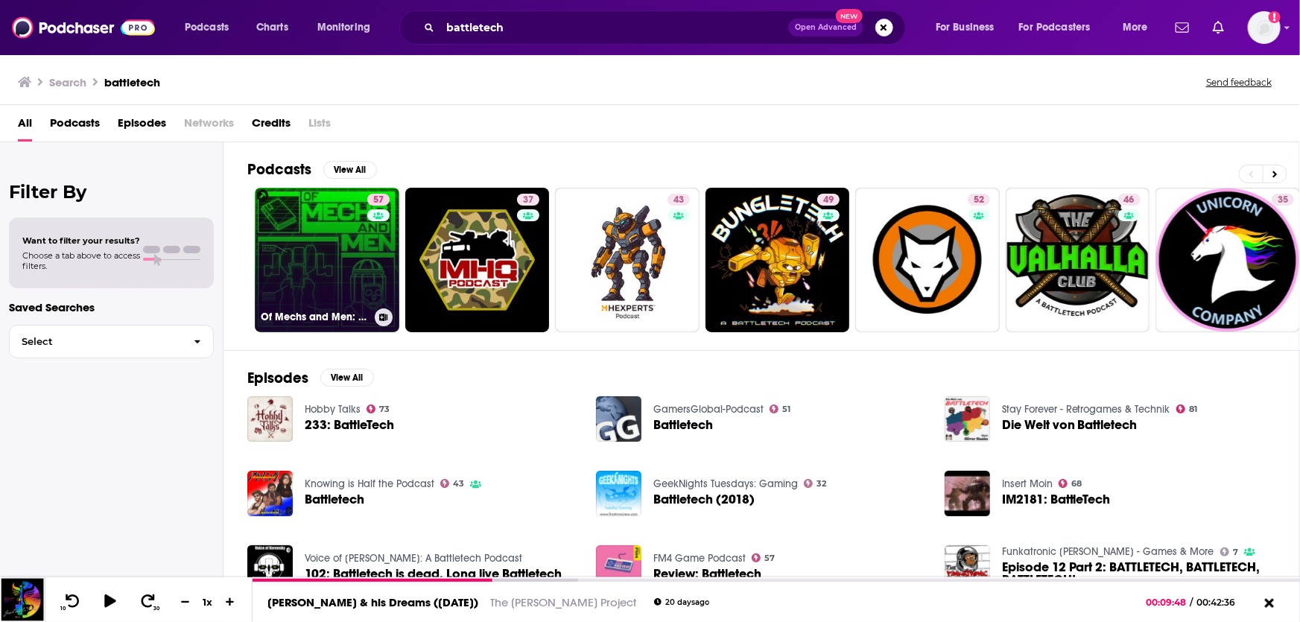
click at [326, 295] on link "57 Of Mechs and Men: A Battletech Book Club" at bounding box center [327, 260] width 144 height 144
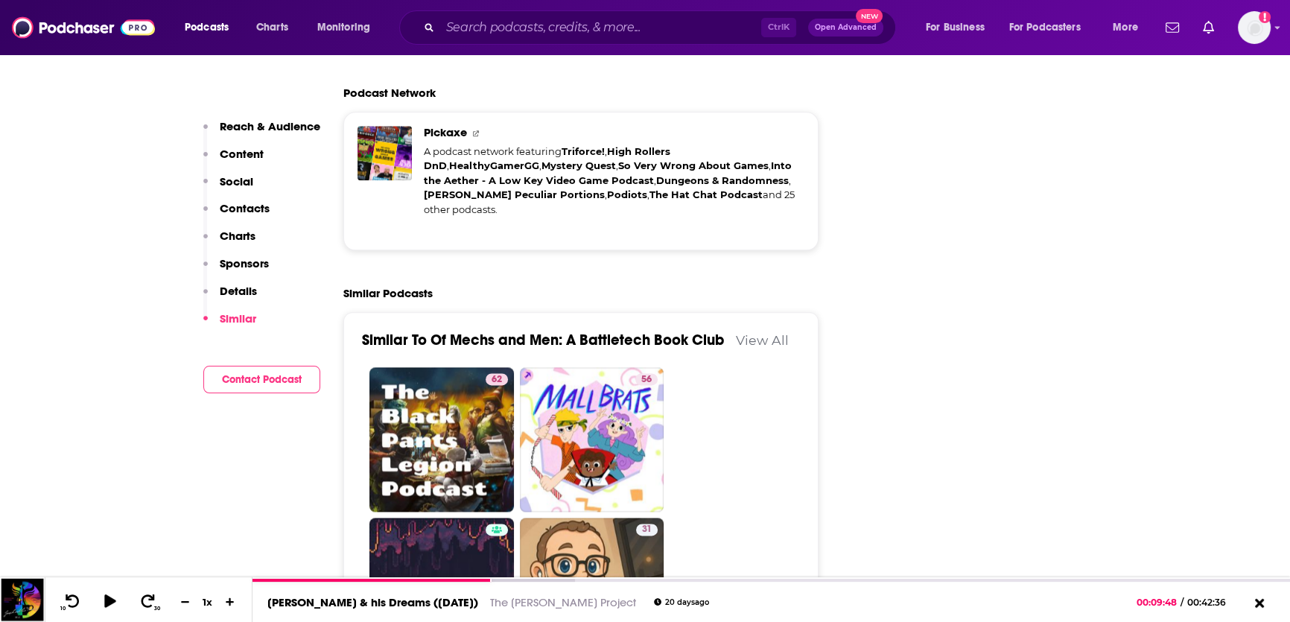
scroll to position [2307, 0]
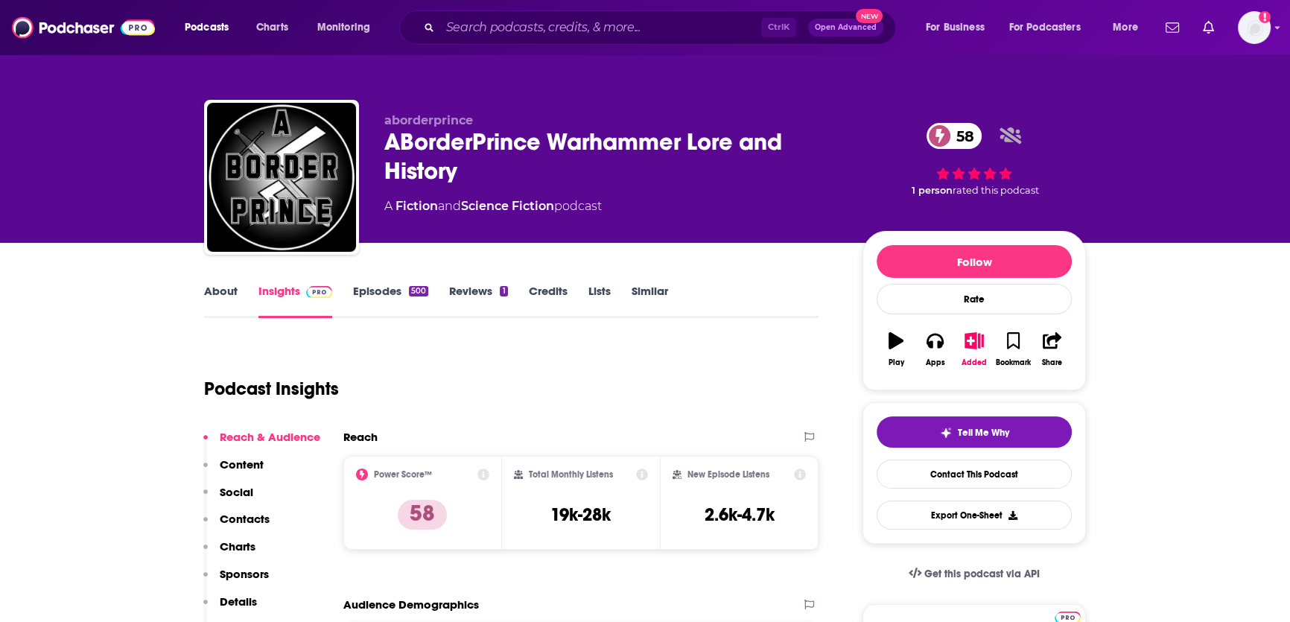
click at [225, 290] on link "About" at bounding box center [221, 301] width 34 height 34
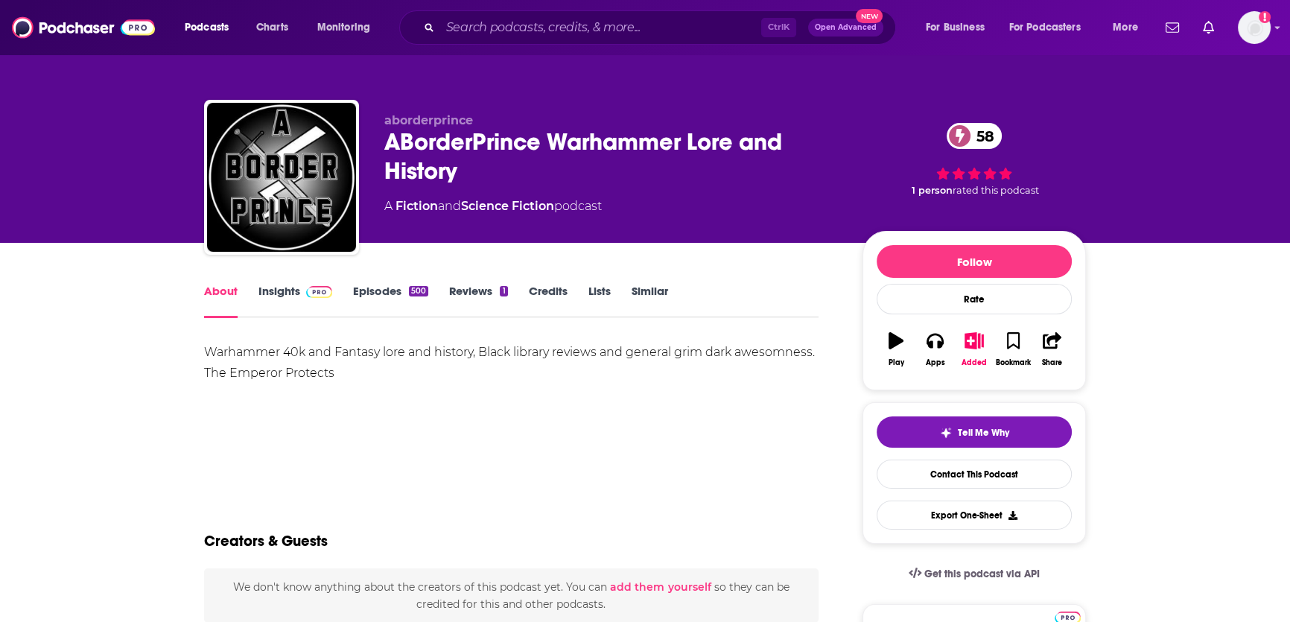
click at [279, 298] on link "Insights" at bounding box center [295, 301] width 74 height 34
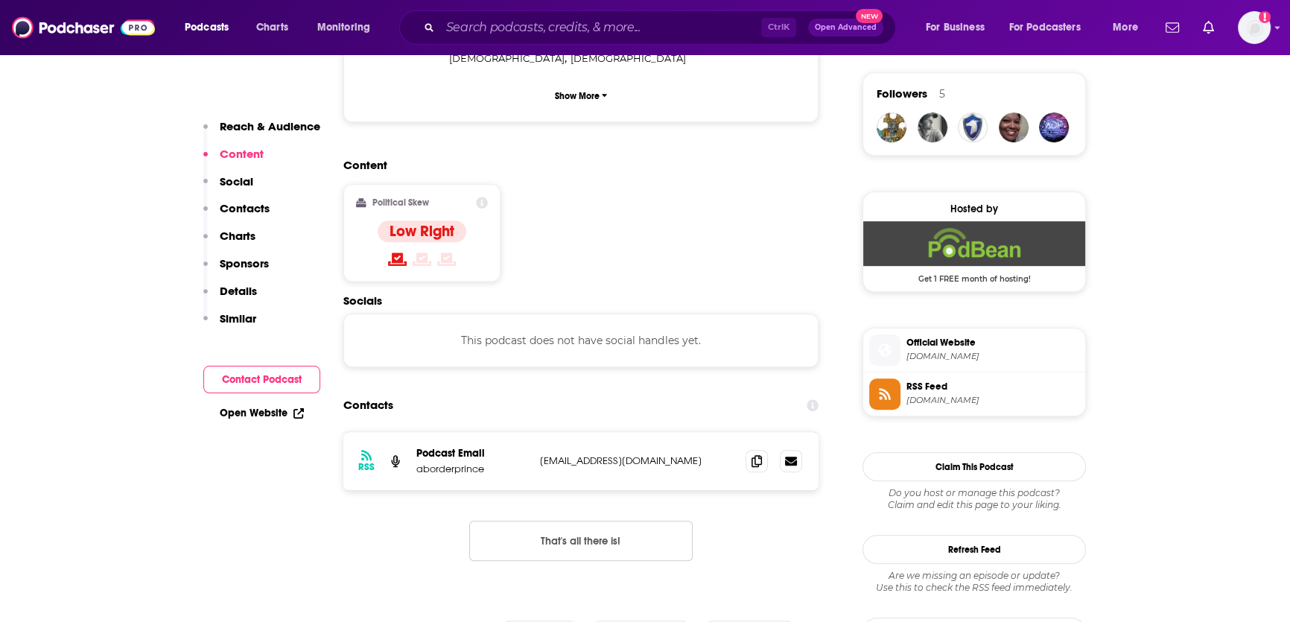
scroll to position [1125, 0]
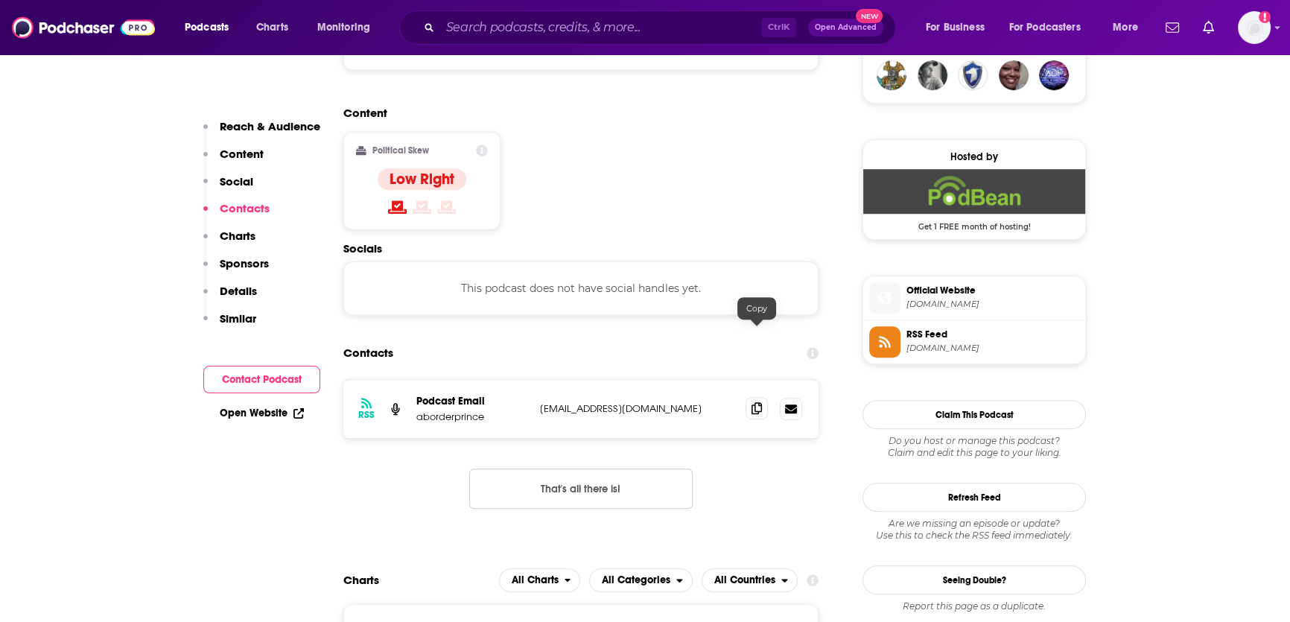
click at [758, 402] on icon at bounding box center [757, 408] width 10 height 12
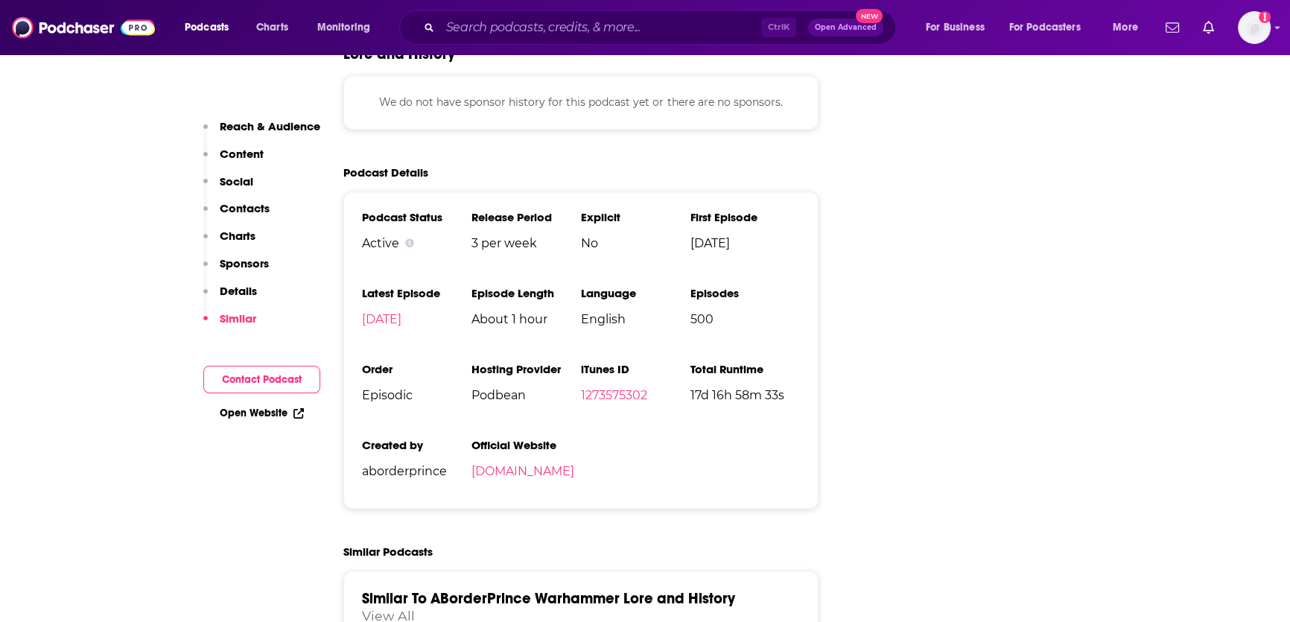
scroll to position [1671, 0]
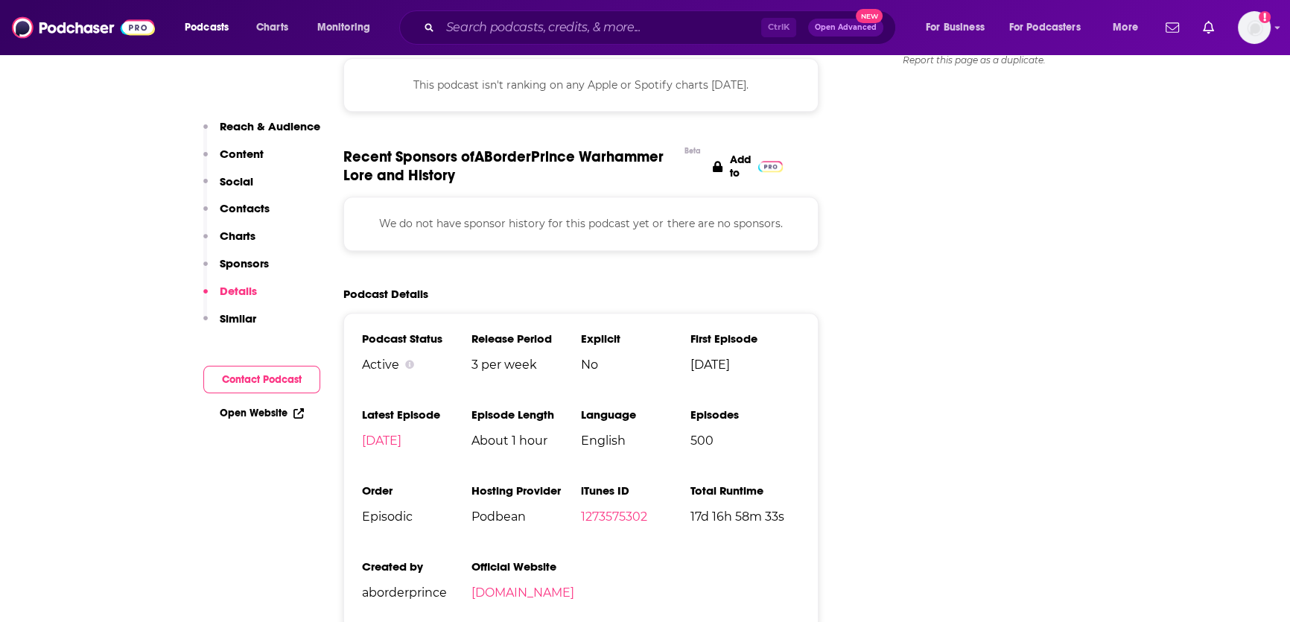
click at [508, 559] on li "Official Website aborderprince.podbean.com" at bounding box center [525, 585] width 109 height 52
click at [515, 585] on link "aborderprince.podbean.com" at bounding box center [522, 592] width 103 height 14
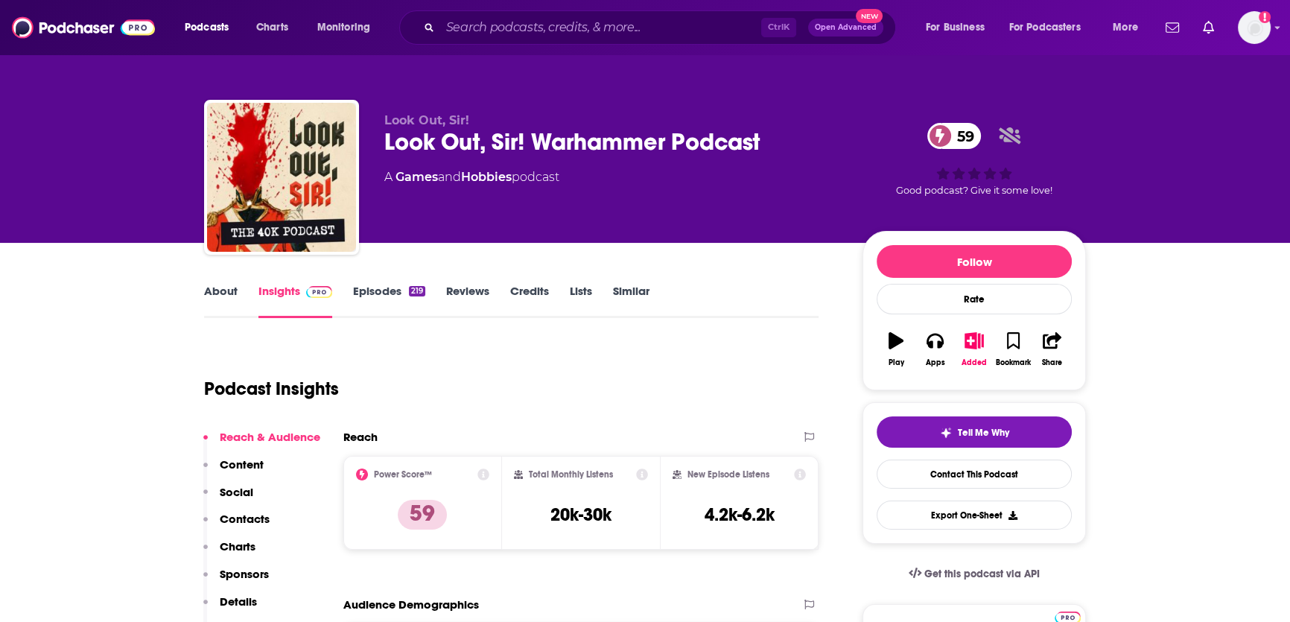
click at [223, 294] on link "About" at bounding box center [221, 301] width 34 height 34
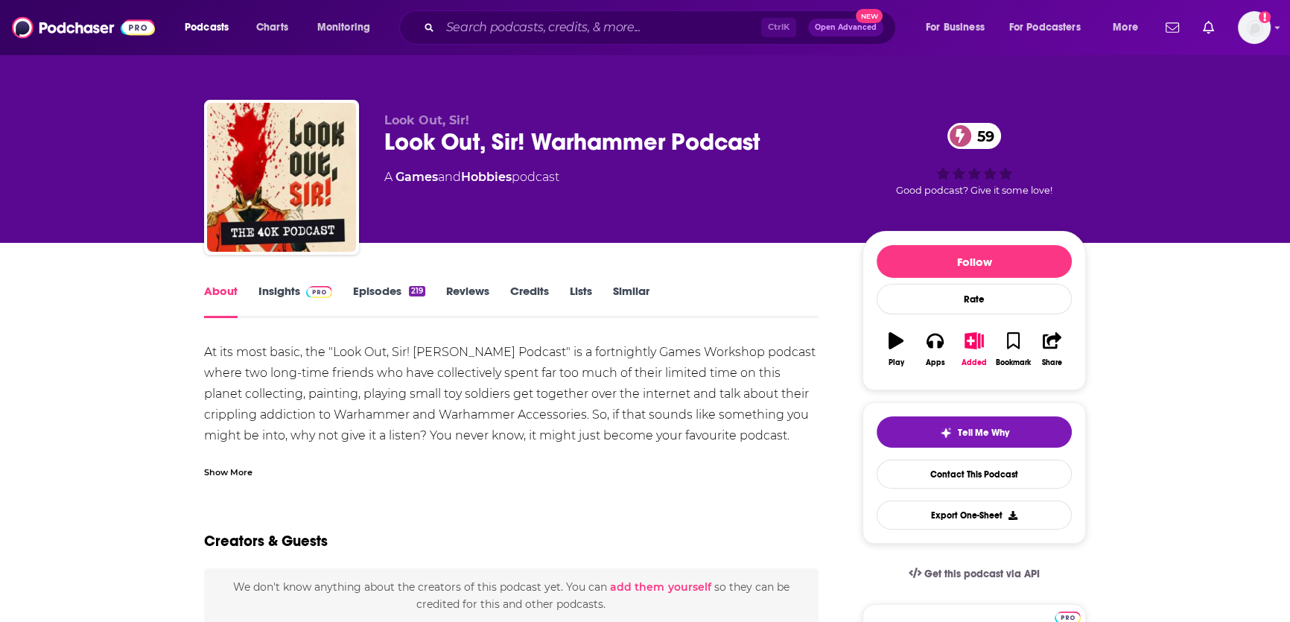
click at [289, 288] on link "Insights" at bounding box center [295, 301] width 74 height 34
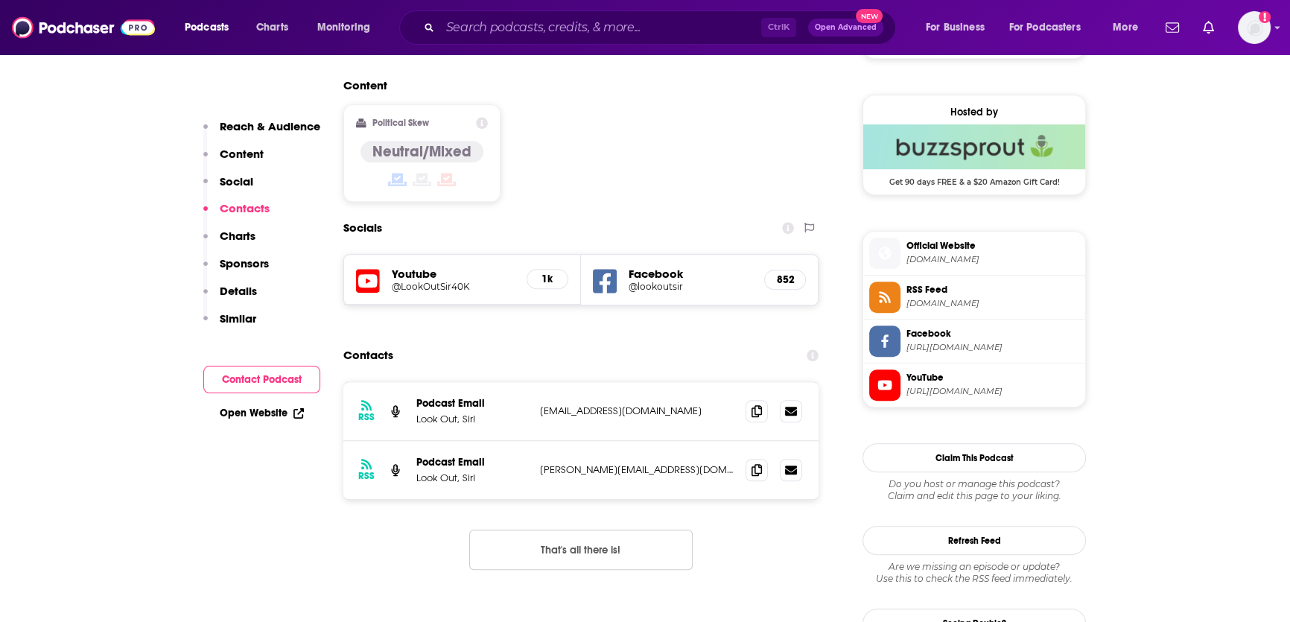
scroll to position [1169, 0]
click at [756, 404] on icon at bounding box center [757, 410] width 10 height 12
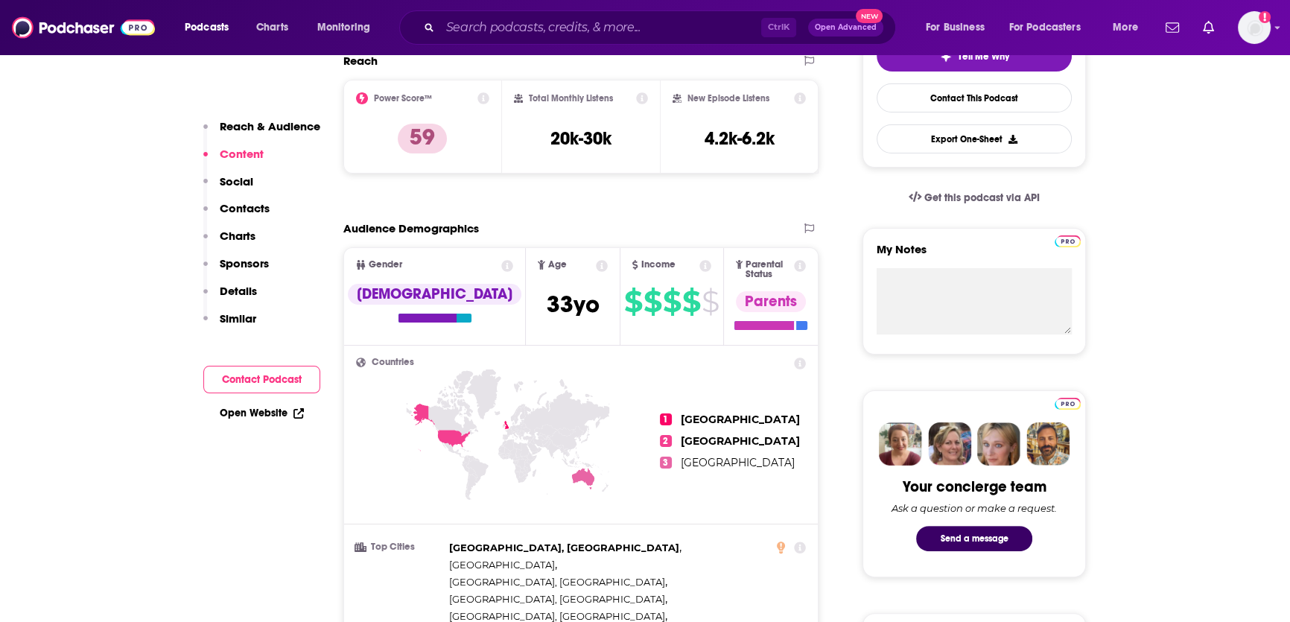
scroll to position [372, 0]
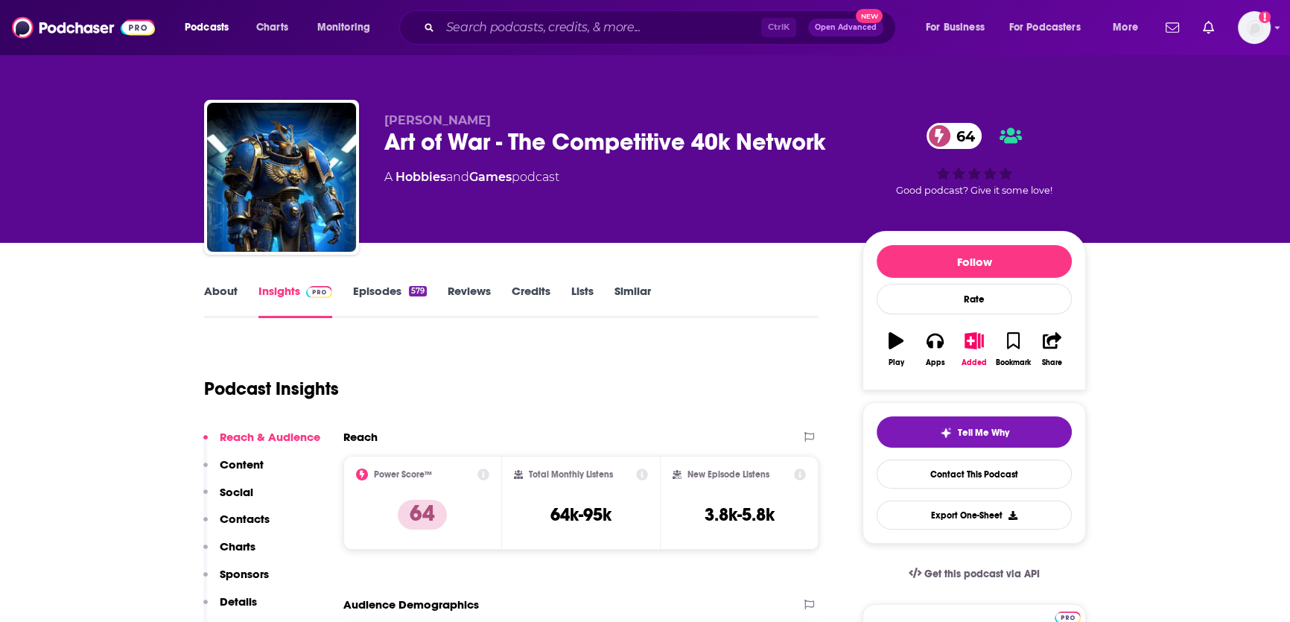
click at [228, 290] on link "About" at bounding box center [221, 301] width 34 height 34
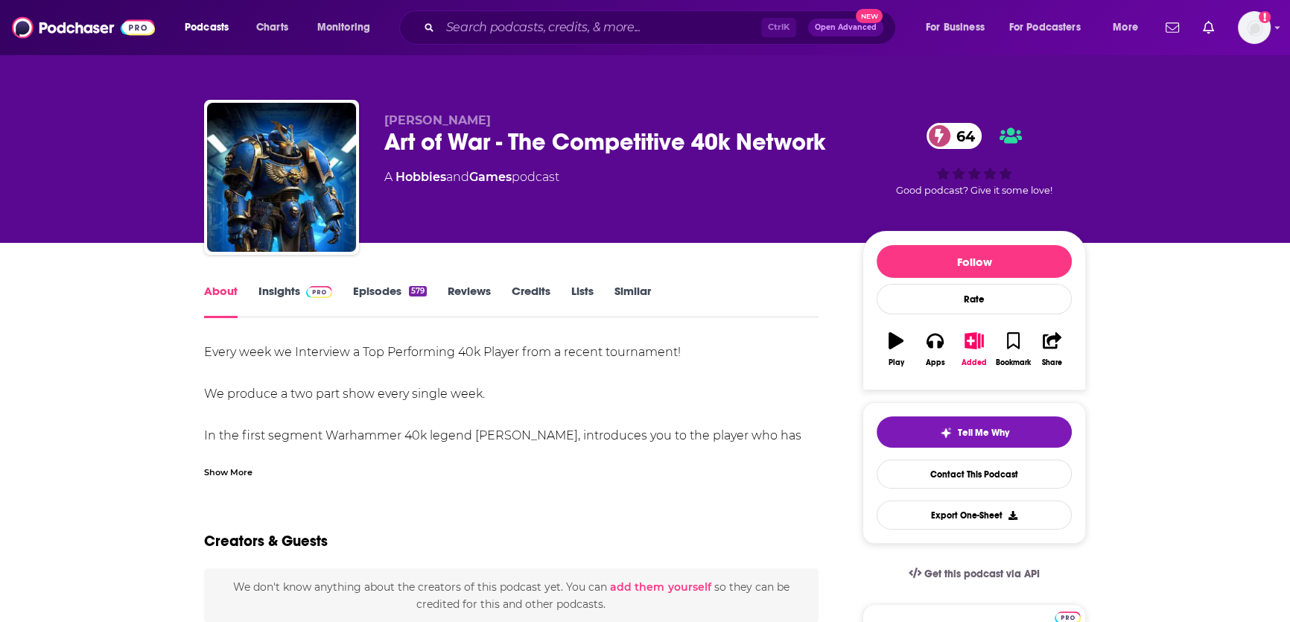
click at [291, 288] on link "Insights" at bounding box center [295, 301] width 74 height 34
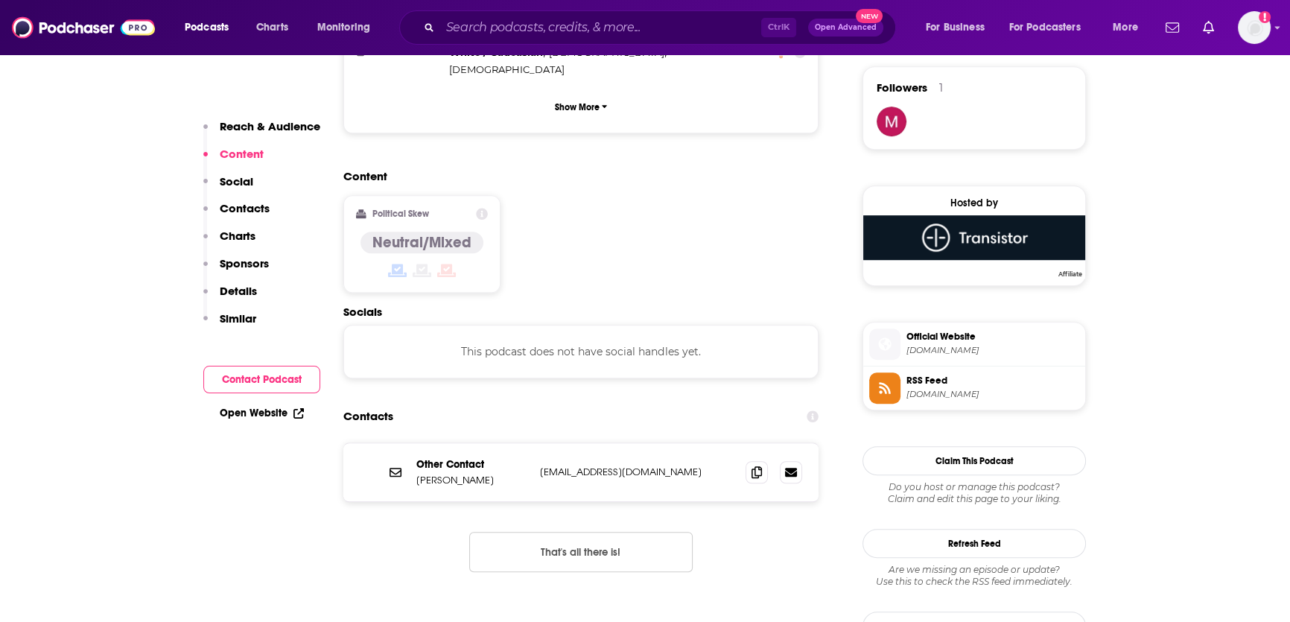
scroll to position [1078, 0]
click at [757, 466] on icon at bounding box center [757, 472] width 10 height 12
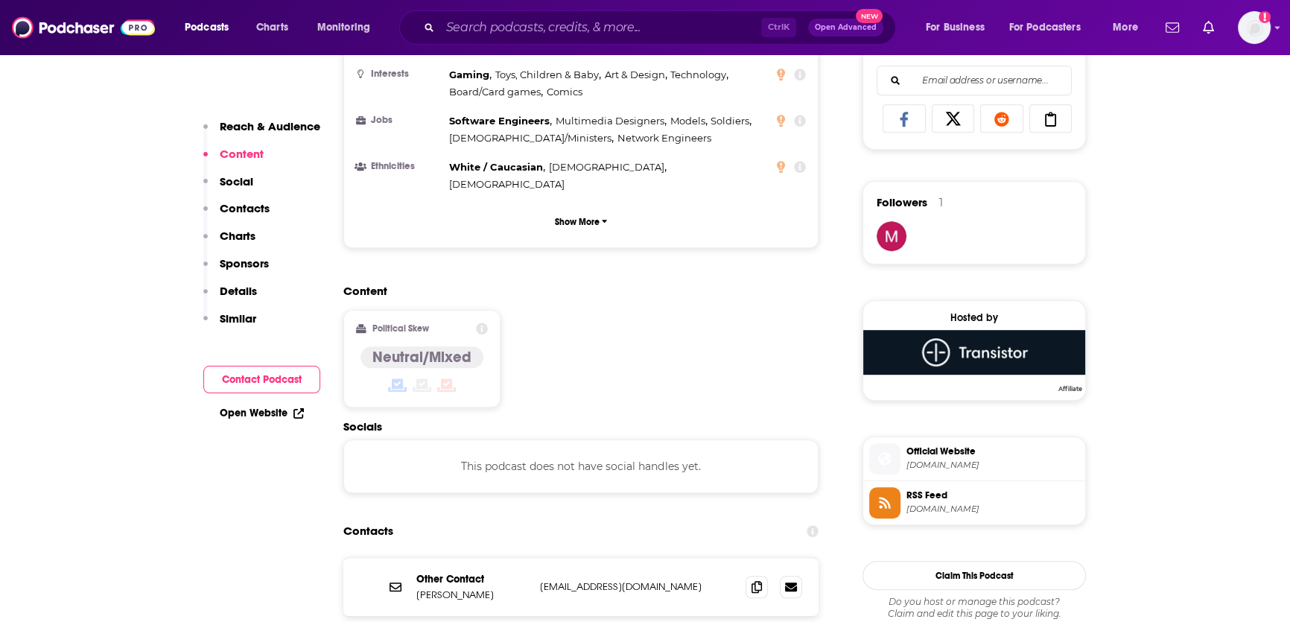
scroll to position [1087, 0]
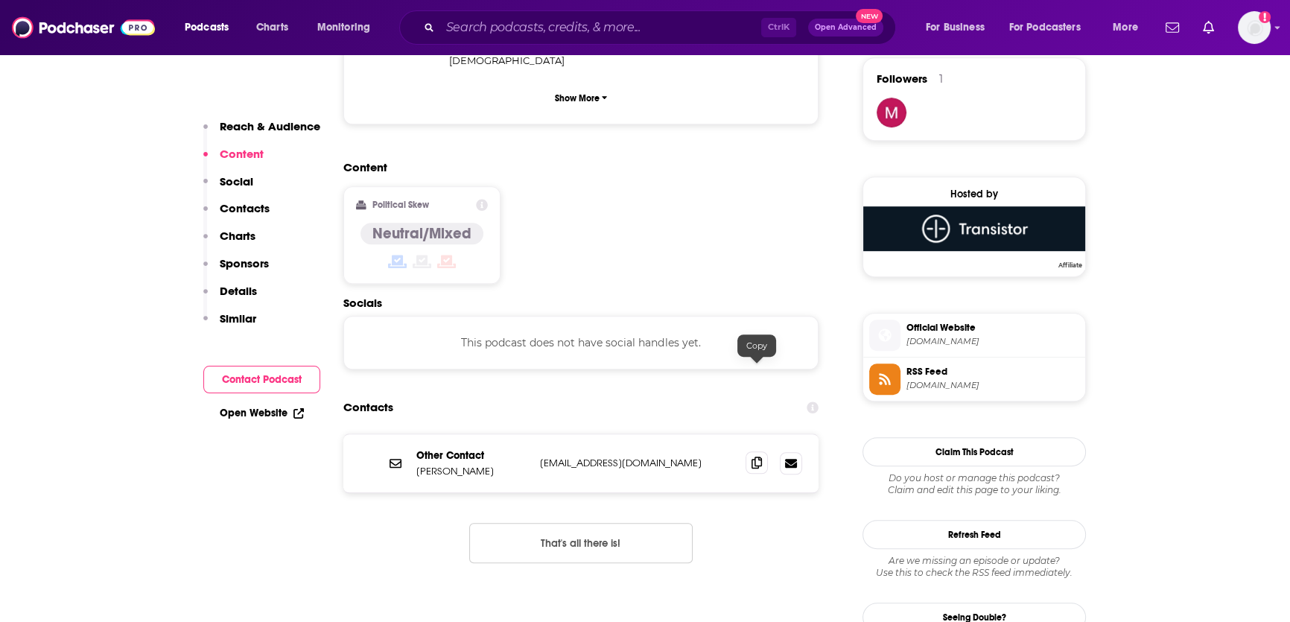
click at [760, 457] on icon at bounding box center [757, 463] width 10 height 12
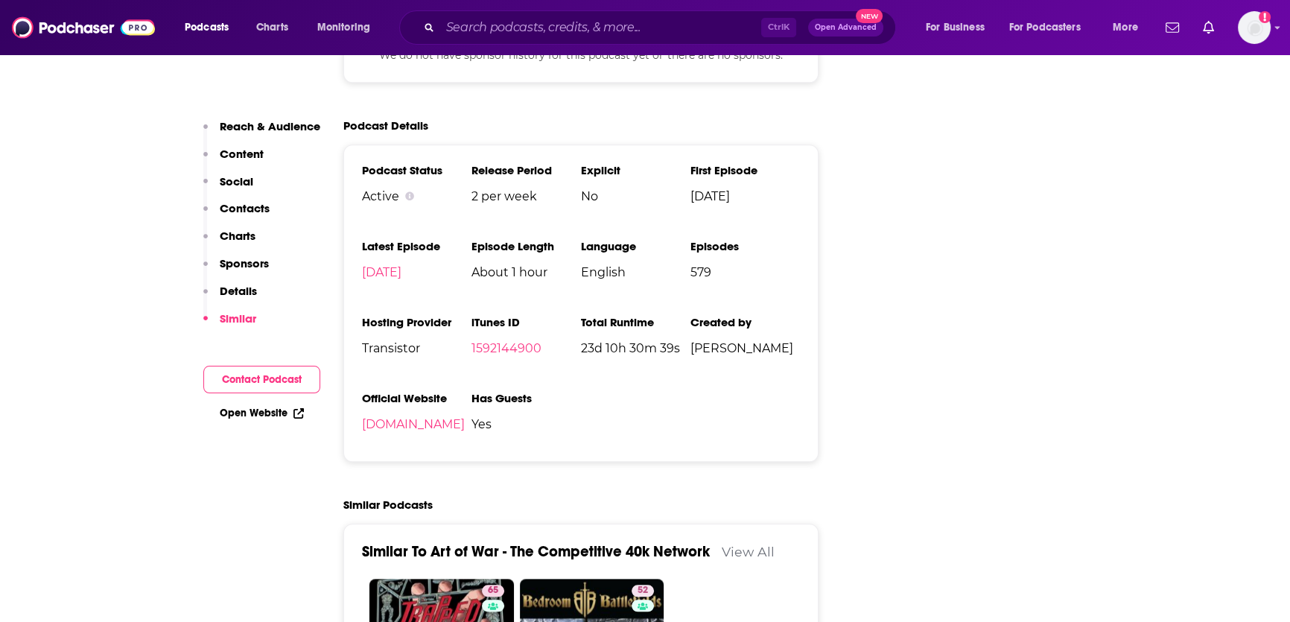
scroll to position [1857, 0]
click at [406, 416] on link "theartofwar40k.com" at bounding box center [413, 423] width 103 height 14
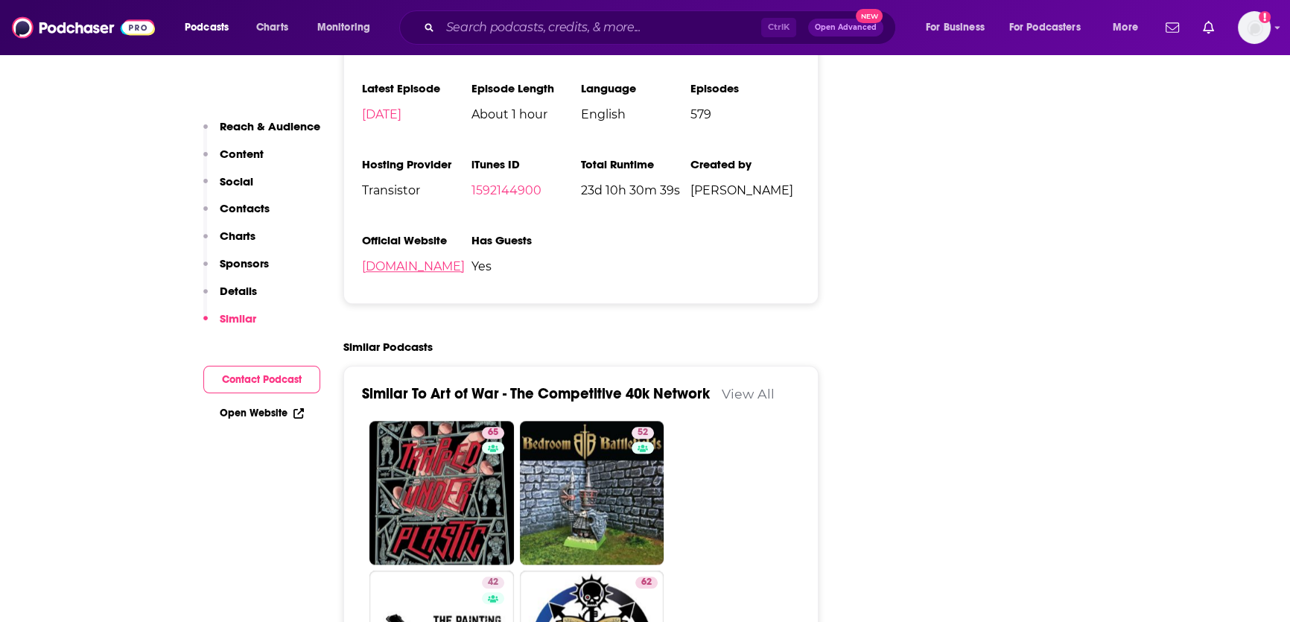
scroll to position [2017, 0]
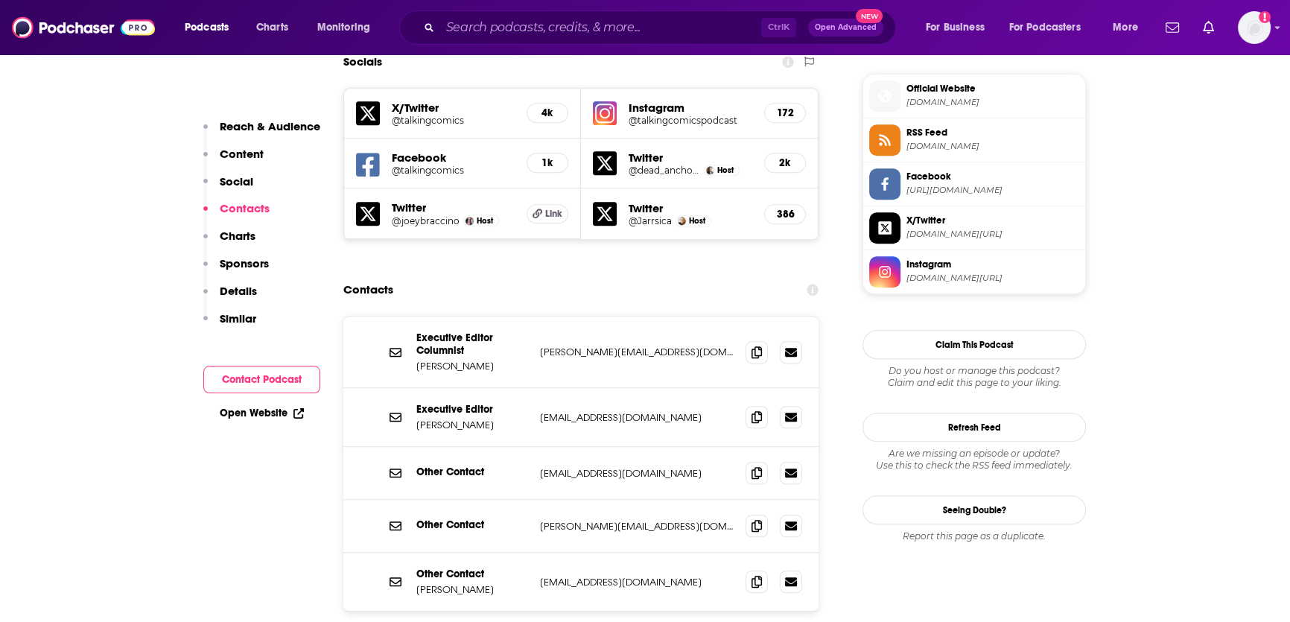
scroll to position [1339, 0]
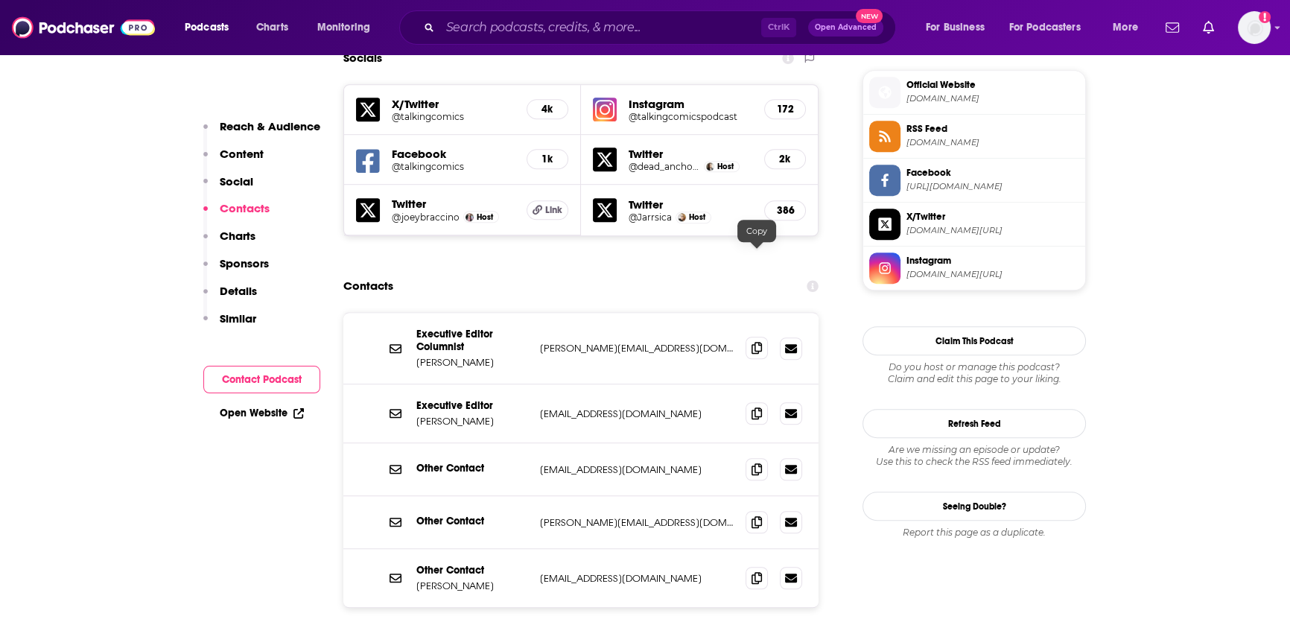
click at [754, 342] on icon at bounding box center [757, 348] width 10 height 12
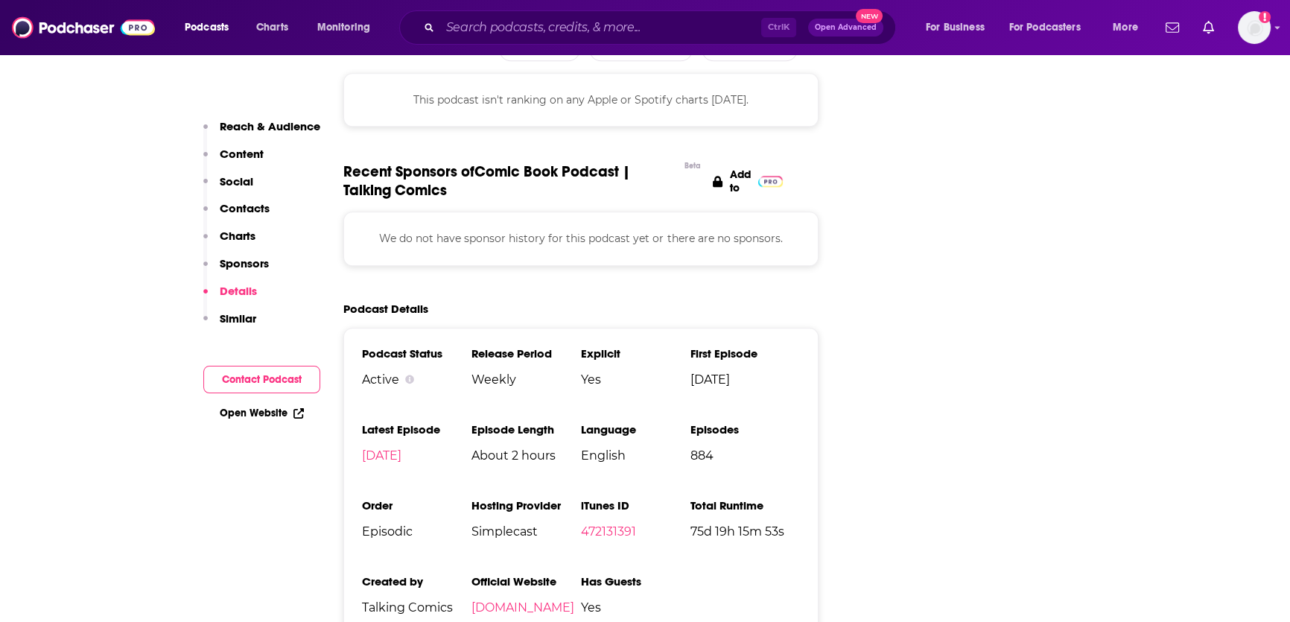
scroll to position [2066, 0]
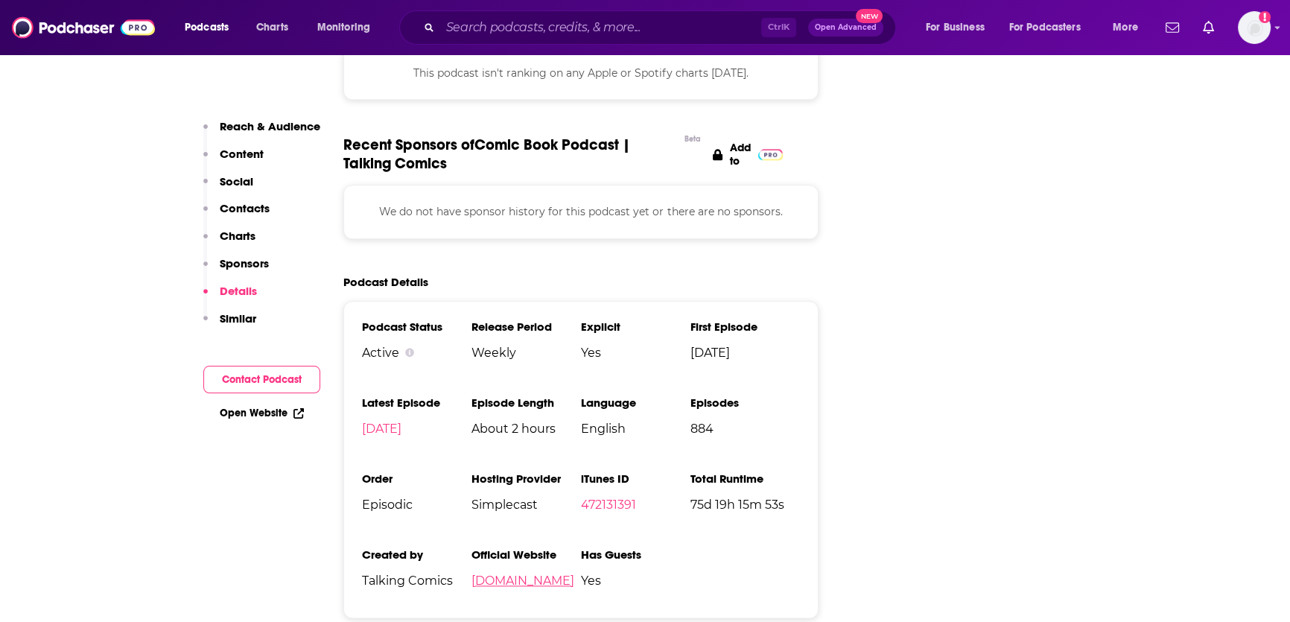
click at [568, 574] on link "[DOMAIN_NAME]" at bounding box center [522, 581] width 103 height 14
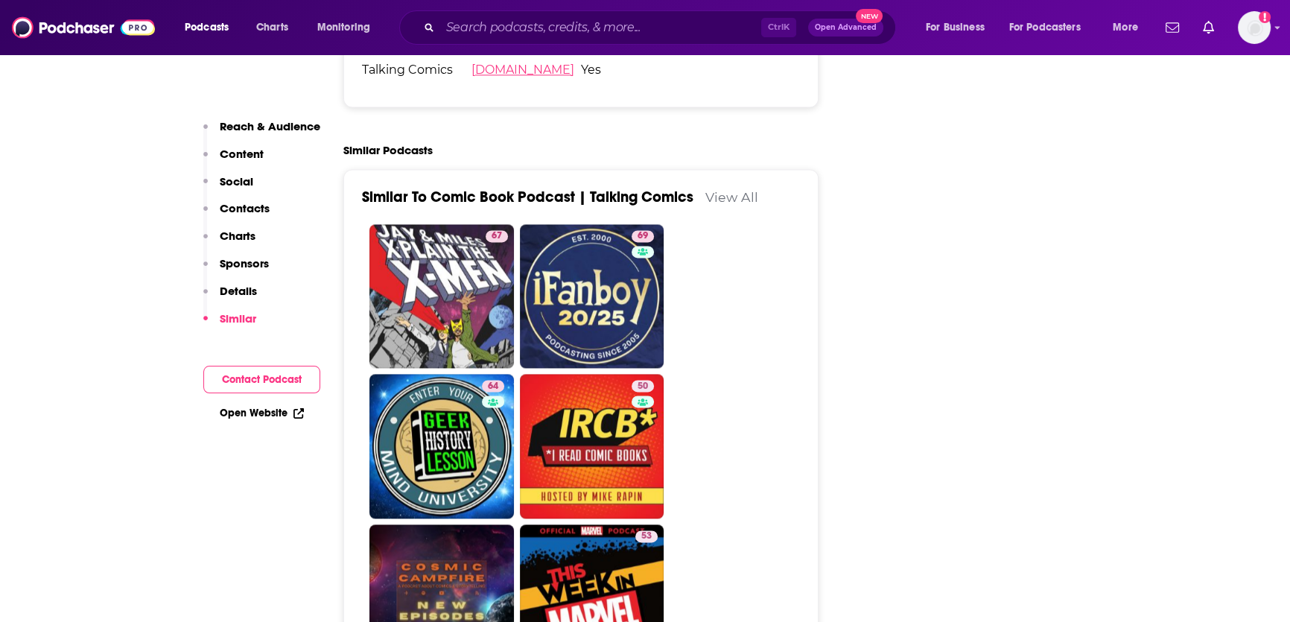
scroll to position [2626, 0]
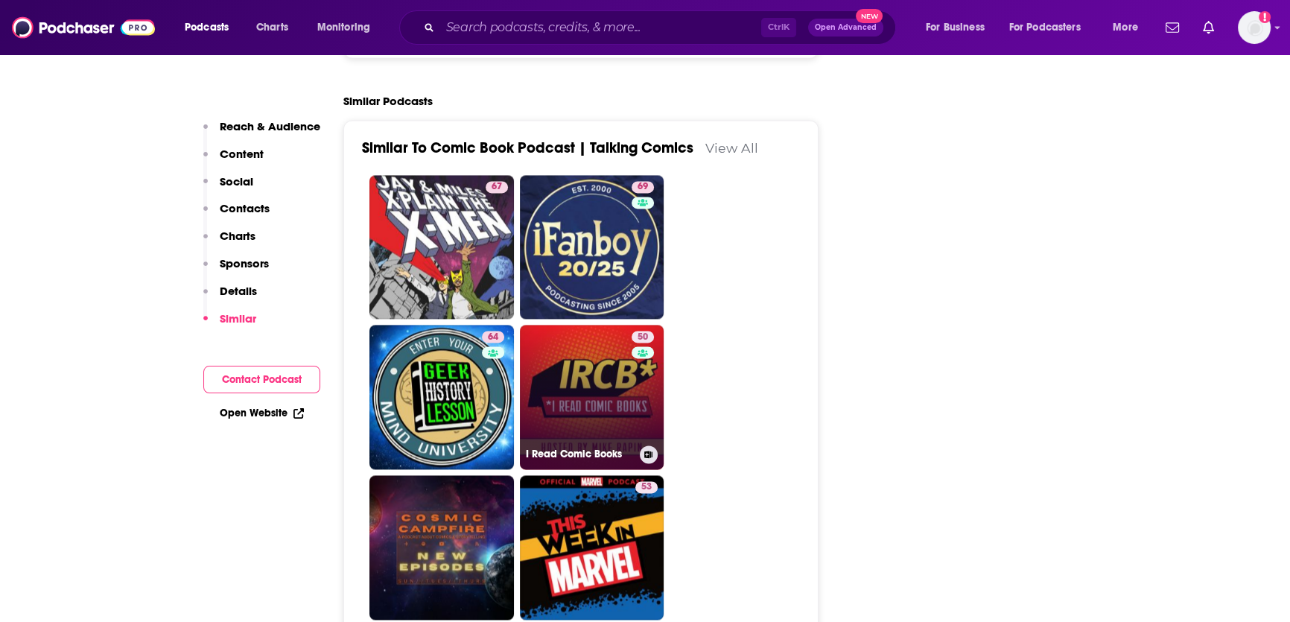
click at [588, 325] on link "50 I Read Comic Books" at bounding box center [592, 397] width 144 height 144
type input "https://www.podchaser.com/podcasts/i-read-comic-books-83881"
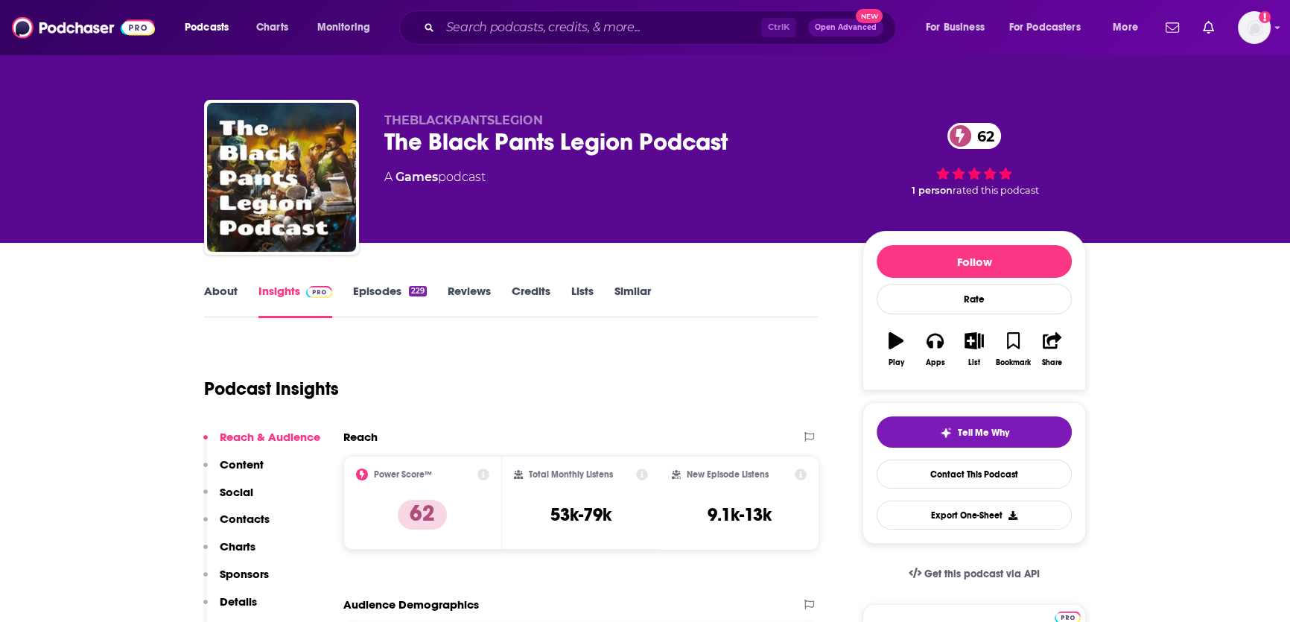
click at [226, 293] on link "About" at bounding box center [221, 301] width 34 height 34
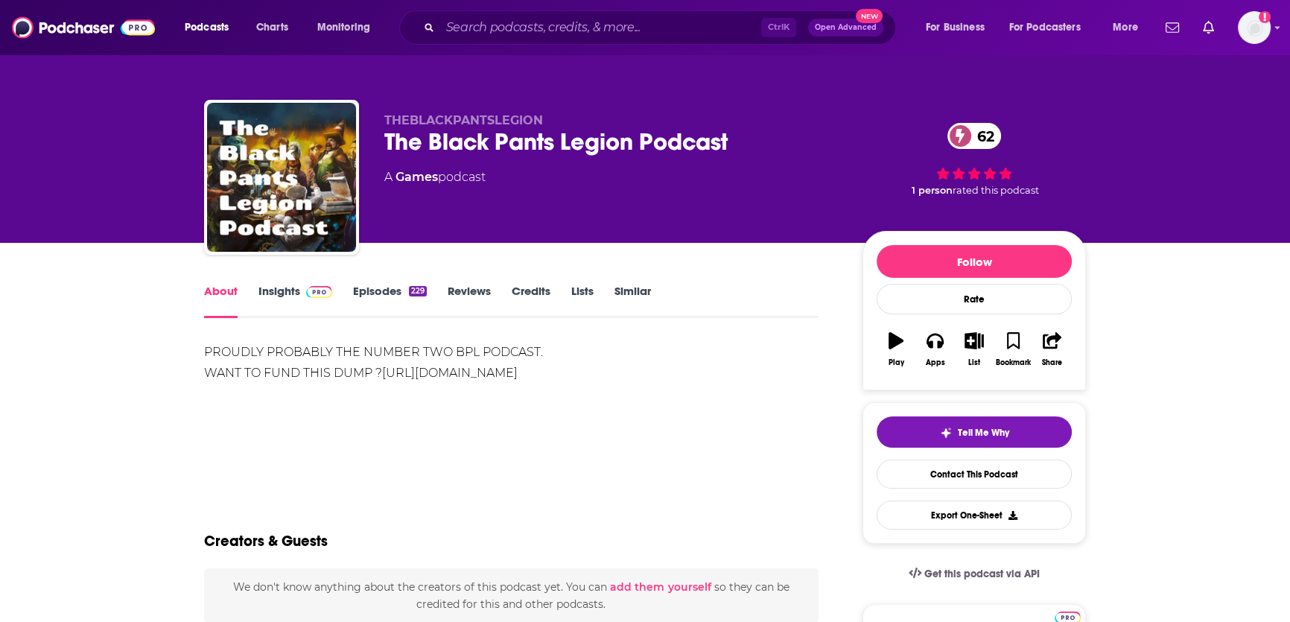
click at [290, 295] on link "Insights" at bounding box center [295, 301] width 74 height 34
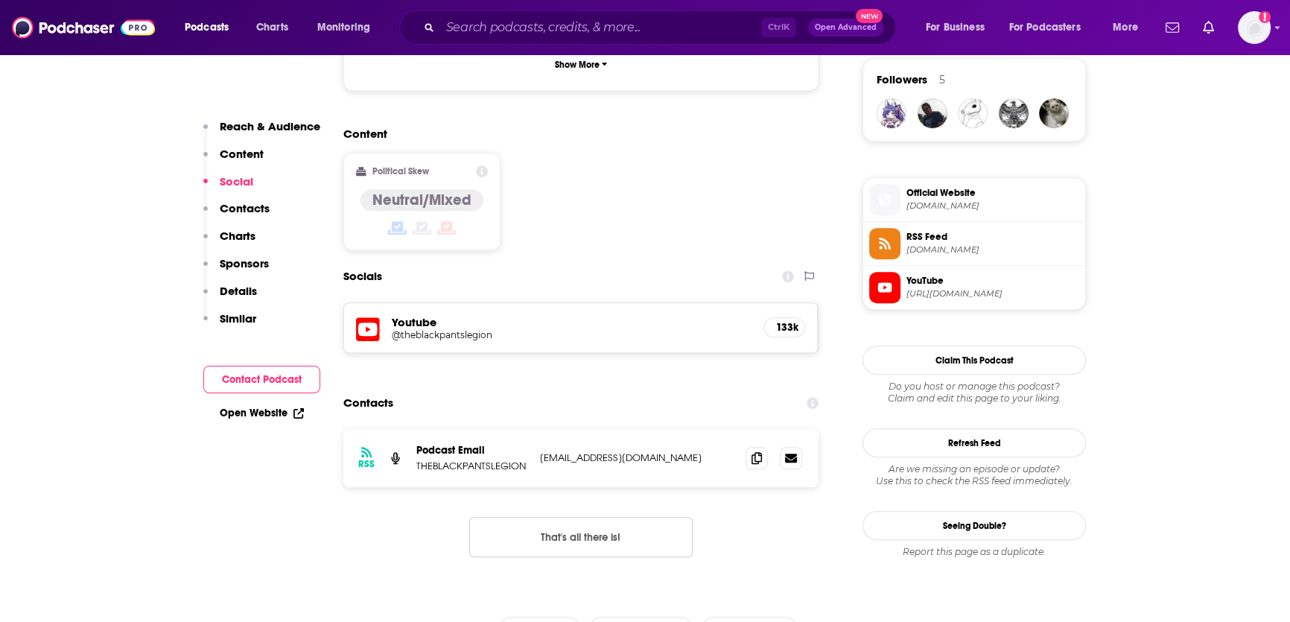
scroll to position [1095, 0]
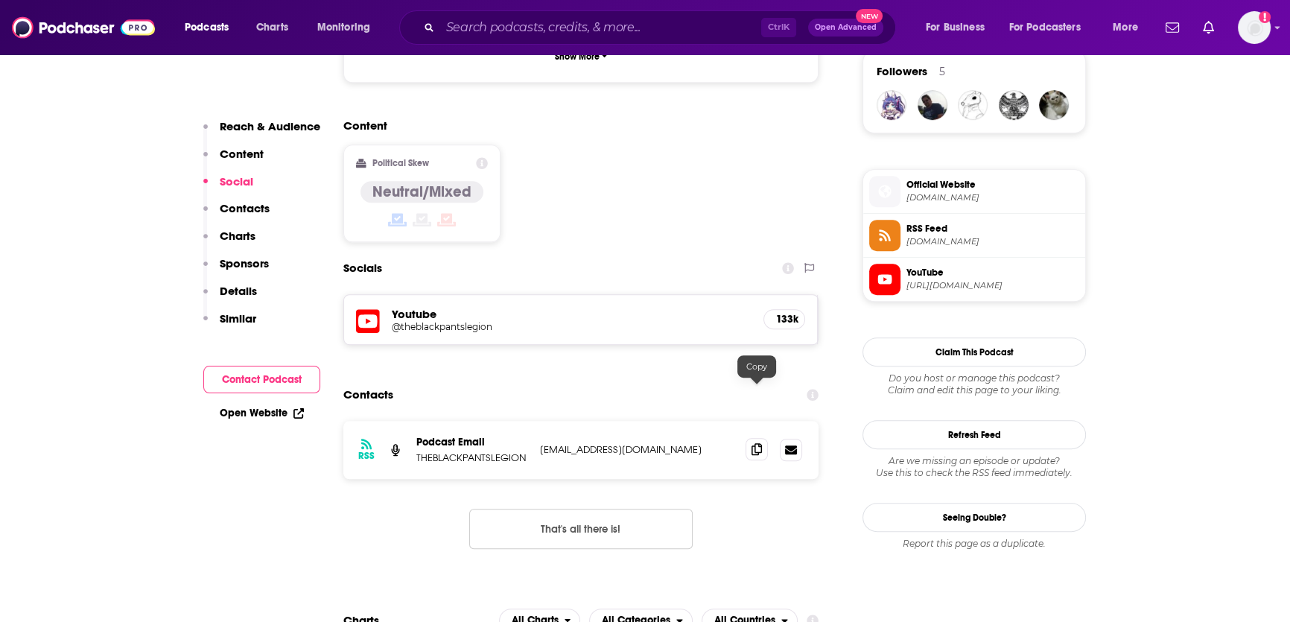
click at [757, 443] on icon at bounding box center [757, 449] width 10 height 12
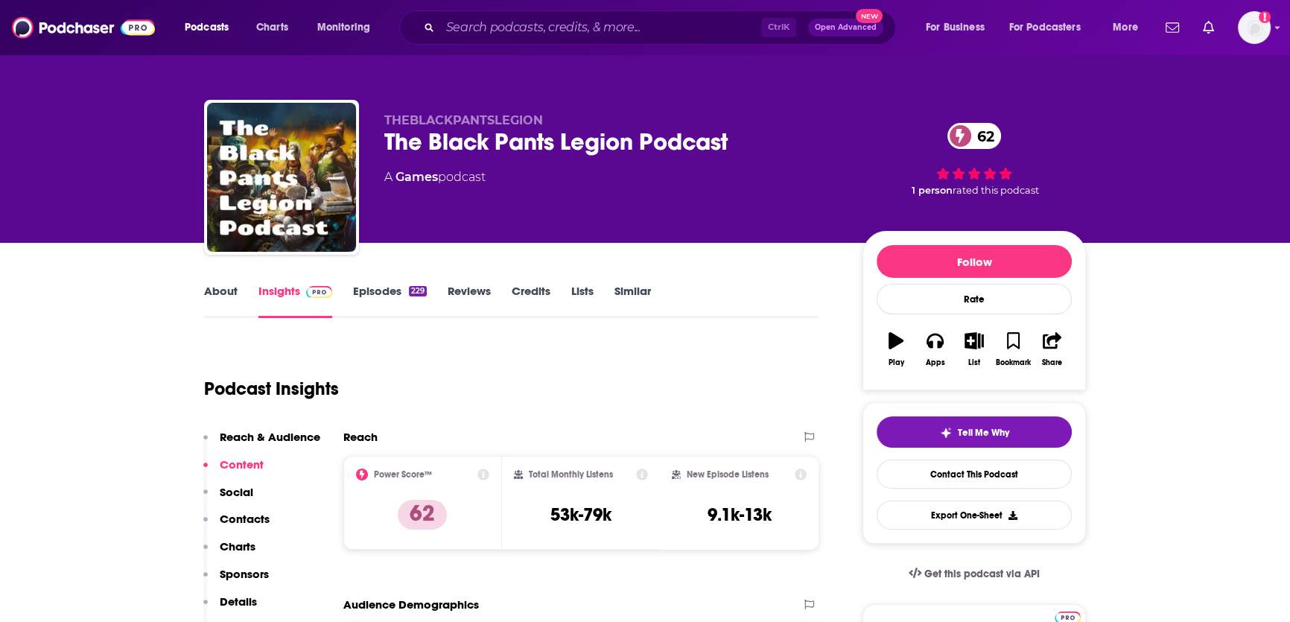
scroll to position [22, 0]
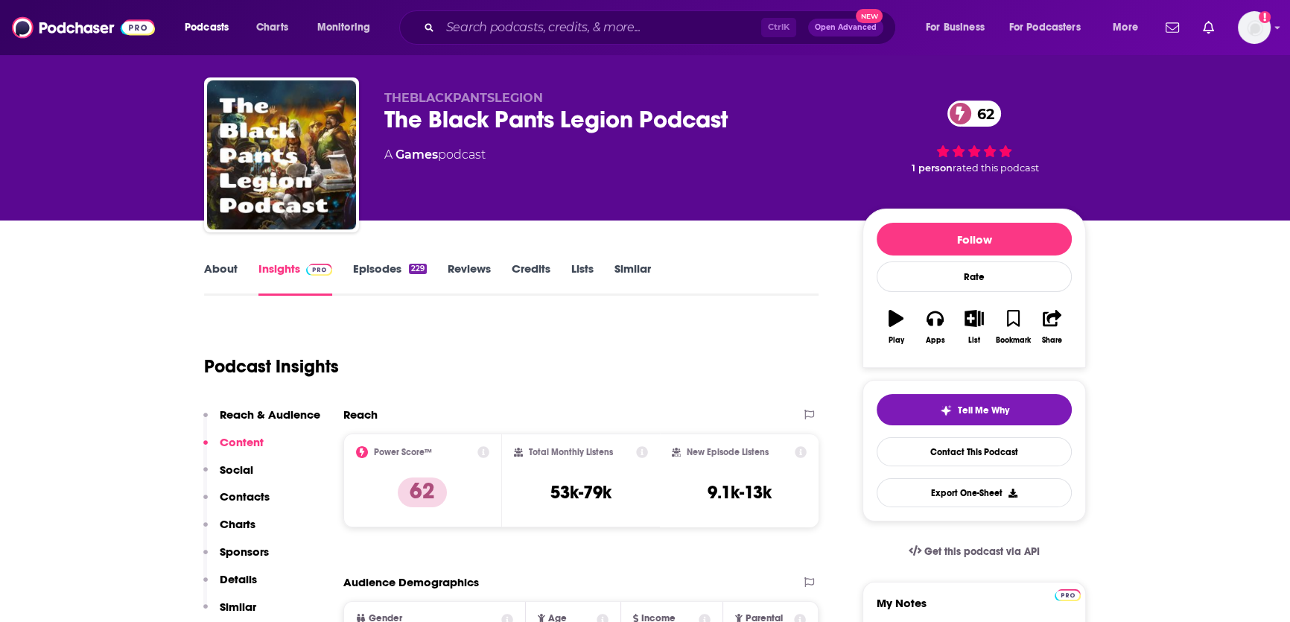
click at [900, 326] on icon "button" at bounding box center [896, 318] width 15 height 16
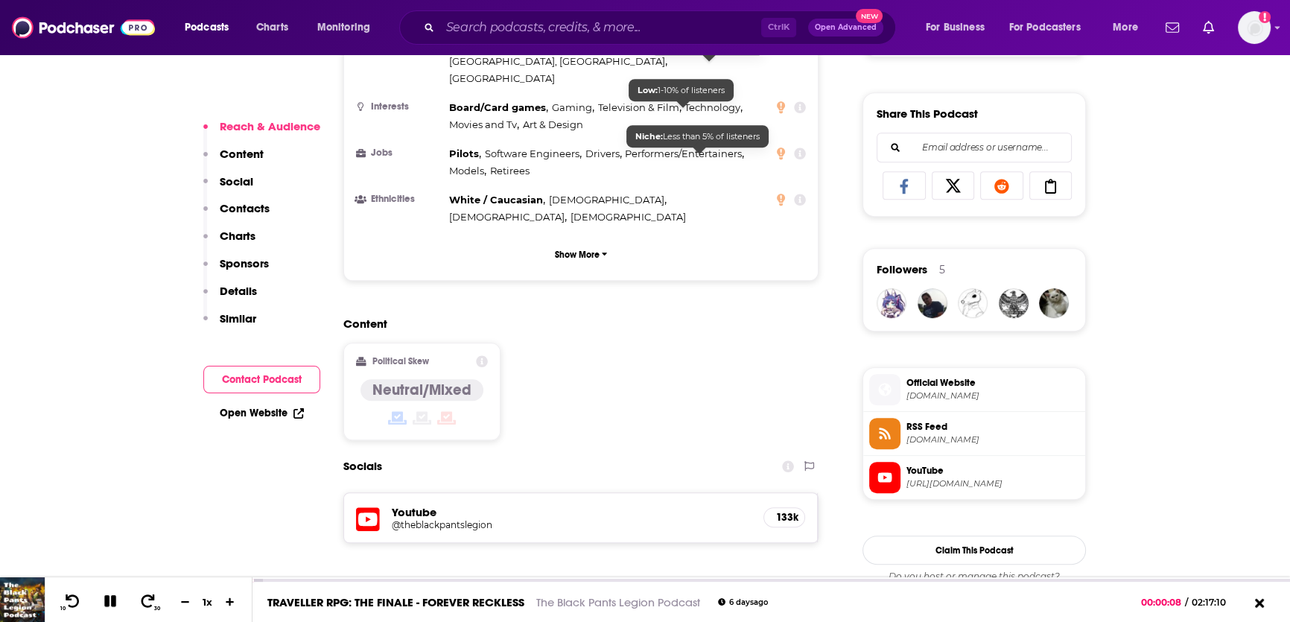
scroll to position [900, 0]
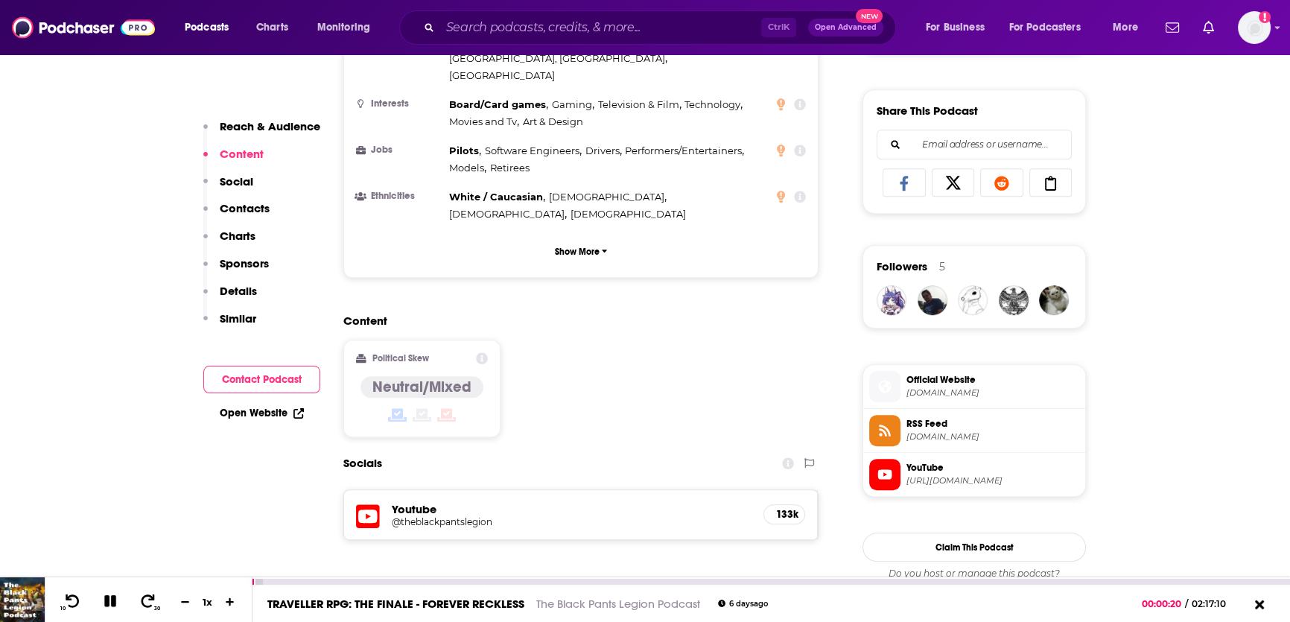
click at [113, 594] on icon at bounding box center [110, 600] width 17 height 13
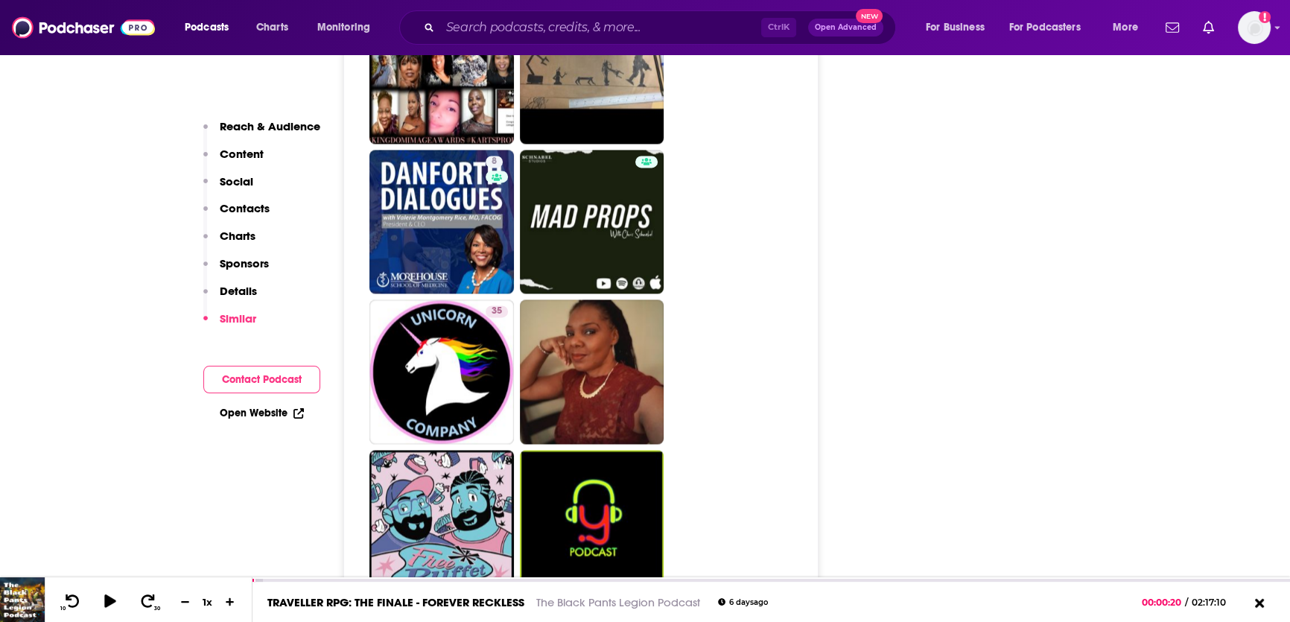
scroll to position [3090, 0]
